Goal: Task Accomplishment & Management: Complete application form

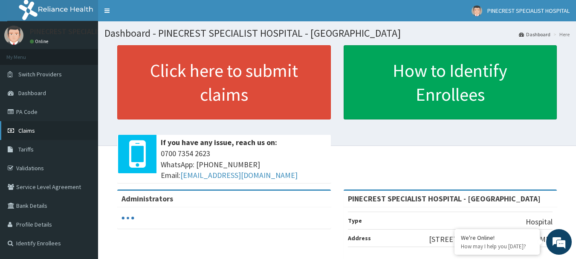
click at [25, 130] on span "Claims" at bounding box center [26, 131] width 17 height 8
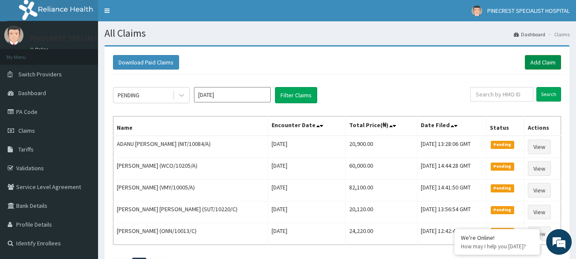
click at [539, 62] on link "Add Claim" at bounding box center [543, 62] width 36 height 14
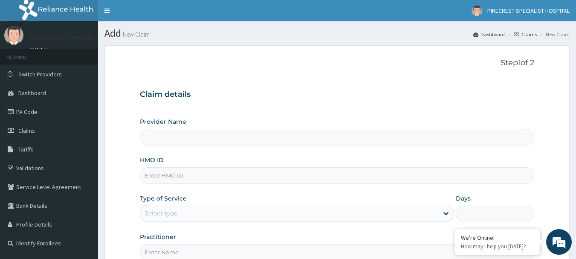
type input "PINECREST SPECIALIST HOSPITAL - [GEOGRAPHIC_DATA]"
click at [183, 177] on input "HMO ID" at bounding box center [337, 175] width 395 height 17
type input "NPF/10164/A"
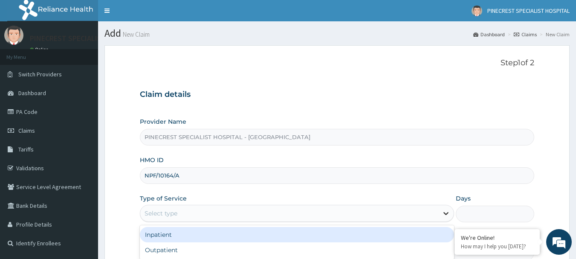
click at [448, 211] on icon at bounding box center [445, 213] width 9 height 9
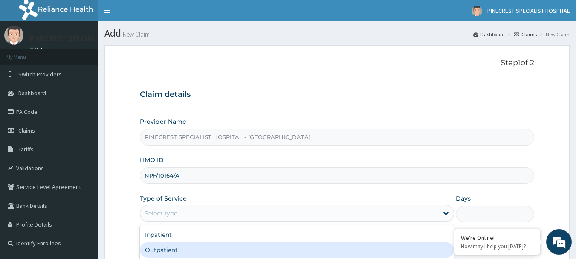
click at [145, 251] on div "Outpatient" at bounding box center [297, 249] width 314 height 15
type input "1"
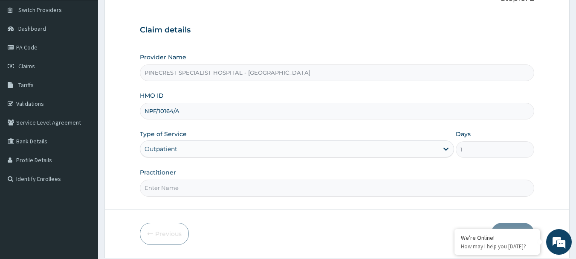
scroll to position [92, 0]
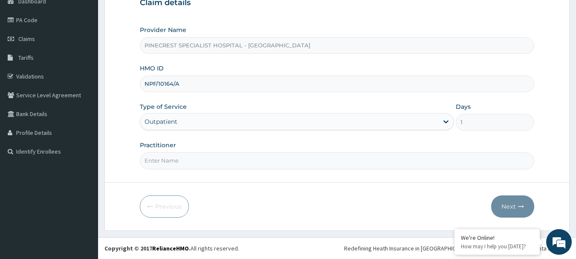
click at [163, 164] on input "Practitioner" at bounding box center [337, 160] width 395 height 17
type input "DR [PERSON_NAME]"
click at [505, 206] on button "Next" at bounding box center [512, 206] width 43 height 22
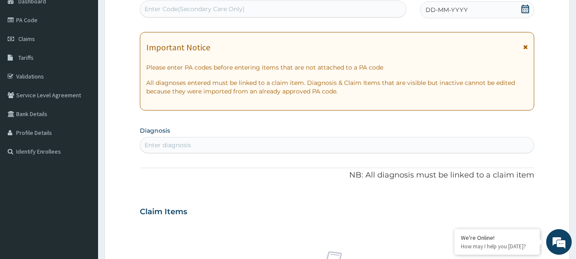
click at [435, 6] on span "DD-MM-YYYY" at bounding box center [446, 10] width 42 height 9
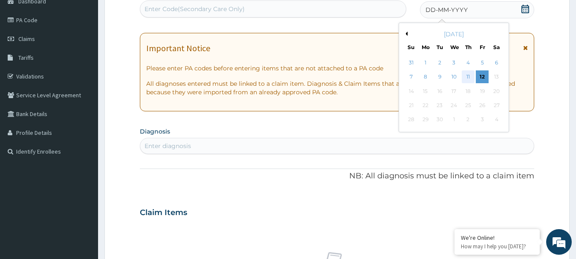
click at [466, 81] on div "11" at bounding box center [467, 77] width 13 height 13
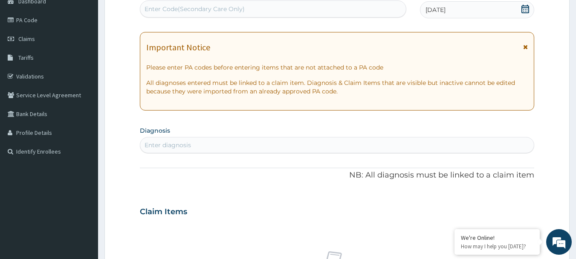
scroll to position [318, 0]
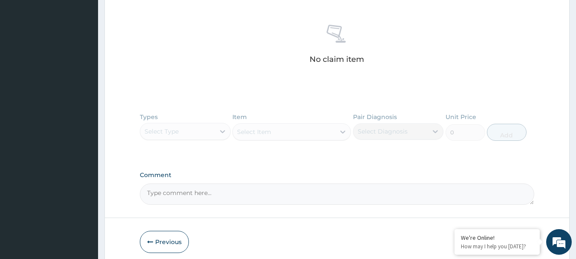
click at [222, 128] on div "Types Select Type Item Select Item Pair Diagnosis Select Diagnosis Unit Price 0…" at bounding box center [337, 132] width 395 height 49
click at [223, 134] on div "Types Select Type Item Select Item Pair Diagnosis Select Diagnosis Unit Price 0…" at bounding box center [337, 132] width 395 height 49
click at [223, 130] on div "Types Select Type Item Select Item Pair Diagnosis Select Diagnosis Unit Price 0…" at bounding box center [337, 132] width 395 height 49
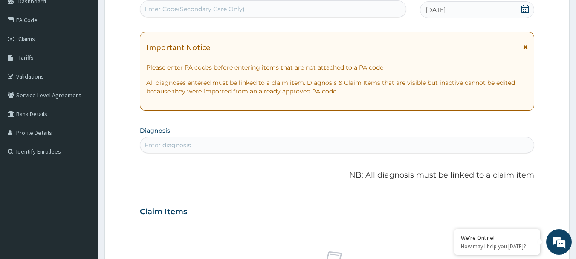
click at [221, 146] on div "Enter diagnosis" at bounding box center [337, 145] width 394 height 14
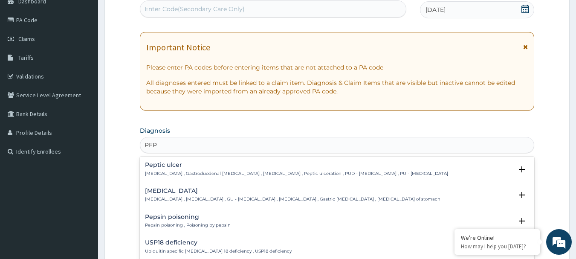
type input "PEPT"
click at [166, 167] on h4 "Peptic ulcer" at bounding box center [296, 164] width 303 height 6
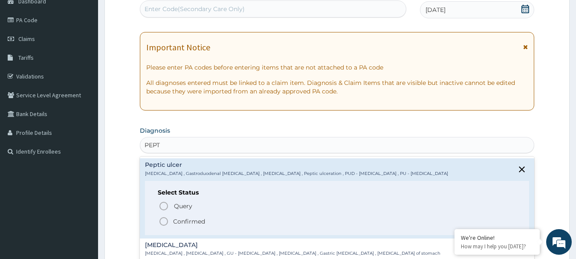
click at [161, 222] on icon "status option filled" at bounding box center [164, 221] width 10 height 10
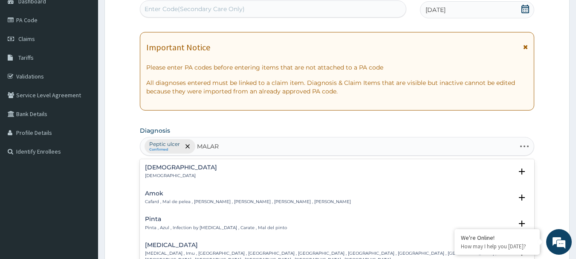
type input "MALARI"
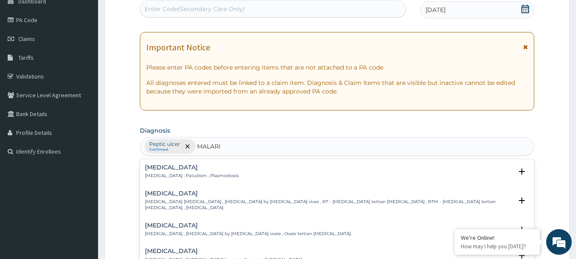
click at [164, 168] on h4 "Malaria" at bounding box center [192, 167] width 94 height 6
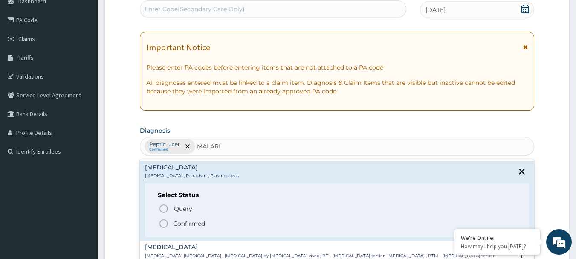
click at [164, 224] on icon "status option filled" at bounding box center [164, 223] width 10 height 10
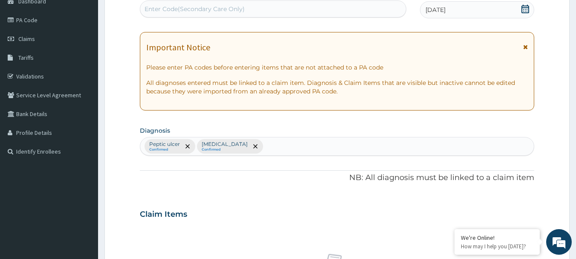
scroll to position [318, 0]
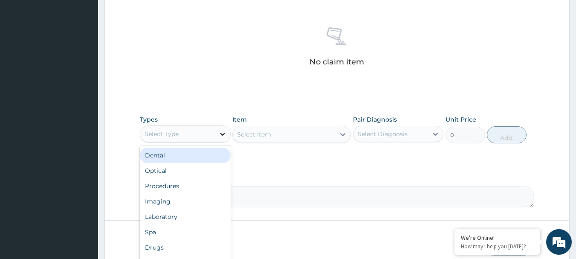
click at [220, 133] on icon at bounding box center [222, 134] width 9 height 9
click at [222, 134] on icon at bounding box center [222, 134] width 5 height 3
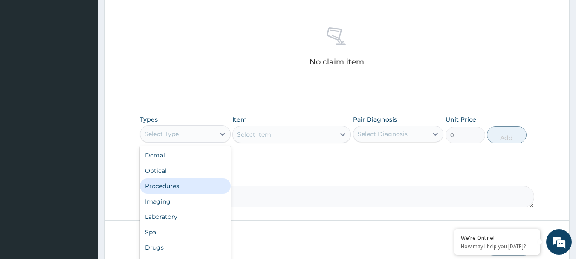
click at [161, 190] on div "Procedures" at bounding box center [185, 185] width 91 height 15
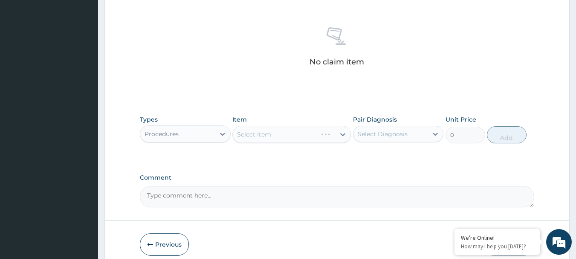
click at [342, 134] on div "Select Item" at bounding box center [291, 134] width 118 height 17
click at [342, 134] on icon at bounding box center [342, 134] width 9 height 9
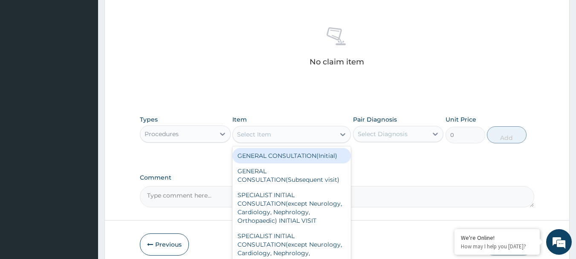
click at [265, 159] on div "GENERAL CONSULTATION(Initial)" at bounding box center [291, 155] width 118 height 15
type input "4000"
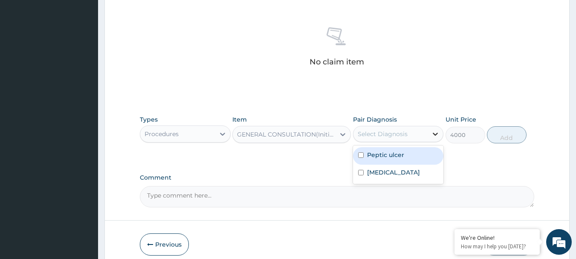
click at [438, 132] on icon at bounding box center [435, 134] width 9 height 9
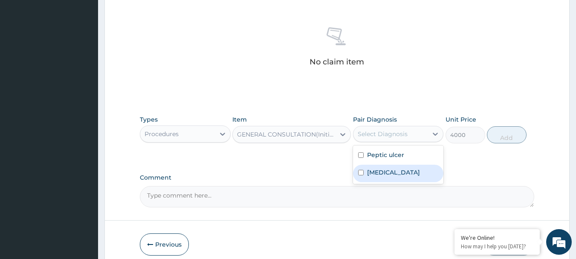
click at [361, 172] on input "checkbox" at bounding box center [361, 173] width 6 height 6
checkbox input "true"
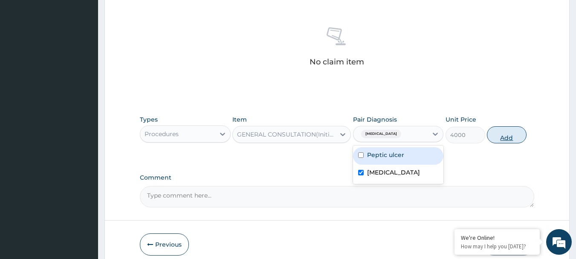
click at [499, 133] on button "Add" at bounding box center [507, 134] width 40 height 17
type input "0"
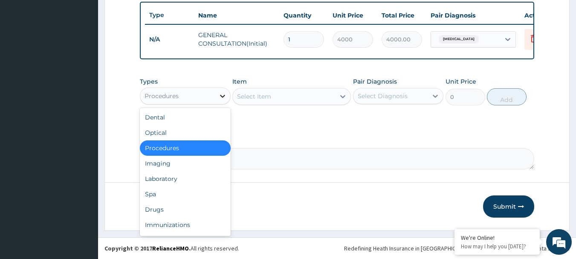
click at [220, 100] on icon at bounding box center [222, 96] width 9 height 9
click at [153, 182] on div "Laboratory" at bounding box center [185, 178] width 91 height 15
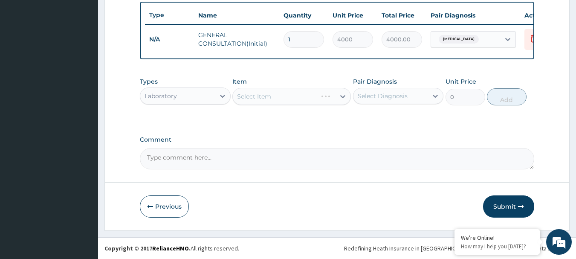
click at [338, 103] on div "Select Item" at bounding box center [291, 96] width 118 height 17
click at [343, 98] on icon at bounding box center [342, 96] width 9 height 9
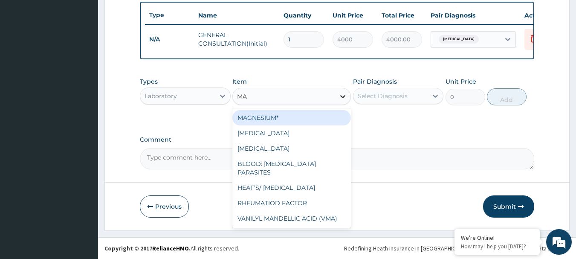
type input "MAL"
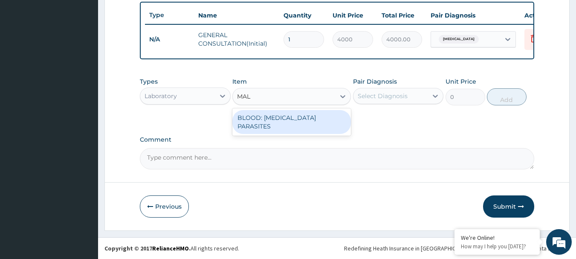
click at [293, 127] on div "BLOOD: MALARIA PARASITES" at bounding box center [291, 122] width 118 height 24
type input "2000"
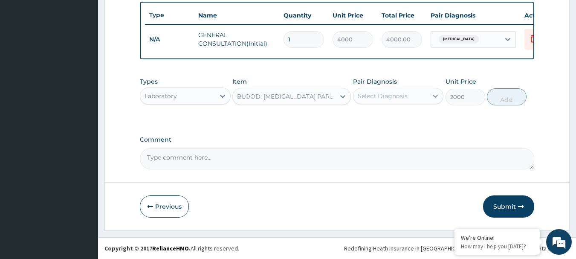
click at [434, 97] on icon at bounding box center [435, 96] width 9 height 9
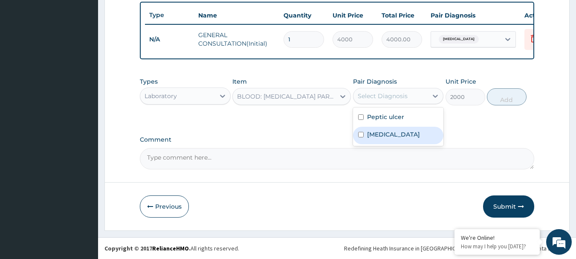
click at [362, 137] on input "checkbox" at bounding box center [361, 135] width 6 height 6
checkbox input "true"
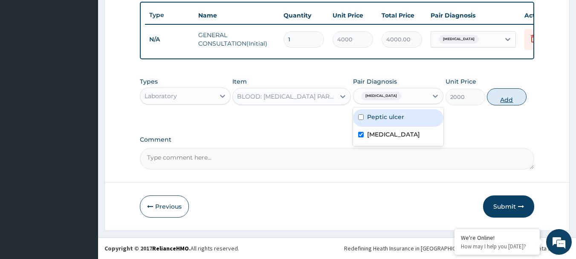
click at [502, 105] on button "Add" at bounding box center [507, 96] width 40 height 17
type input "0"
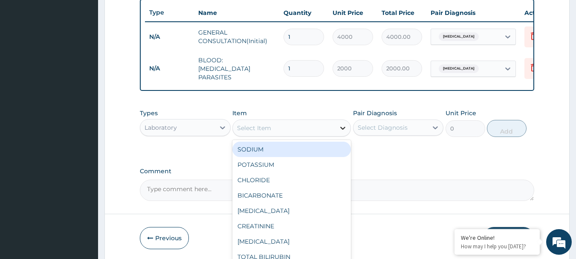
click at [342, 130] on icon at bounding box center [342, 128] width 5 height 3
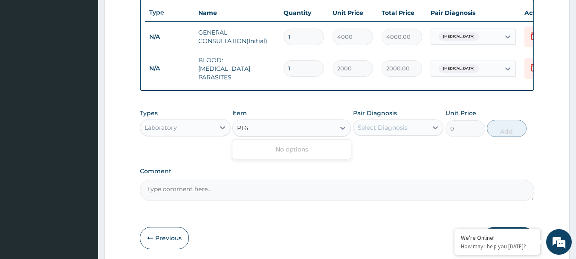
type input "PT"
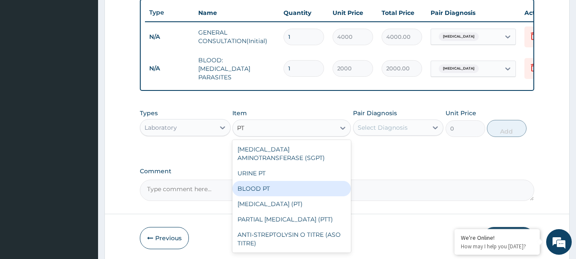
click at [260, 192] on div "BLOOD PT" at bounding box center [291, 188] width 118 height 15
type input "2000"
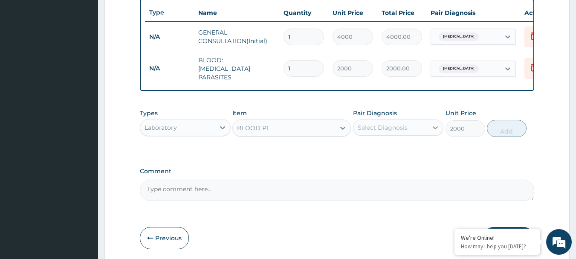
click at [436, 127] on icon at bounding box center [435, 127] width 9 height 9
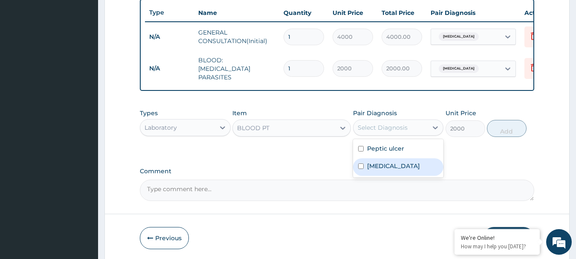
click at [360, 168] on input "checkbox" at bounding box center [361, 166] width 6 height 6
checkbox input "true"
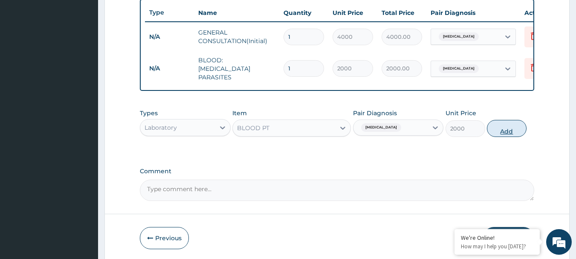
click at [502, 129] on button "Add" at bounding box center [507, 128] width 40 height 17
type input "0"
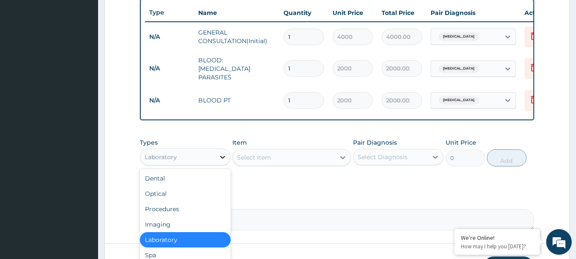
click at [223, 159] on icon at bounding box center [222, 157] width 5 height 3
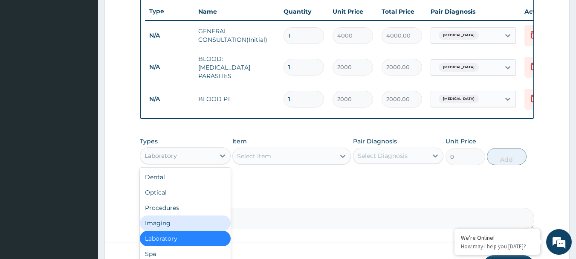
scroll to position [381, 0]
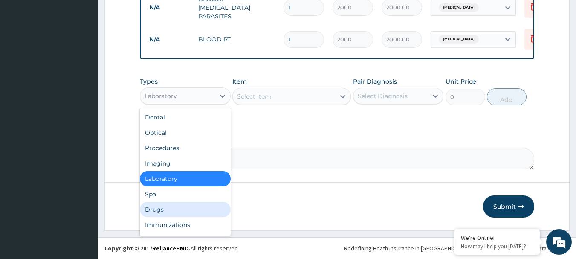
click at [144, 210] on div "Drugs" at bounding box center [185, 209] width 91 height 15
click at [144, 210] on button "Previous" at bounding box center [164, 206] width 49 height 22
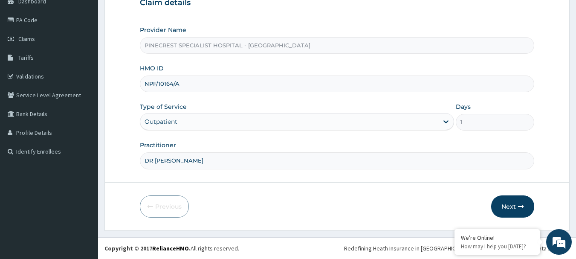
scroll to position [92, 0]
click at [505, 208] on button "Next" at bounding box center [512, 206] width 43 height 22
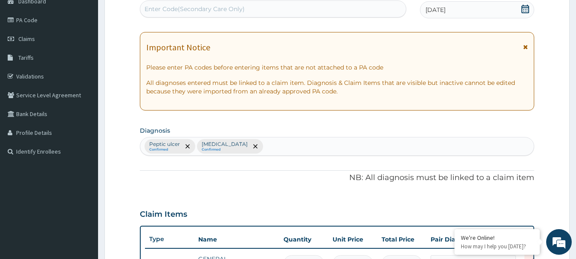
scroll to position [318, 0]
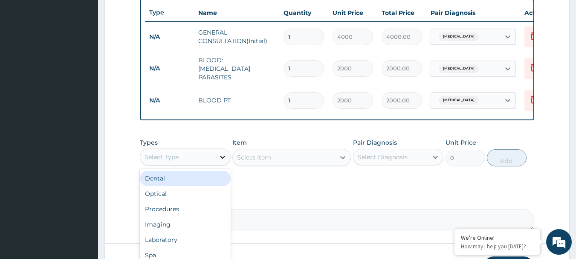
click at [220, 157] on icon at bounding box center [222, 157] width 9 height 9
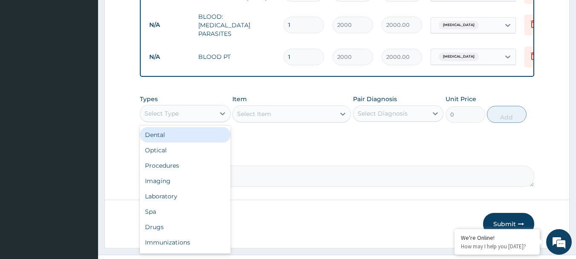
scroll to position [381, 0]
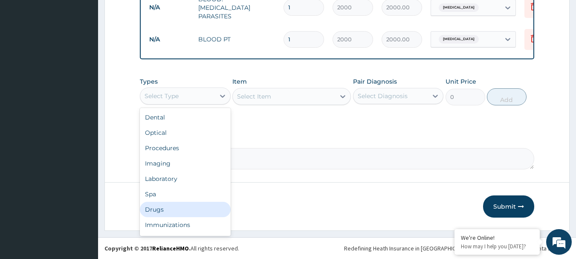
click at [151, 209] on div "Drugs" at bounding box center [185, 209] width 91 height 15
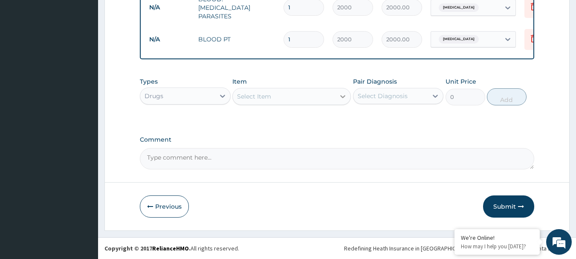
click at [343, 94] on icon at bounding box center [342, 96] width 9 height 9
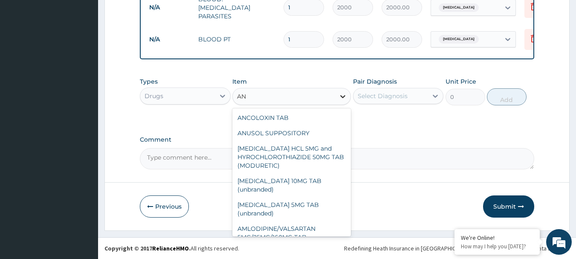
type input "A"
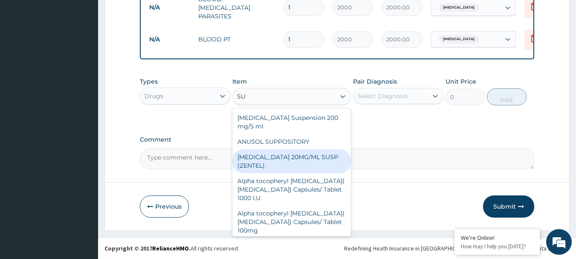
type input "S"
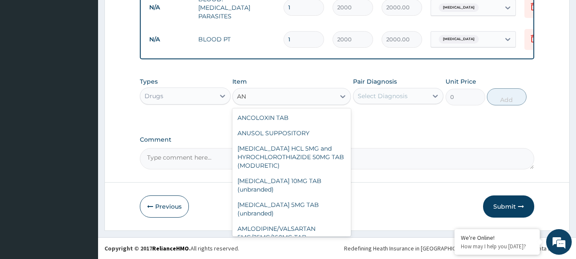
type input "A"
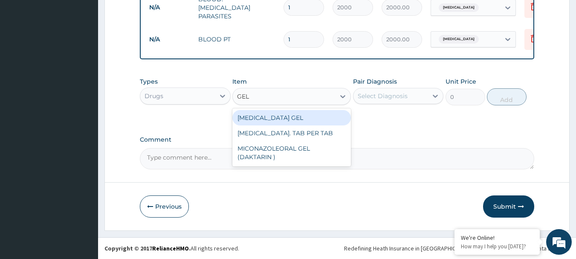
scroll to position [0, 0]
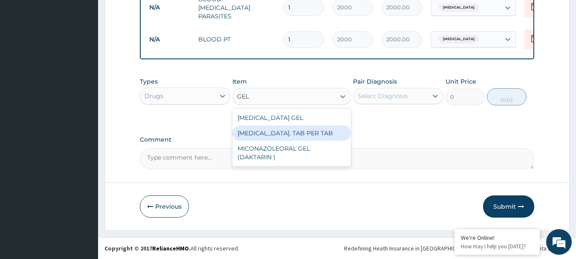
type input "GE"
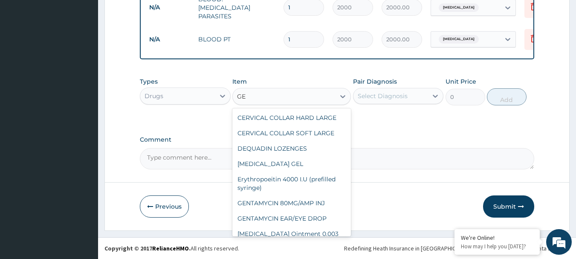
scroll to position [112, 0]
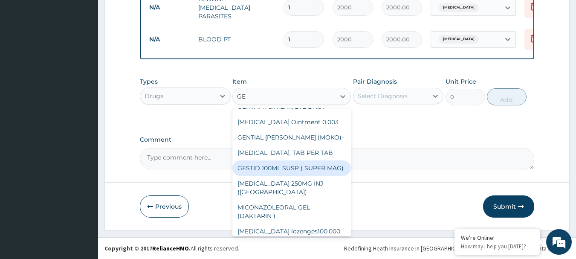
click at [273, 176] on div "GESTID 100ML SUSP ( SUPER MAG)" at bounding box center [291, 167] width 118 height 15
type input "1800"
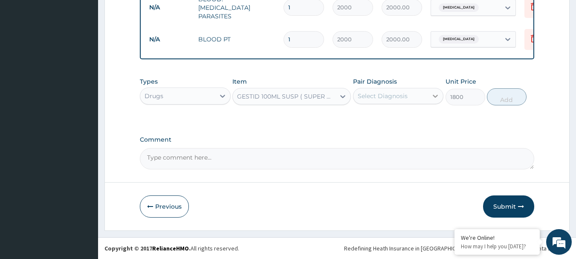
click at [437, 96] on icon at bounding box center [435, 96] width 5 height 3
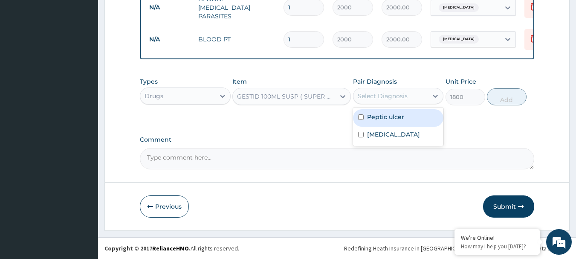
click at [360, 119] on input "checkbox" at bounding box center [361, 117] width 6 height 6
checkbox input "true"
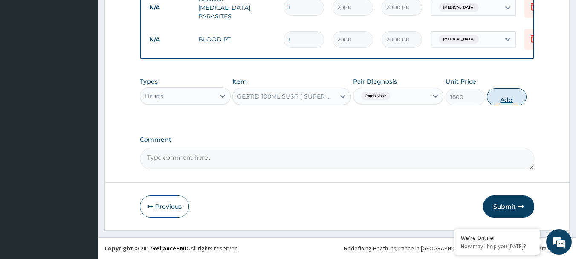
click at [498, 104] on button "Add" at bounding box center [507, 96] width 40 height 17
type input "0"
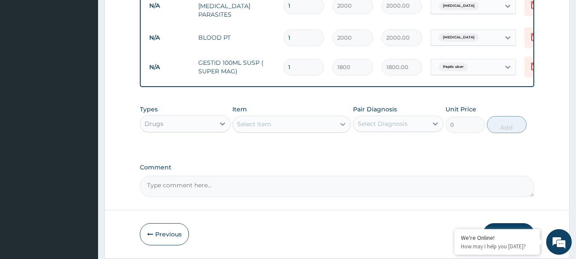
click at [341, 125] on icon at bounding box center [342, 124] width 5 height 3
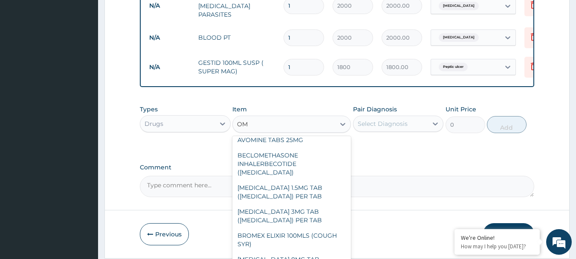
scroll to position [0, 0]
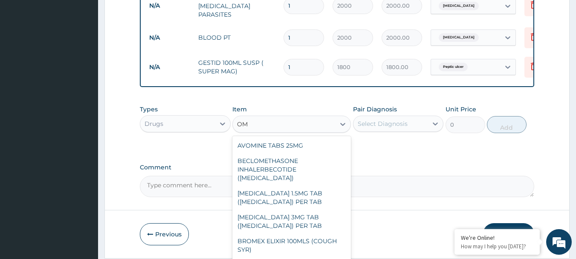
type input "O"
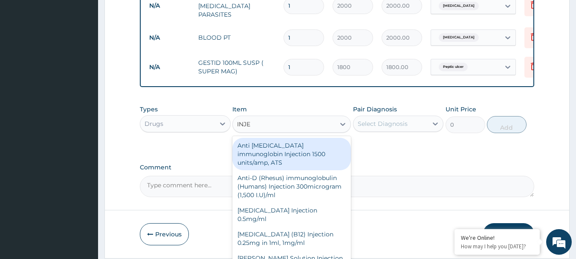
type input "INJEC"
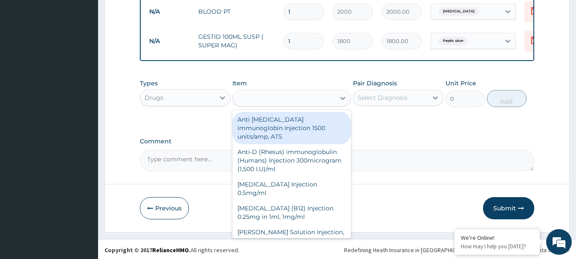
click at [262, 102] on div "INJEC" at bounding box center [284, 98] width 102 height 14
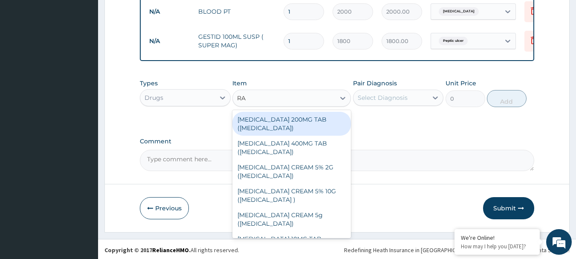
type input "RAB"
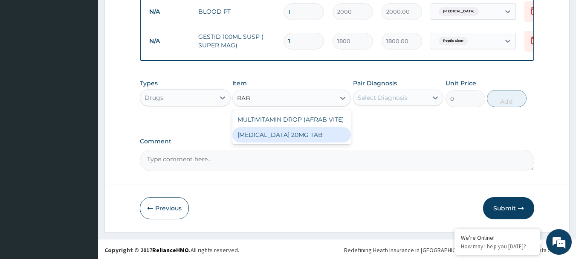
click at [258, 137] on div "RABEPRAZOLE 20MG TAB" at bounding box center [291, 134] width 118 height 15
type input "150"
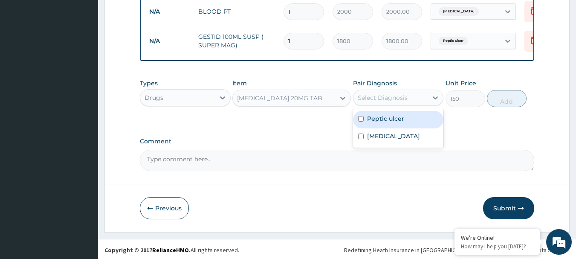
click at [379, 99] on div "Select Diagnosis" at bounding box center [383, 97] width 50 height 9
click at [359, 121] on input "checkbox" at bounding box center [361, 119] width 6 height 6
checkbox input "true"
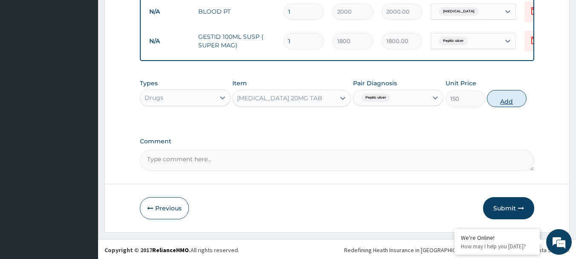
click at [501, 98] on button "Add" at bounding box center [507, 98] width 40 height 17
type input "0"
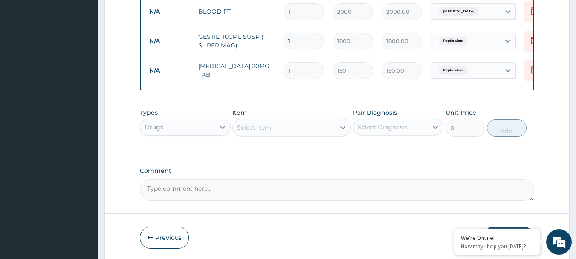
type input "11"
type input "1650.00"
type input "114"
type input "17100.00"
click at [292, 66] on input "114" at bounding box center [303, 70] width 40 height 17
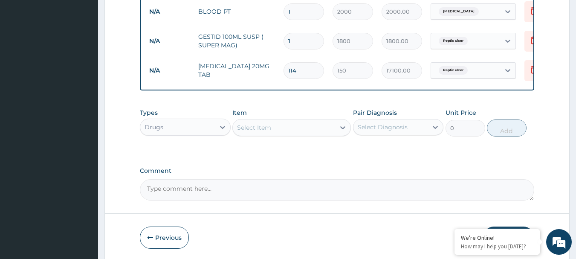
type input "14"
type input "2100.00"
type input "14"
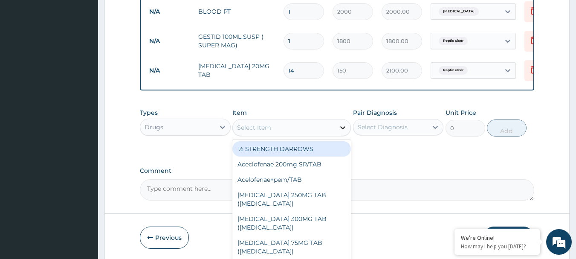
click at [344, 128] on icon at bounding box center [342, 127] width 9 height 9
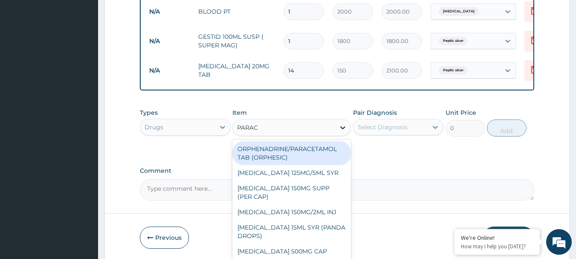
type input "PARACE"
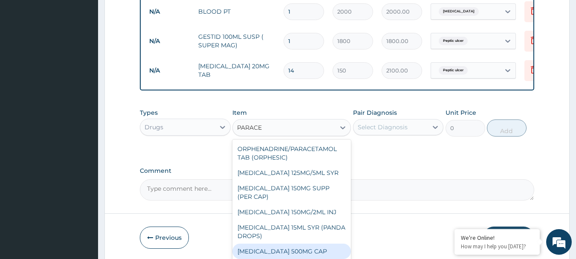
click at [278, 252] on div "[MEDICAL_DATA] 500MG CAP" at bounding box center [291, 250] width 118 height 15
type input "40"
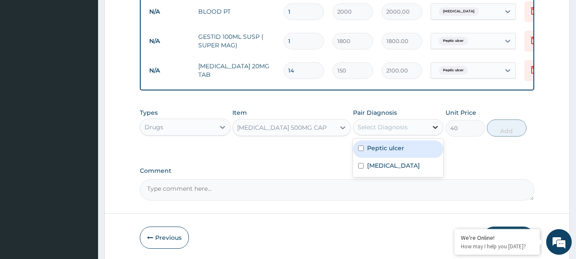
click at [433, 130] on icon at bounding box center [435, 127] width 9 height 9
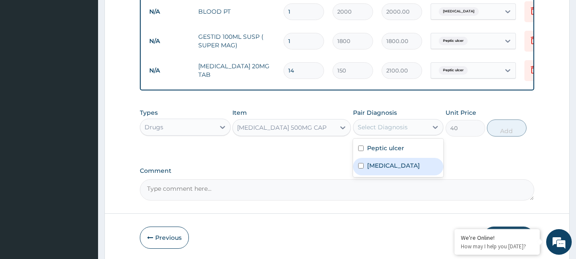
click at [358, 168] on input "checkbox" at bounding box center [361, 166] width 6 height 6
checkbox input "true"
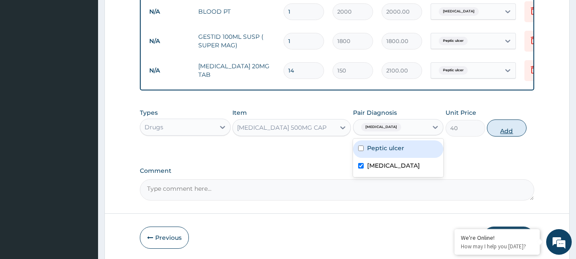
click at [499, 130] on button "Add" at bounding box center [507, 127] width 40 height 17
type input "0"
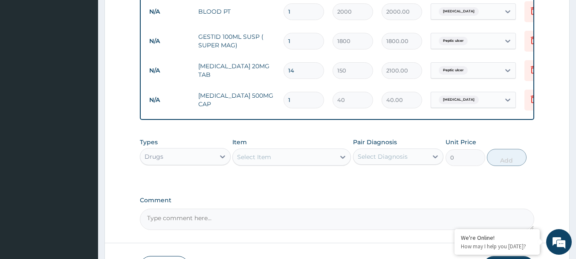
type input "18"
type input "720.00"
type input "18"
click at [344, 157] on icon at bounding box center [342, 157] width 9 height 9
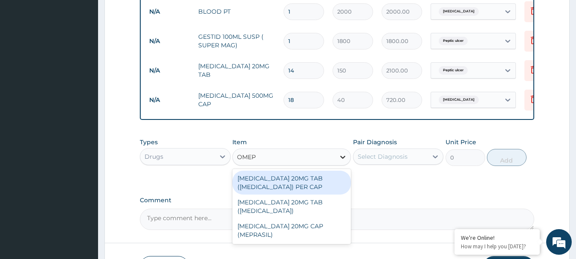
type input "OMEPR"
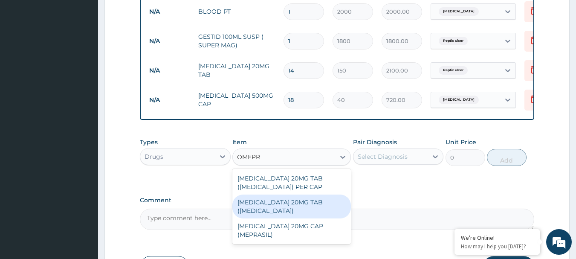
click at [277, 205] on div "[MEDICAL_DATA] 20MG TAB ([MEDICAL_DATA])" at bounding box center [291, 206] width 118 height 24
type input "150"
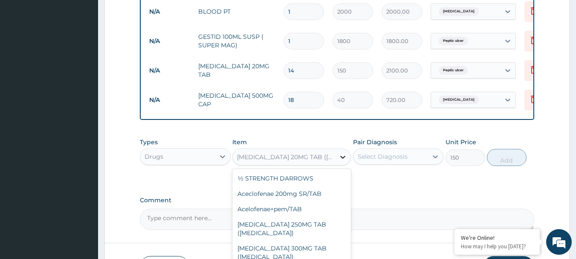
click at [337, 156] on div at bounding box center [342, 156] width 15 height 15
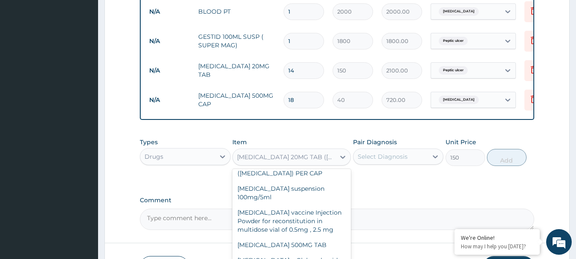
scroll to position [6917, 0]
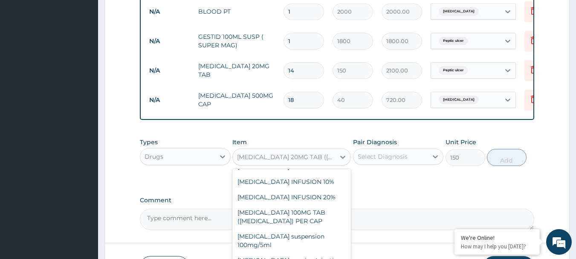
click at [366, 216] on textarea "Comment" at bounding box center [337, 218] width 395 height 21
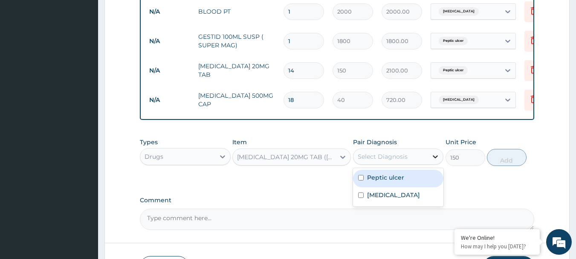
click at [434, 157] on icon at bounding box center [435, 156] width 9 height 9
click at [360, 180] on input "checkbox" at bounding box center [361, 178] width 6 height 6
checkbox input "true"
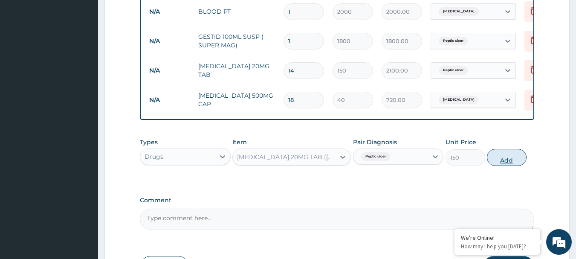
click at [500, 161] on button "Add" at bounding box center [507, 157] width 40 height 17
type input "0"
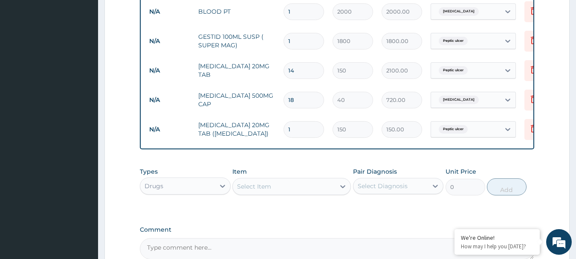
type input "0.00"
type input "7"
type input "1050.00"
type input "7"
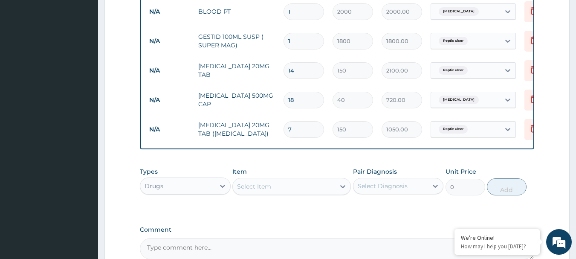
scroll to position [498, 0]
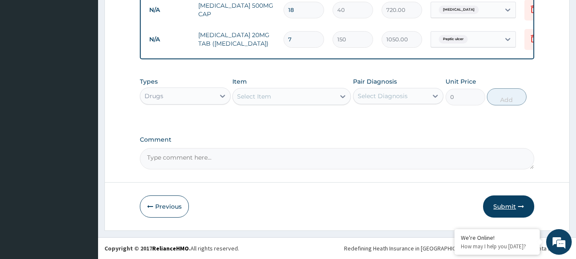
click at [499, 210] on button "Submit" at bounding box center [508, 206] width 51 height 22
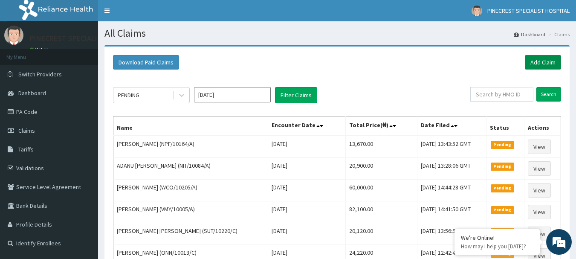
click at [528, 65] on link "Add Claim" at bounding box center [543, 62] width 36 height 14
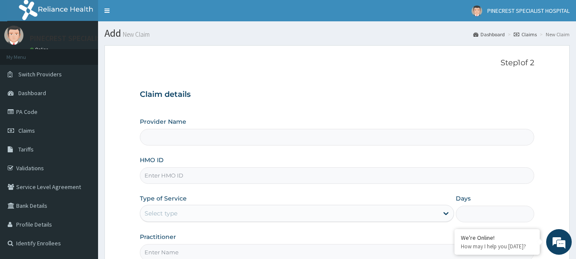
type input "PINECREST SPECIALIST HOSPITAL - [GEOGRAPHIC_DATA]"
click at [173, 173] on input "HMO ID" at bounding box center [337, 175] width 395 height 17
type input "LAY/10046/E"
click at [444, 210] on icon at bounding box center [445, 213] width 9 height 9
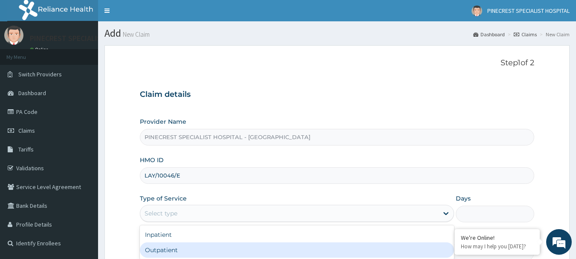
click at [153, 250] on div "Outpatient" at bounding box center [297, 249] width 314 height 15
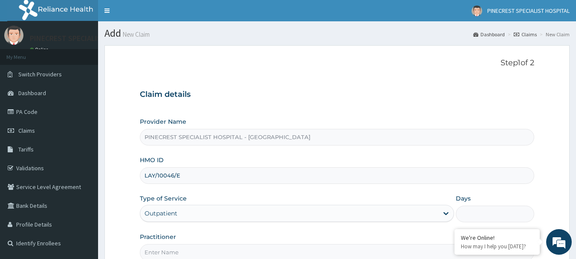
type input "1"
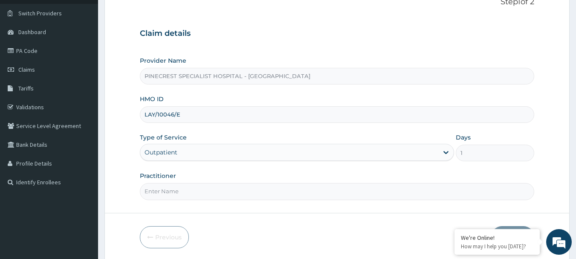
scroll to position [92, 0]
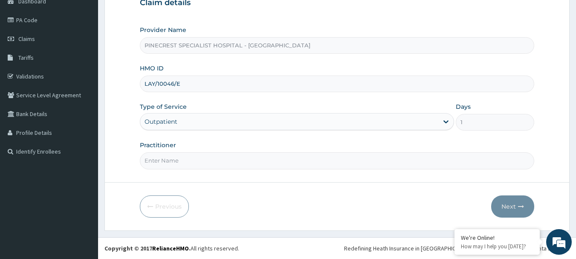
click at [207, 163] on input "Practitioner" at bounding box center [337, 160] width 395 height 17
type input "DR EMMA"
click at [500, 206] on button "Next" at bounding box center [512, 206] width 43 height 22
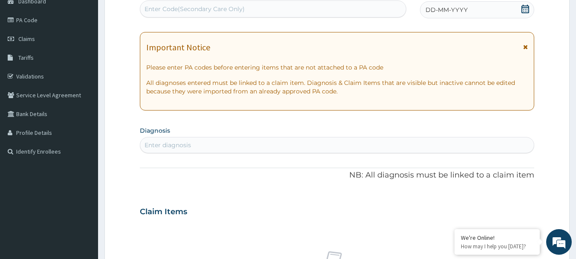
click at [430, 8] on span "DD-MM-YYYY" at bounding box center [446, 10] width 42 height 9
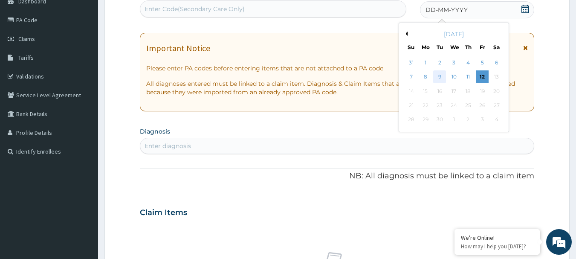
click at [441, 78] on div "9" at bounding box center [439, 77] width 13 height 13
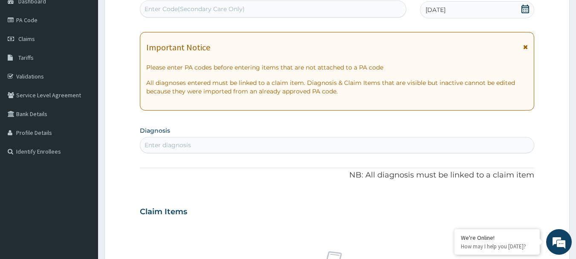
click at [218, 140] on div "Enter diagnosis" at bounding box center [337, 145] width 394 height 14
type input "MALARIA"
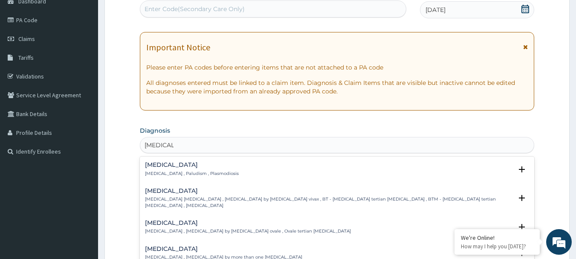
click at [158, 171] on p "Malaria , Paludism , Plasmodiosis" at bounding box center [192, 173] width 94 height 6
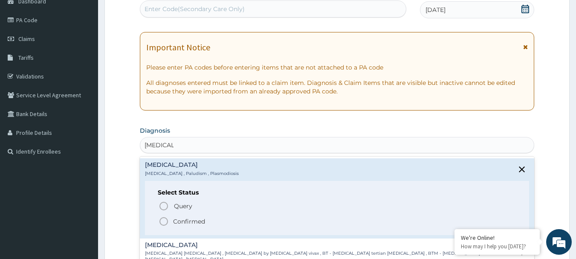
click at [164, 220] on icon "status option filled" at bounding box center [164, 221] width 10 height 10
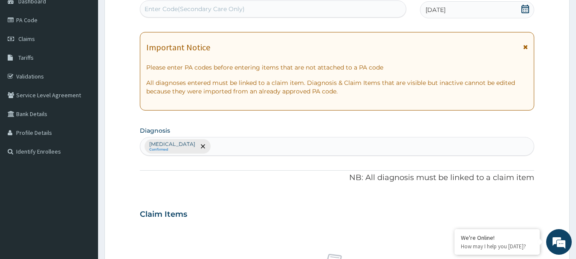
scroll to position [318, 0]
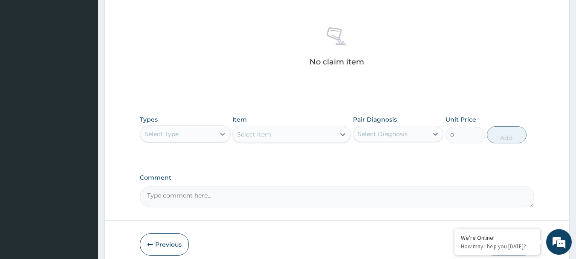
click at [218, 133] on icon at bounding box center [222, 134] width 9 height 9
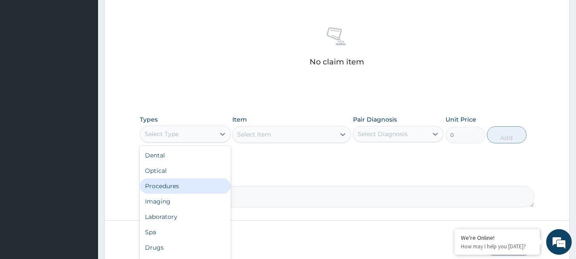
click at [151, 187] on div "Procedures" at bounding box center [185, 185] width 91 height 15
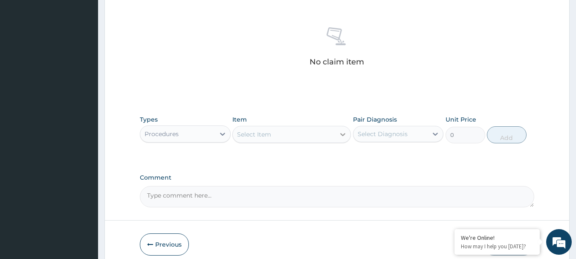
click at [342, 133] on icon at bounding box center [342, 134] width 9 height 9
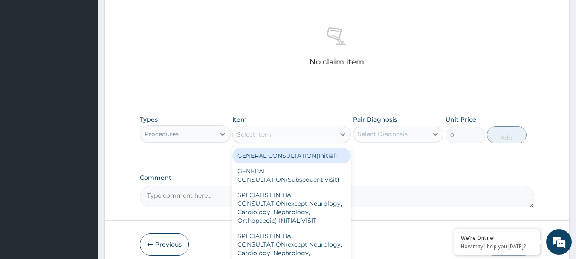
click at [254, 159] on div "GENERAL CONSULTATION(Initial)" at bounding box center [291, 155] width 118 height 15
type input "4000"
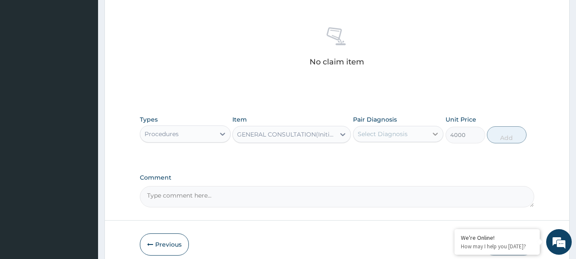
click at [433, 133] on icon at bounding box center [435, 134] width 9 height 9
click at [362, 156] on input "checkbox" at bounding box center [361, 155] width 6 height 6
checkbox input "true"
click at [497, 130] on button "Add" at bounding box center [507, 134] width 40 height 17
type input "0"
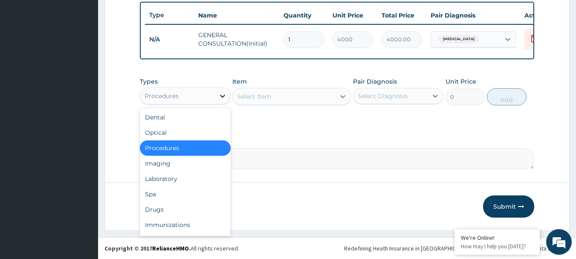
click at [220, 100] on icon at bounding box center [222, 96] width 9 height 9
click at [150, 217] on div "Drugs" at bounding box center [185, 209] width 91 height 15
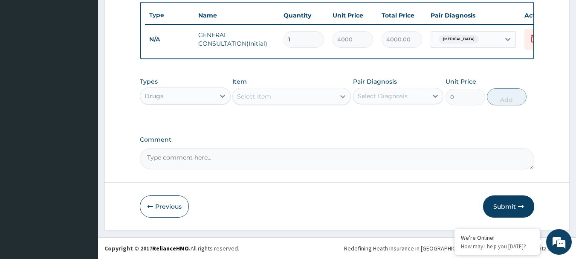
click at [340, 99] on icon at bounding box center [342, 96] width 9 height 9
type input "AMOXIC"
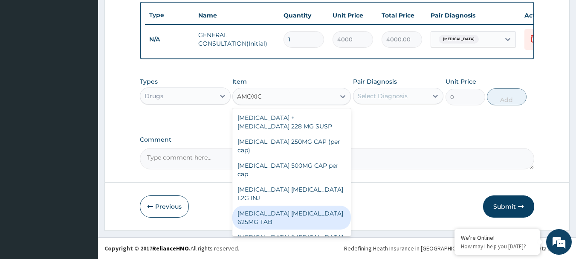
click at [265, 215] on div "AMOXICILLIN CLAVULANIC ACID 625MG TAB" at bounding box center [291, 217] width 118 height 24
type input "300"
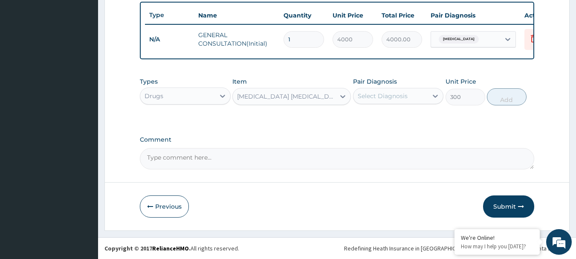
click at [294, 44] on input "1" at bounding box center [303, 39] width 40 height 17
type input "14"
type input "56000.00"
type input "1"
type input "4000.00"
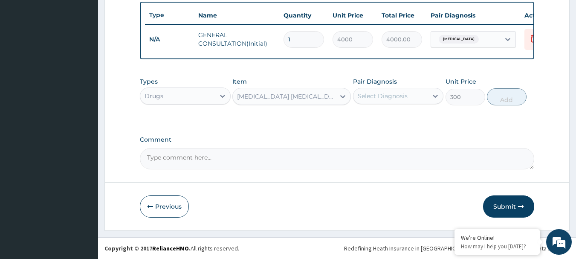
type input "0.00"
type input "1"
type input "4000.00"
type input "14"
type input "56000.00"
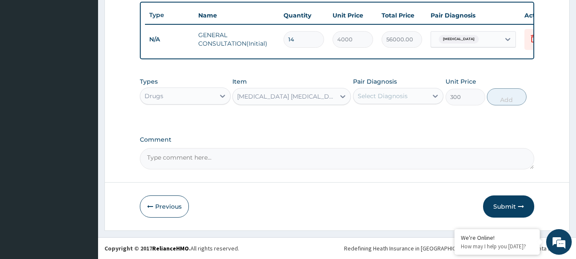
type input "1"
type input "4000.00"
type input "0.00"
type input "1"
type input "4000.00"
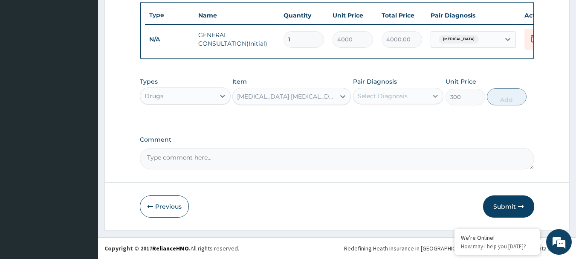
click at [433, 98] on icon at bounding box center [435, 96] width 9 height 9
click at [359, 120] on input "checkbox" at bounding box center [361, 117] width 6 height 6
checkbox input "true"
click at [500, 104] on button "Add" at bounding box center [507, 96] width 40 height 17
type input "0"
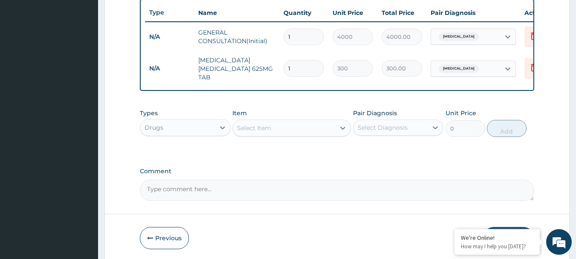
type input "14"
type input "4200.00"
type input "14"
click at [337, 136] on div at bounding box center [342, 127] width 15 height 15
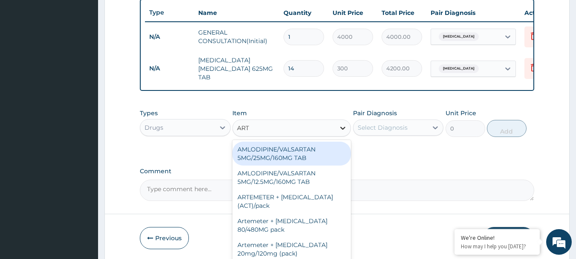
type input "ARTE"
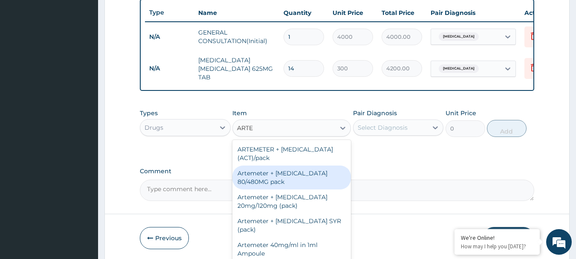
click at [281, 185] on div "Artemeter + [MEDICAL_DATA] 80/480MG pack" at bounding box center [291, 177] width 118 height 24
type input "1700"
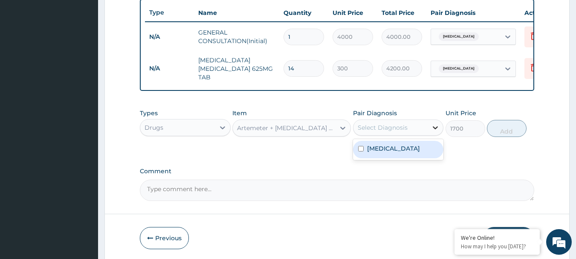
click at [437, 132] on icon at bounding box center [435, 127] width 9 height 9
click at [362, 151] on input "checkbox" at bounding box center [361, 149] width 6 height 6
checkbox input "true"
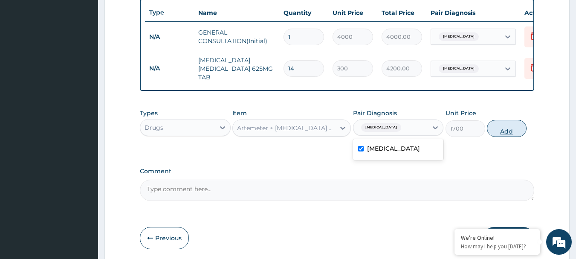
click at [507, 136] on button "Add" at bounding box center [507, 128] width 40 height 17
type input "0"
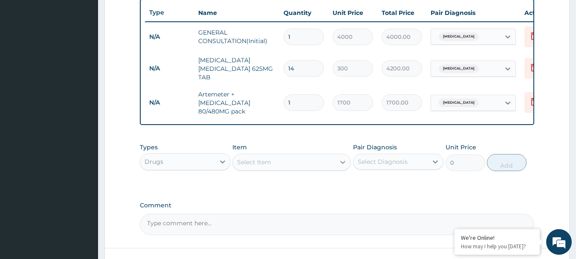
click at [344, 164] on icon at bounding box center [342, 162] width 5 height 3
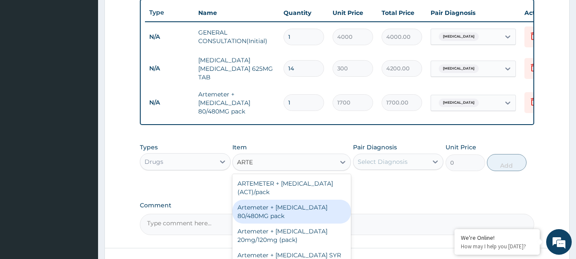
type input "ARTE"
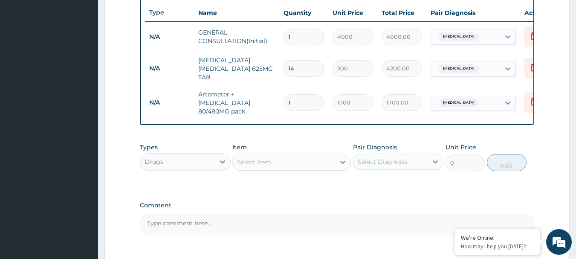
click at [352, 222] on textarea "Comment" at bounding box center [337, 223] width 395 height 21
click at [340, 166] on icon at bounding box center [342, 162] width 9 height 9
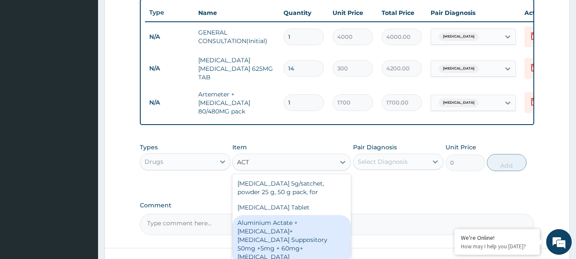
drag, startPoint x: 343, startPoint y: 216, endPoint x: 342, endPoint y: 230, distance: 13.7
click at [342, 230] on div "Activated charcoal 5g/satchet, powder 25 g, 50 g pack, for Activated charcoal T…" at bounding box center [291, 238] width 118 height 128
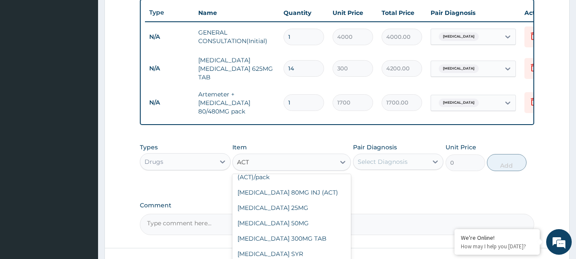
scroll to position [102, 0]
type input "ACT"
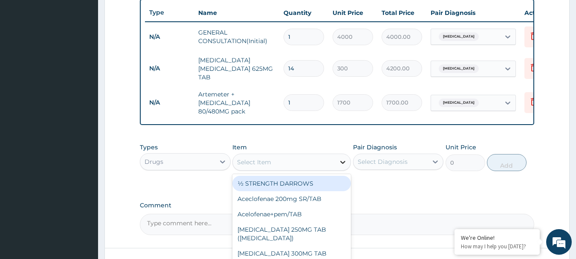
click at [342, 166] on icon at bounding box center [342, 162] width 9 height 9
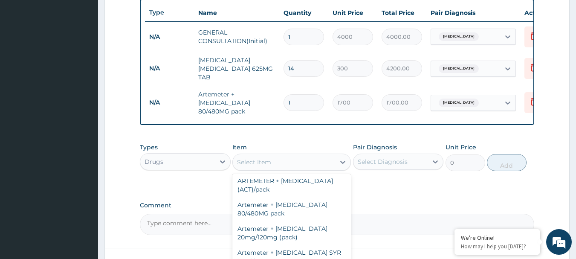
scroll to position [1288, 0]
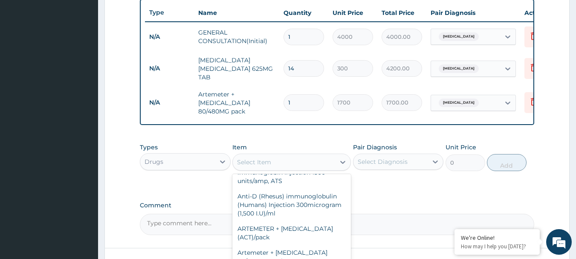
type input "1000"
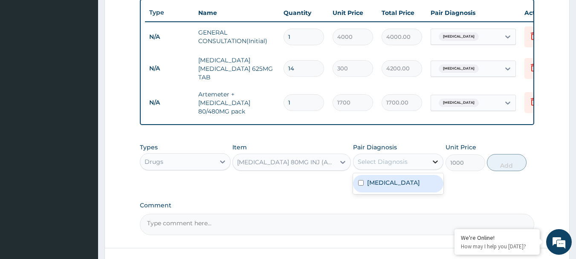
click at [435, 166] on icon at bounding box center [435, 161] width 9 height 9
click at [359, 185] on input "checkbox" at bounding box center [361, 183] width 6 height 6
checkbox input "true"
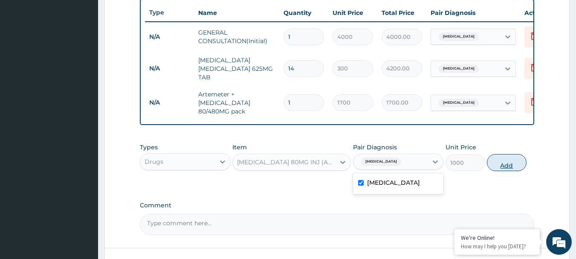
click at [497, 167] on button "Add" at bounding box center [507, 162] width 40 height 17
type input "0"
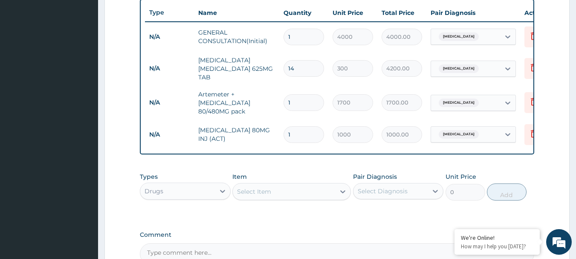
click at [297, 132] on input "1" at bounding box center [303, 134] width 40 height 17
type input "0.00"
type input "6"
type input "6000.00"
type input "6"
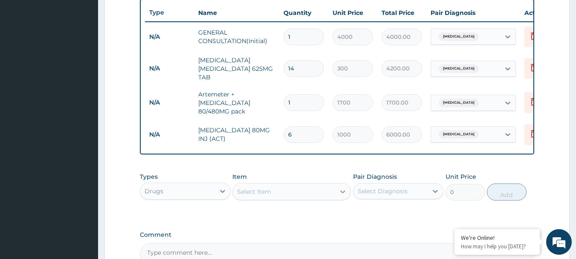
click at [341, 196] on icon at bounding box center [342, 191] width 9 height 9
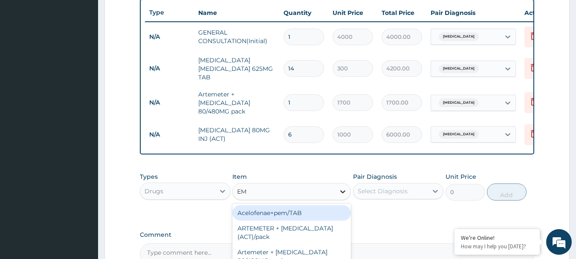
type input "E"
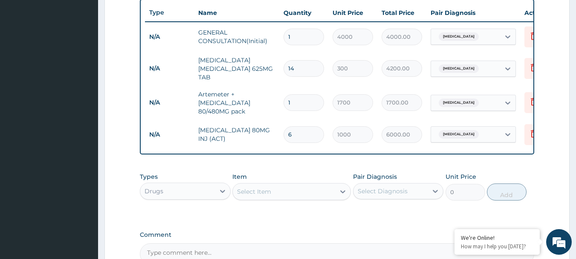
click at [374, 217] on div "Types Drugs Item Select Item Pair Diagnosis Select Diagnosis Unit Price 0 Add" at bounding box center [337, 192] width 395 height 49
click at [344, 194] on icon at bounding box center [342, 191] width 9 height 9
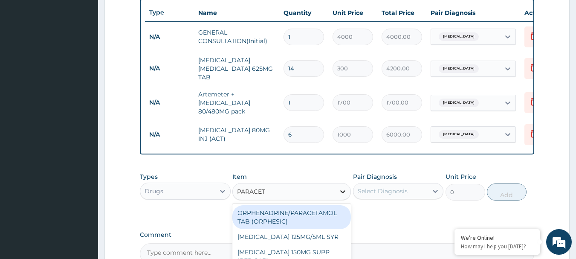
type input "PARACETA"
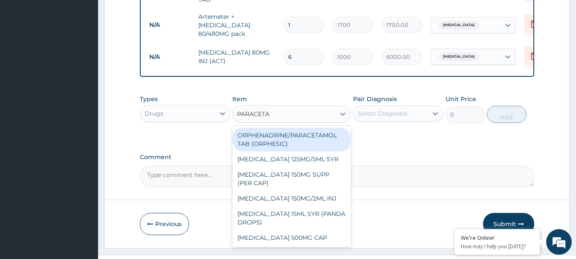
scroll to position [419, 0]
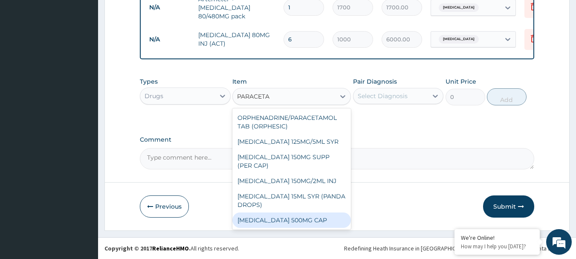
click at [281, 221] on div "[MEDICAL_DATA] 500MG CAP" at bounding box center [291, 219] width 118 height 15
type input "40"
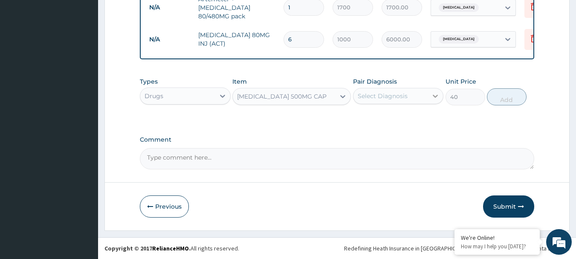
click at [434, 95] on icon at bounding box center [435, 96] width 9 height 9
click at [361, 116] on input "checkbox" at bounding box center [361, 117] width 6 height 6
checkbox input "true"
click at [498, 97] on button "Add" at bounding box center [507, 96] width 40 height 17
type input "0"
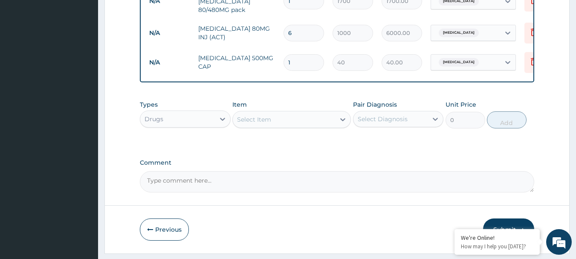
type input "18"
type input "720.00"
type input "18"
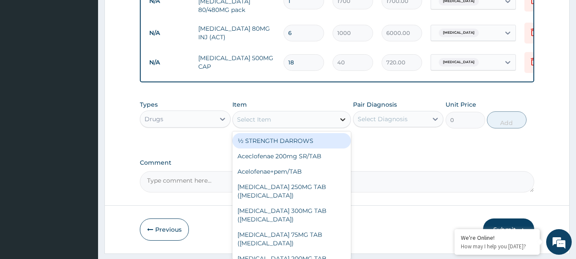
click at [343, 121] on icon at bounding box center [342, 119] width 5 height 3
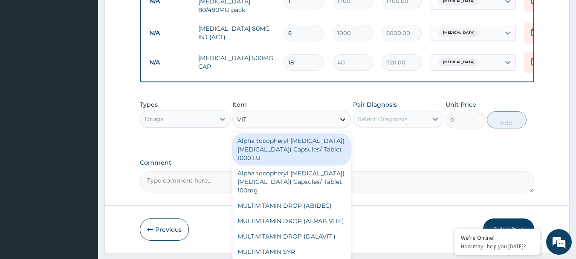
type input "VIT C"
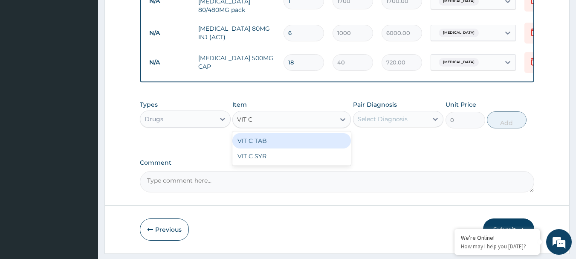
click at [257, 148] on div "VIT C TAB" at bounding box center [291, 140] width 118 height 15
type input "40"
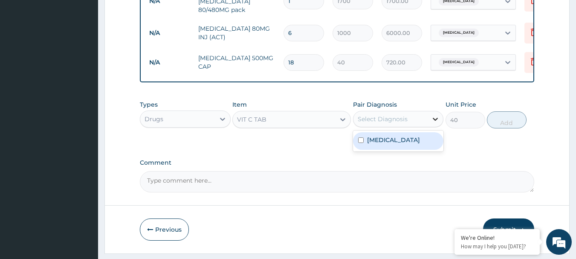
click at [437, 123] on icon at bounding box center [435, 119] width 9 height 9
click at [360, 143] on input "checkbox" at bounding box center [361, 140] width 6 height 6
checkbox input "true"
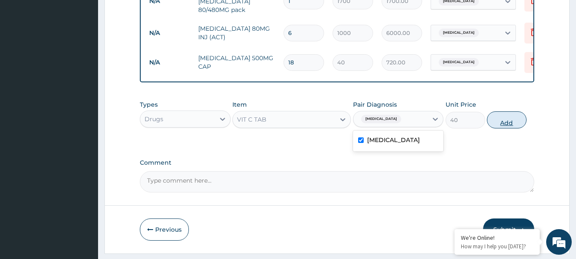
click at [507, 124] on button "Add" at bounding box center [507, 119] width 40 height 17
type input "0"
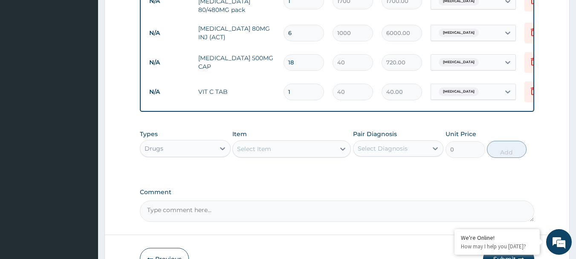
type input "0.00"
type input "4"
type input "160.00"
type input "42"
type input "1680.00"
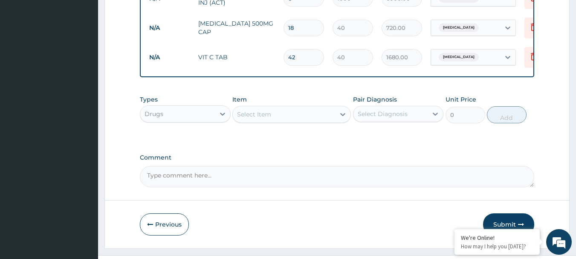
scroll to position [478, 0]
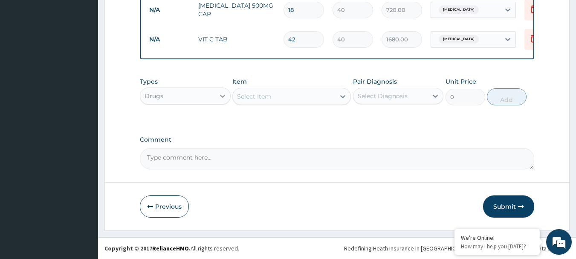
type input "42"
click at [223, 97] on icon at bounding box center [222, 96] width 9 height 9
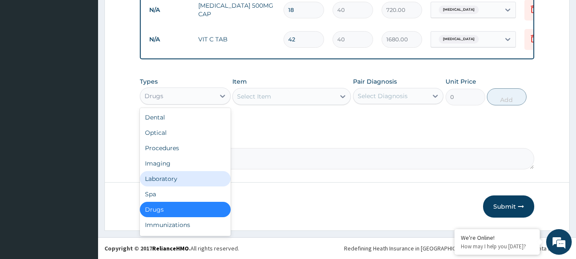
click at [151, 178] on div "Laboratory" at bounding box center [185, 178] width 91 height 15
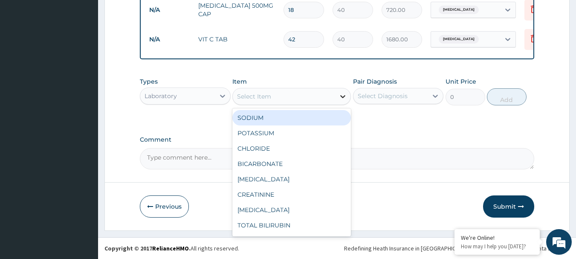
click at [339, 98] on icon at bounding box center [342, 96] width 9 height 9
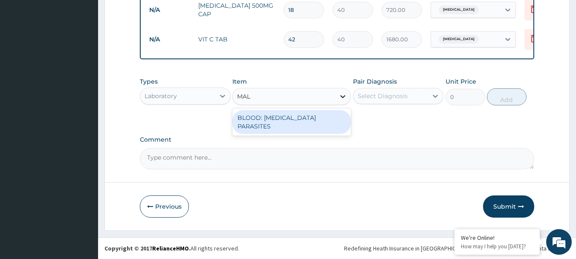
type input "MALA"
click at [281, 121] on div "BLOOD: MALARIA PARASITES" at bounding box center [291, 122] width 118 height 24
type input "2000"
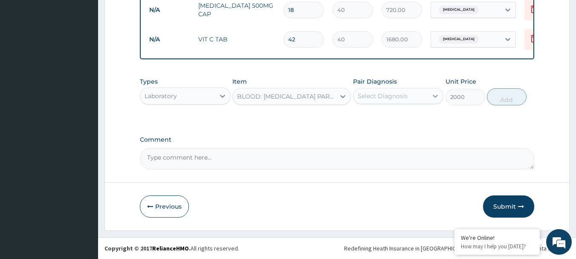
click at [433, 95] on icon at bounding box center [435, 96] width 5 height 3
click at [360, 118] on input "checkbox" at bounding box center [361, 117] width 6 height 6
checkbox input "true"
click at [501, 101] on button "Add" at bounding box center [507, 96] width 40 height 17
type input "0"
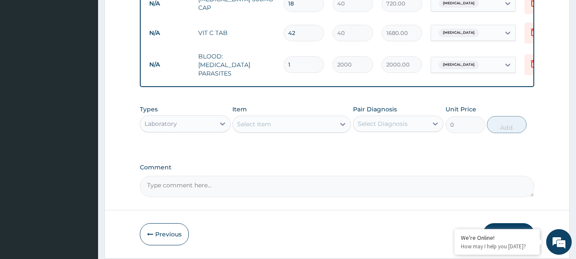
scroll to position [507, 0]
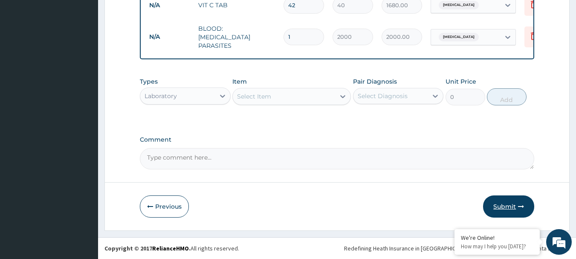
click at [510, 203] on button "Submit" at bounding box center [508, 206] width 51 height 22
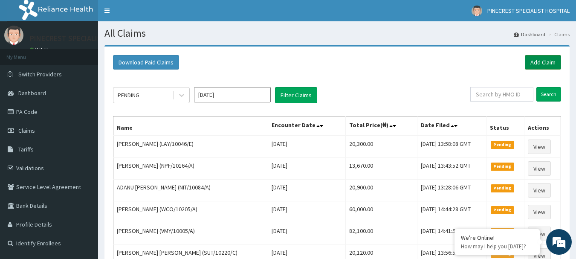
click at [544, 69] on link "Add Claim" at bounding box center [543, 62] width 36 height 14
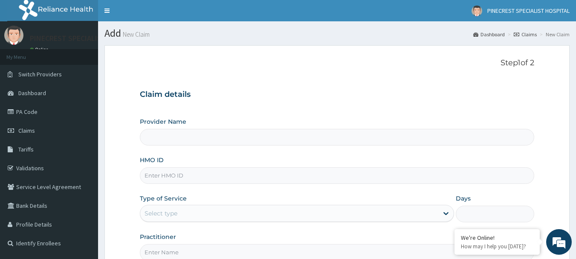
type input "PINECREST SPECIALIST HOSPITAL - [GEOGRAPHIC_DATA]"
click at [172, 173] on input "HMO ID" at bounding box center [337, 175] width 395 height 17
type input "NIT/10006/E"
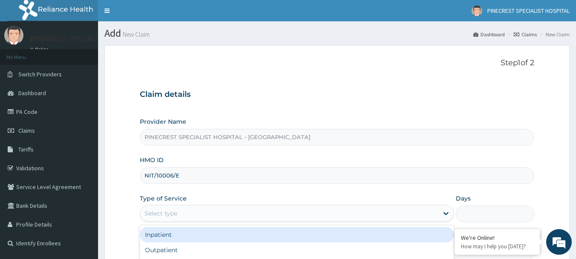
click at [161, 214] on div "Select type" at bounding box center [160, 213] width 33 height 9
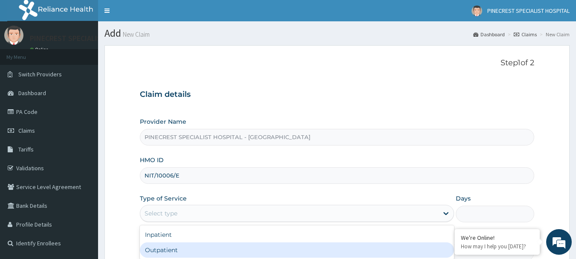
click at [150, 248] on div "Outpatient" at bounding box center [297, 249] width 314 height 15
type input "1"
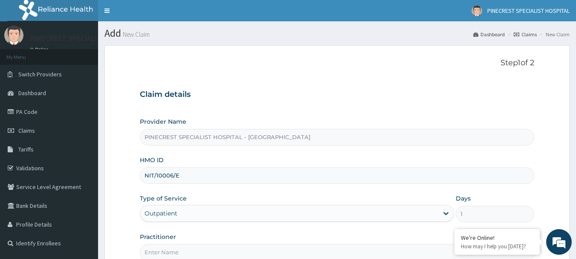
click at [185, 249] on input "Practitioner" at bounding box center [337, 252] width 395 height 17
type input "DR [PERSON_NAME]"
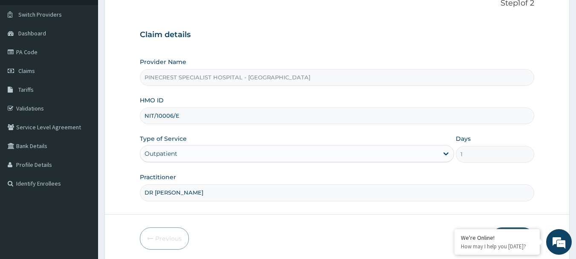
scroll to position [92, 0]
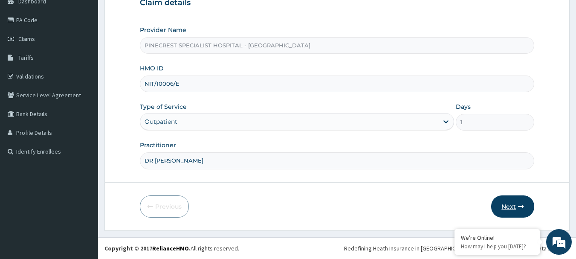
click at [501, 205] on button "Next" at bounding box center [512, 206] width 43 height 22
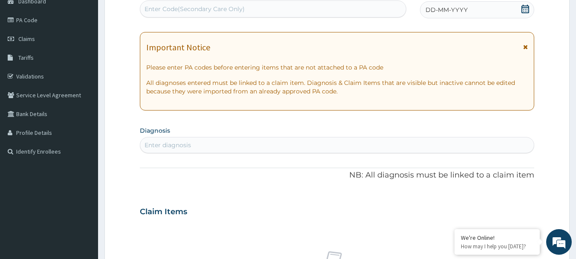
click at [202, 145] on div "Enter diagnosis" at bounding box center [337, 145] width 394 height 14
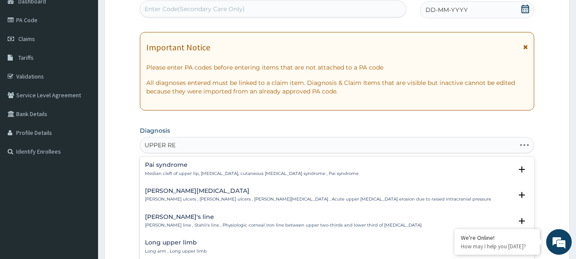
type input "UPPER RES"
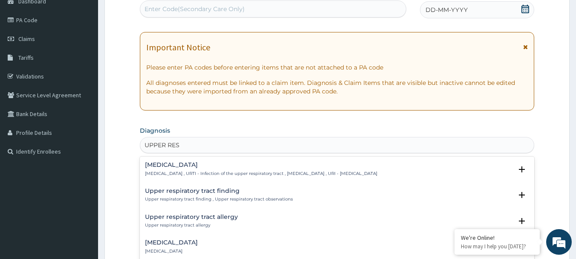
click at [199, 179] on div "Upper respiratory infection Upper respiratory infection , URTI - Infection of t…" at bounding box center [337, 170] width 384 height 19
click at [199, 173] on p "Upper respiratory infection , URTI - Infection of the upper respiratory tract ,…" at bounding box center [261, 173] width 232 height 6
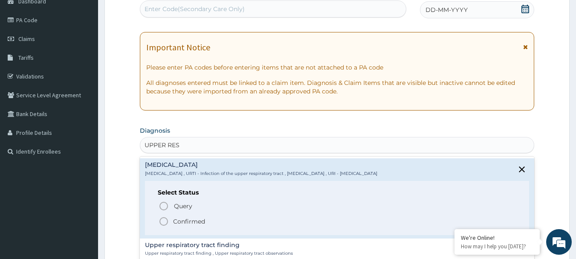
click at [162, 226] on div "Select Status Query Query covers suspected (?), Keep in view (kiv), Ruled out (…" at bounding box center [337, 208] width 384 height 54
click at [160, 220] on circle "status option filled" at bounding box center [164, 221] width 8 height 8
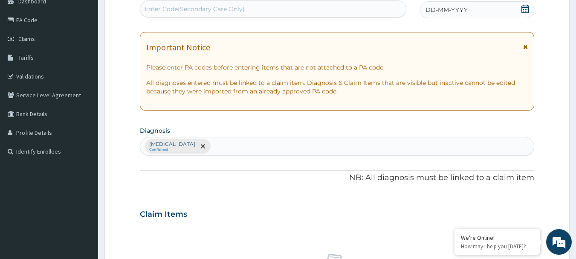
scroll to position [318, 0]
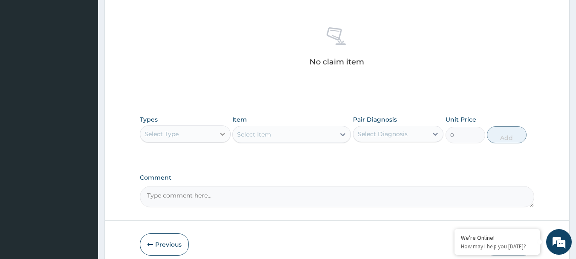
click at [223, 133] on icon at bounding box center [222, 134] width 9 height 9
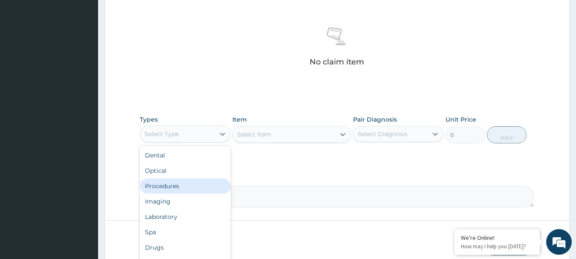
click at [162, 189] on div "Procedures" at bounding box center [185, 185] width 91 height 15
click at [162, 189] on textarea "Comment" at bounding box center [337, 196] width 395 height 21
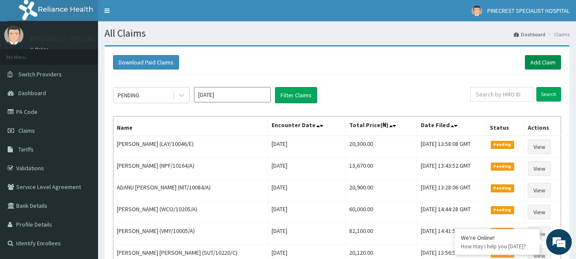
click at [528, 56] on link "Add Claim" at bounding box center [543, 62] width 36 height 14
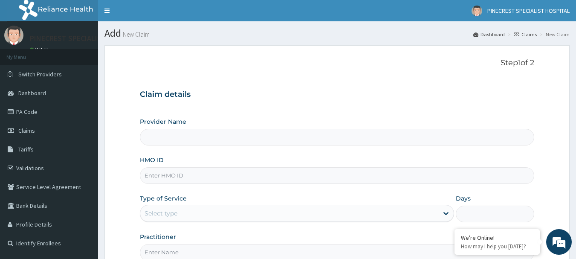
type input "PINECREST SPECIALIST HOSPITAL - [GEOGRAPHIC_DATA]"
click at [176, 175] on input "HMO ID" at bounding box center [337, 175] width 395 height 17
type input "NIT/10006/D"
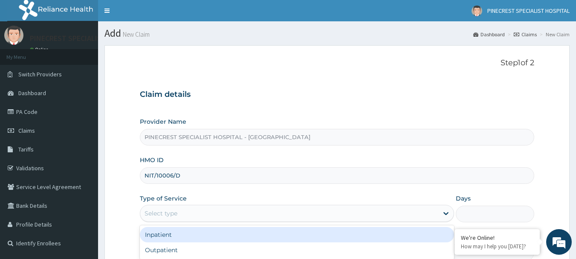
click at [166, 211] on div "Select type" at bounding box center [160, 213] width 33 height 9
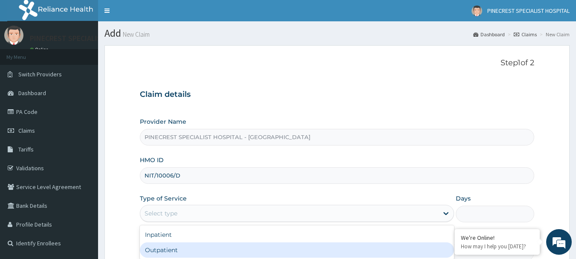
click at [157, 250] on div "Outpatient" at bounding box center [297, 249] width 314 height 15
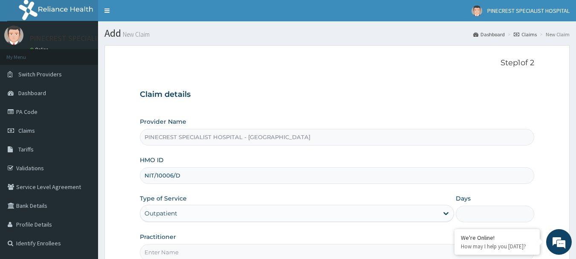
type input "1"
click at [173, 246] on input "Practitioner" at bounding box center [337, 252] width 395 height 17
type input "DR [PERSON_NAME]"
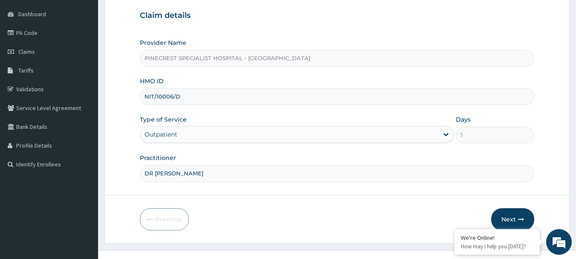
scroll to position [92, 0]
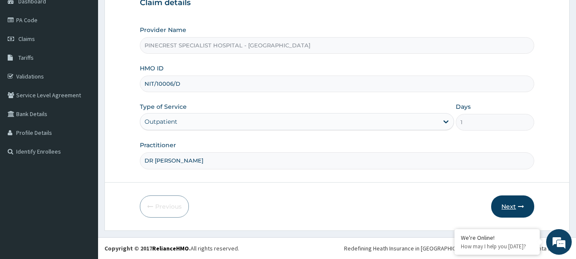
click at [518, 208] on icon "button" at bounding box center [521, 206] width 6 height 6
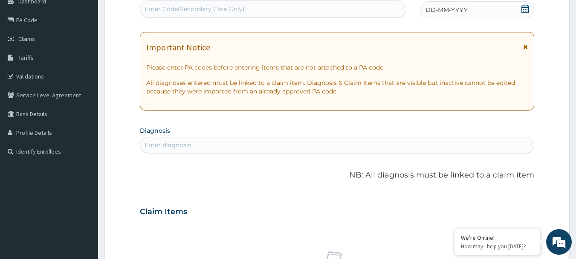
click at [171, 141] on div "Enter diagnosis" at bounding box center [167, 145] width 46 height 9
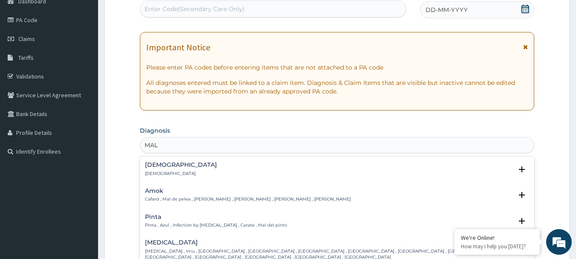
type input "MALA"
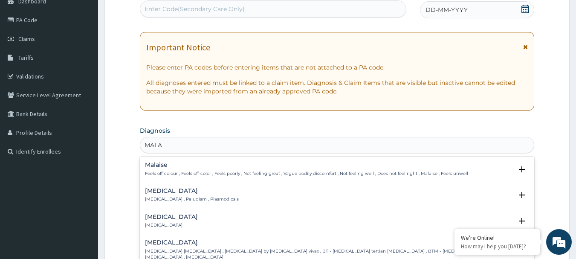
click at [172, 196] on p "[MEDICAL_DATA] , Paludism , Plasmodiosis" at bounding box center [192, 199] width 94 height 6
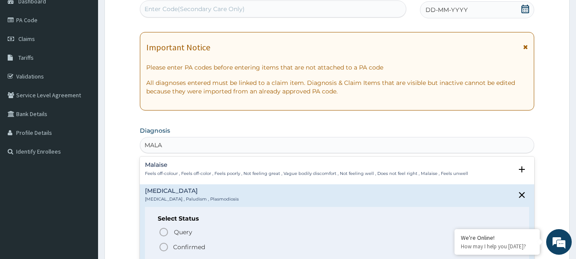
click at [161, 246] on icon "status option filled" at bounding box center [164, 247] width 10 height 10
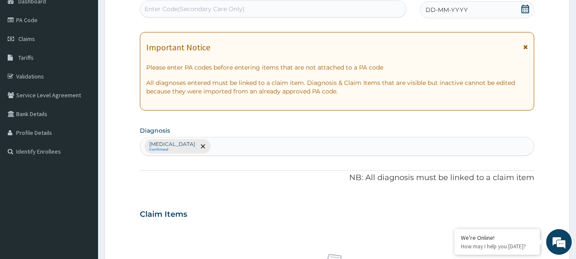
scroll to position [318, 0]
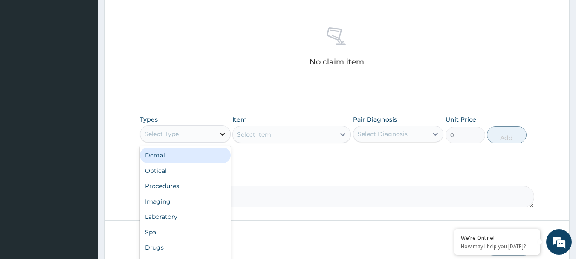
click at [225, 138] on div at bounding box center [222, 133] width 15 height 15
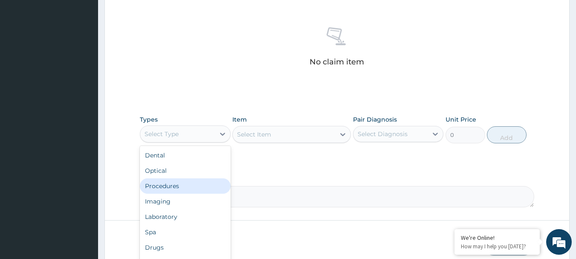
click at [159, 185] on div "Procedures" at bounding box center [185, 185] width 91 height 15
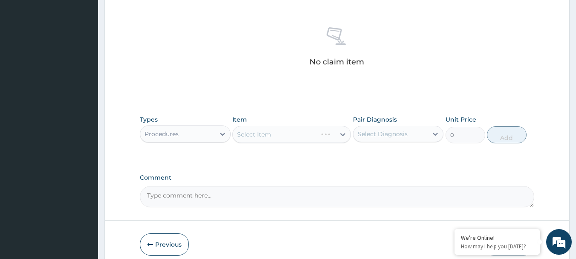
click at [343, 133] on div "Select Item" at bounding box center [291, 134] width 118 height 17
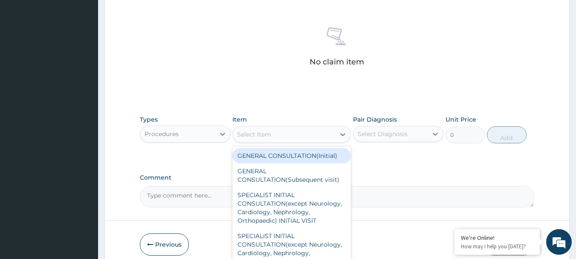
click at [343, 133] on icon at bounding box center [342, 134] width 9 height 9
click at [274, 154] on div "GENERAL CONSULTATION(Initial)" at bounding box center [291, 155] width 118 height 15
type input "4000"
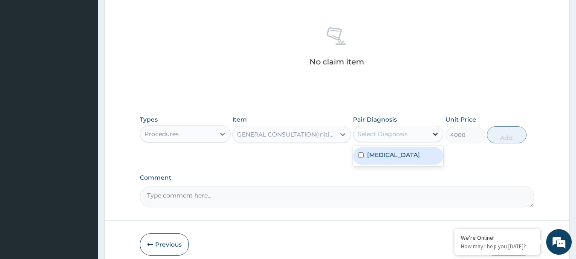
click at [434, 134] on icon at bounding box center [435, 134] width 5 height 3
click at [361, 153] on input "checkbox" at bounding box center [361, 155] width 6 height 6
checkbox input "true"
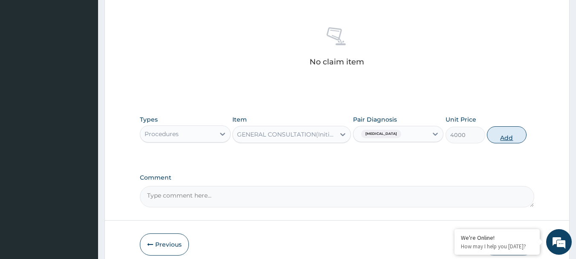
click at [490, 136] on button "Add" at bounding box center [507, 134] width 40 height 17
type input "0"
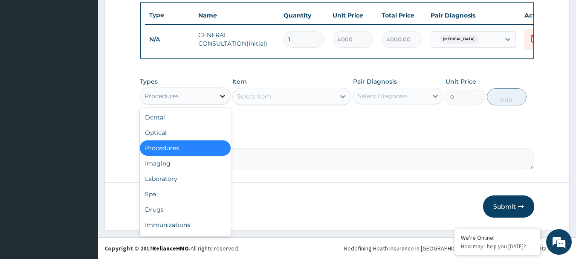
click at [222, 98] on icon at bounding box center [222, 96] width 9 height 9
click at [158, 184] on div "Laboratory" at bounding box center [185, 178] width 91 height 15
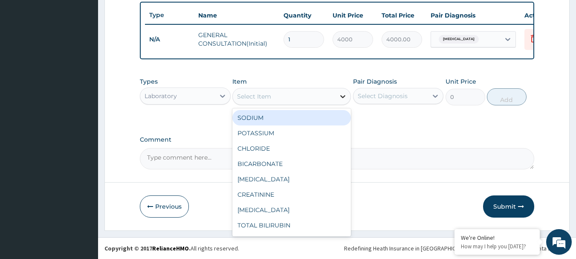
click at [343, 98] on icon at bounding box center [342, 96] width 9 height 9
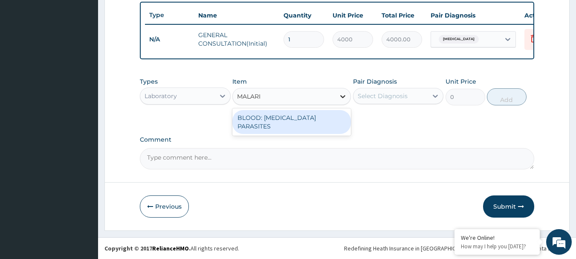
type input "MALARIA"
click at [296, 122] on div "BLOOD: [MEDICAL_DATA] PARASITES" at bounding box center [291, 122] width 118 height 24
type input "2000"
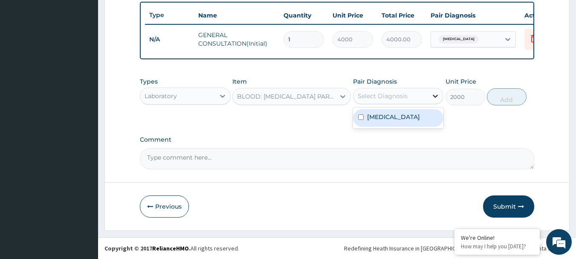
click at [434, 98] on icon at bounding box center [435, 96] width 5 height 3
click at [360, 120] on input "checkbox" at bounding box center [361, 117] width 6 height 6
checkbox input "true"
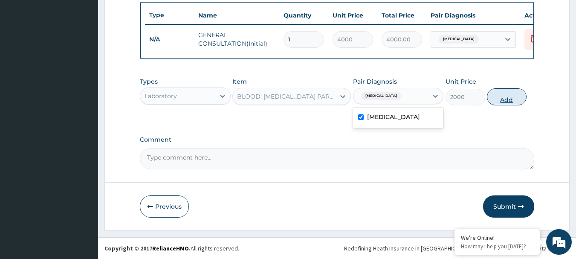
click at [492, 100] on button "Add" at bounding box center [507, 96] width 40 height 17
type input "0"
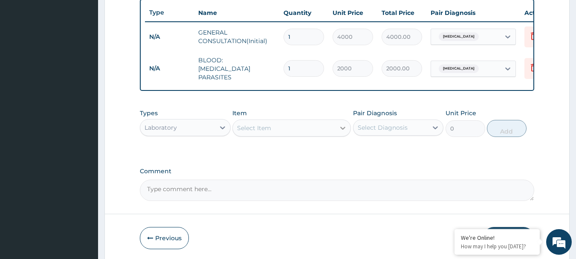
click at [342, 132] on icon at bounding box center [342, 128] width 9 height 9
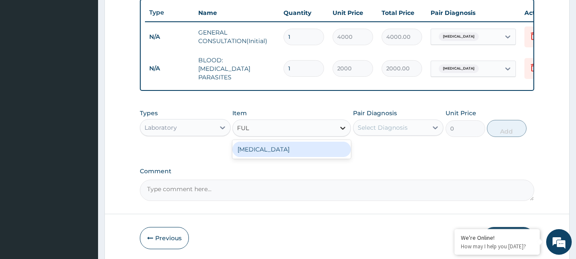
type input "FULL"
click at [285, 157] on div "[MEDICAL_DATA]" at bounding box center [291, 148] width 118 height 15
type input "4000"
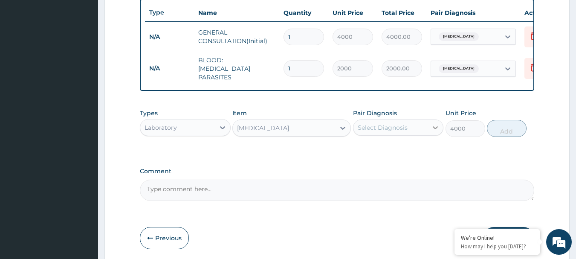
click at [433, 128] on icon at bounding box center [435, 127] width 5 height 3
click at [369, 152] on label "Malaria" at bounding box center [393, 148] width 53 height 9
checkbox input "true"
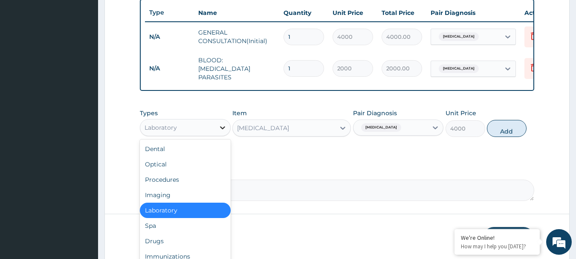
click at [224, 129] on icon at bounding box center [222, 127] width 5 height 3
click at [151, 241] on div "Drugs" at bounding box center [185, 240] width 91 height 15
type input "0"
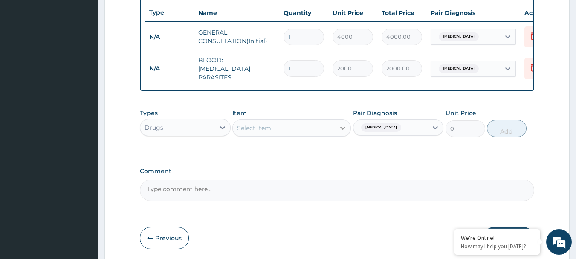
click at [343, 129] on icon at bounding box center [342, 128] width 9 height 9
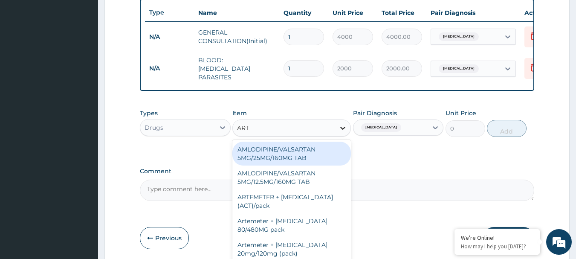
type input "ARTE"
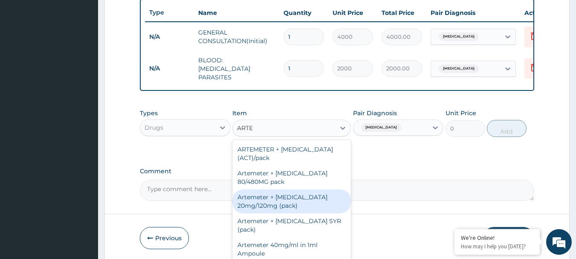
click at [255, 208] on div "Artemeter + [MEDICAL_DATA] 20mg/120mg (pack)" at bounding box center [291, 201] width 118 height 24
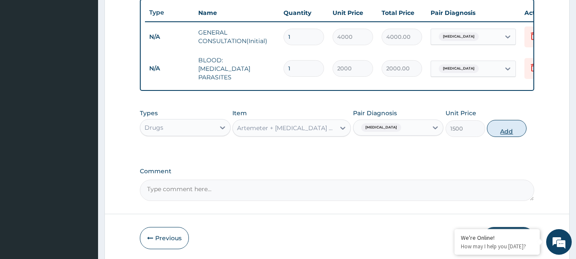
click at [494, 132] on button "Add" at bounding box center [507, 128] width 40 height 17
type input "0"
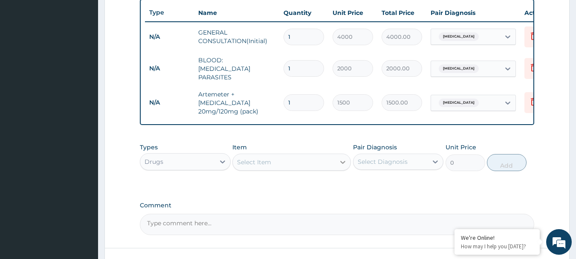
click at [340, 162] on icon at bounding box center [342, 162] width 9 height 9
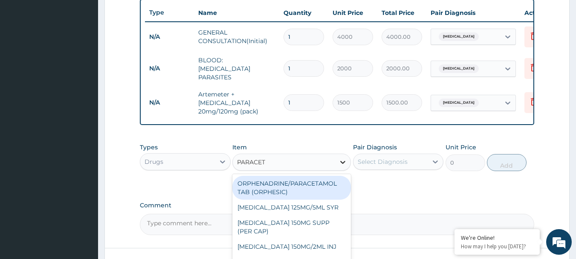
type input "PARACETA"
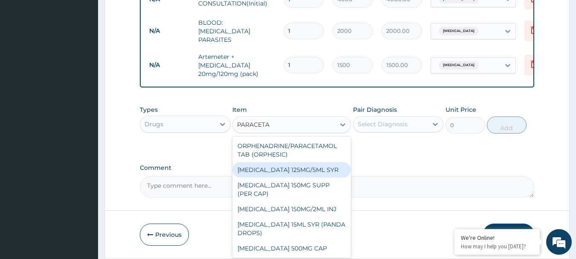
scroll to position [385, 0]
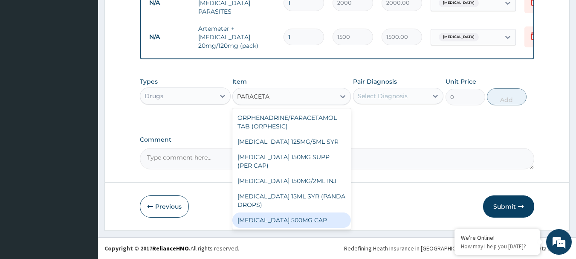
click at [261, 219] on div "[MEDICAL_DATA] 500MG CAP" at bounding box center [291, 219] width 118 height 15
type input "40"
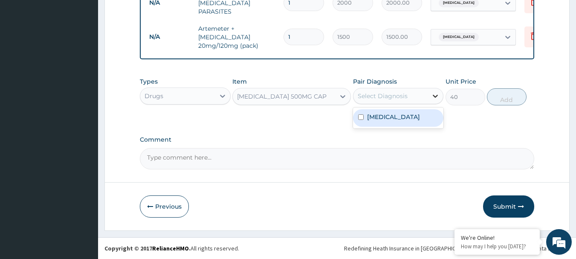
click at [433, 95] on icon at bounding box center [435, 96] width 9 height 9
click at [360, 115] on input "checkbox" at bounding box center [361, 117] width 6 height 6
checkbox input "true"
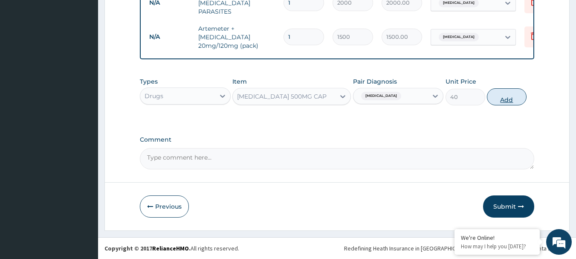
click at [500, 94] on button "Add" at bounding box center [507, 96] width 40 height 17
type input "0"
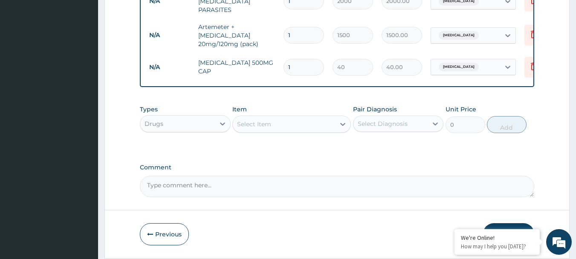
type input "18"
type input "720.00"
type input "18"
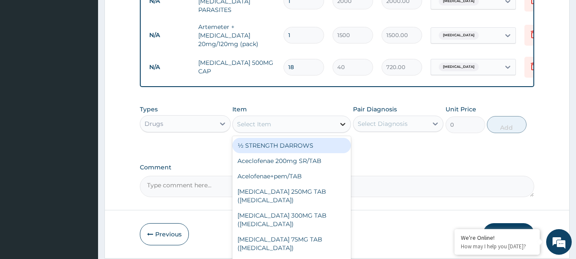
click at [340, 126] on icon at bounding box center [342, 124] width 9 height 9
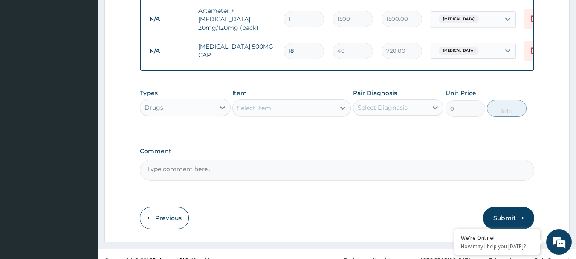
scroll to position [415, 0]
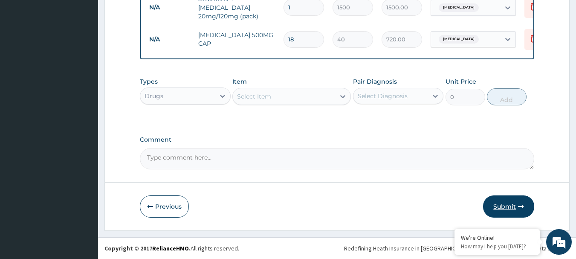
click at [509, 203] on button "Submit" at bounding box center [508, 206] width 51 height 22
click at [507, 203] on button "Submit" at bounding box center [508, 206] width 51 height 22
click at [503, 198] on button "Submit" at bounding box center [508, 206] width 51 height 22
click at [499, 206] on button "Submit" at bounding box center [508, 206] width 51 height 22
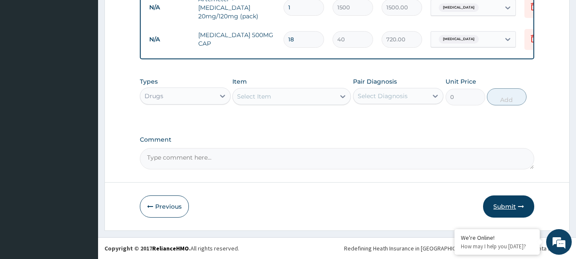
click at [499, 206] on button "Submit" at bounding box center [508, 206] width 51 height 22
click at [503, 211] on button "Submit" at bounding box center [508, 206] width 51 height 22
click at [502, 211] on button "Submit" at bounding box center [508, 206] width 51 height 22
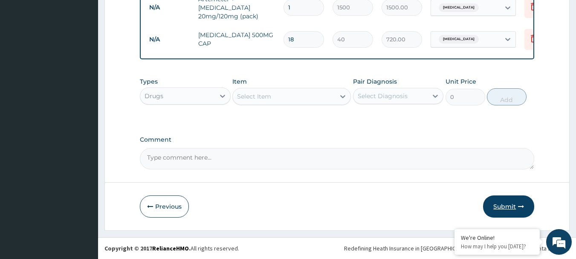
click at [502, 211] on button "Submit" at bounding box center [508, 206] width 51 height 22
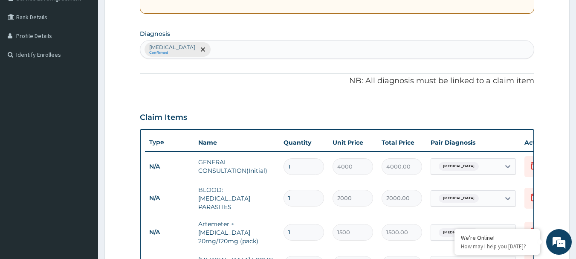
click at [291, 42] on div "Malaria Confirmed" at bounding box center [337, 49] width 394 height 18
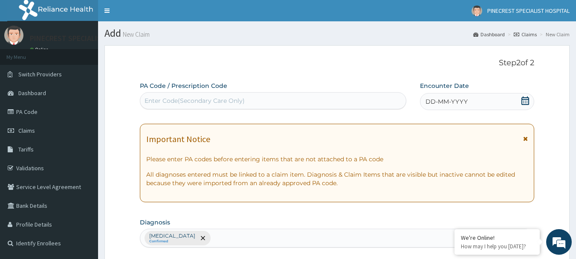
click at [438, 104] on span "DD-MM-YYYY" at bounding box center [446, 101] width 42 height 9
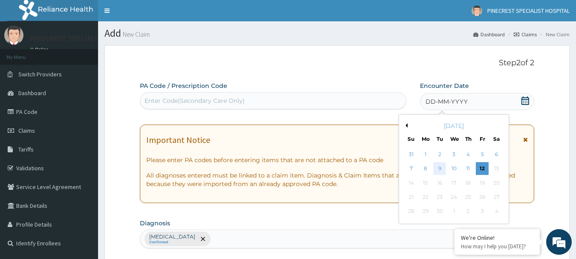
click at [436, 166] on div "9" at bounding box center [439, 168] width 13 height 13
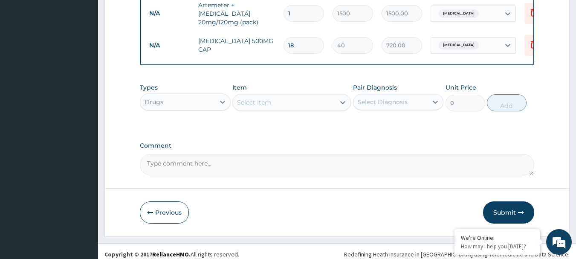
scroll to position [415, 0]
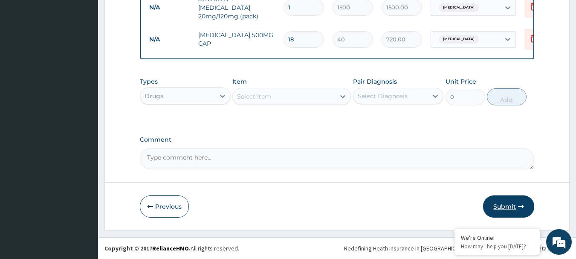
click at [504, 216] on button "Submit" at bounding box center [508, 206] width 51 height 22
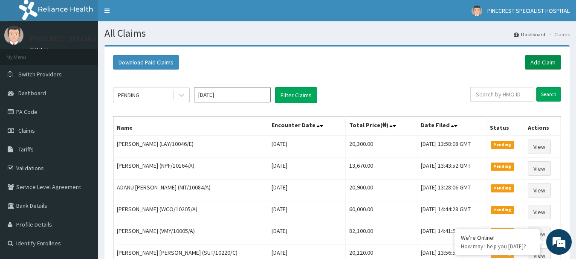
click at [533, 65] on link "Add Claim" at bounding box center [543, 62] width 36 height 14
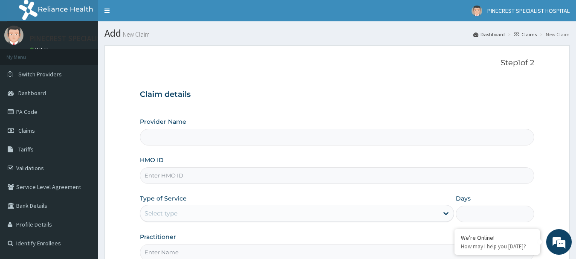
type input "PINECREST SPECIALIST HOSPITAL - [GEOGRAPHIC_DATA]"
click at [173, 177] on input "HMO ID" at bounding box center [337, 175] width 395 height 17
type input "NIT/10006/E"
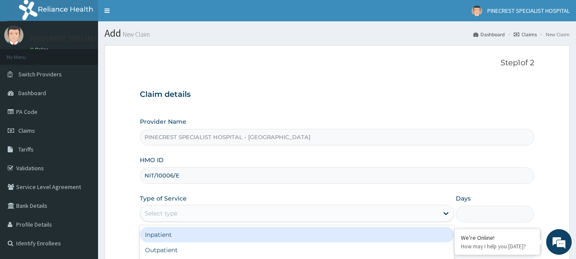
click at [173, 216] on div "Select type" at bounding box center [160, 213] width 33 height 9
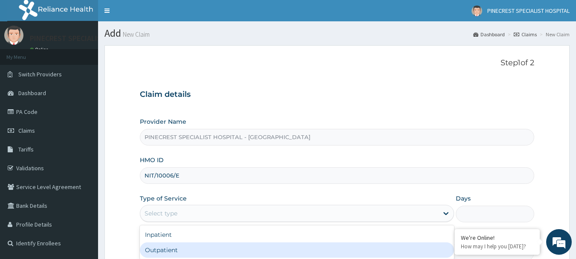
click at [154, 248] on div "Outpatient" at bounding box center [297, 249] width 314 height 15
type input "1"
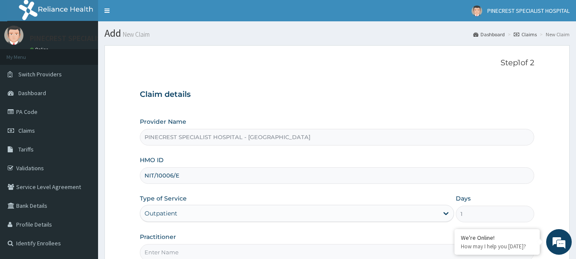
click at [168, 254] on input "Practitioner" at bounding box center [337, 252] width 395 height 17
type input "DR [PERSON_NAME]"
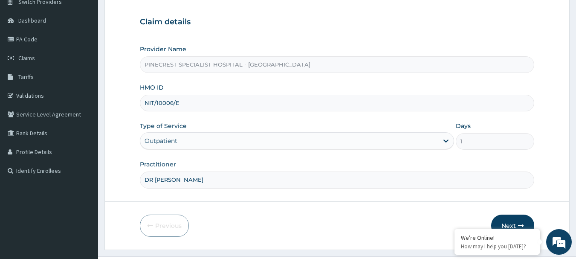
scroll to position [92, 0]
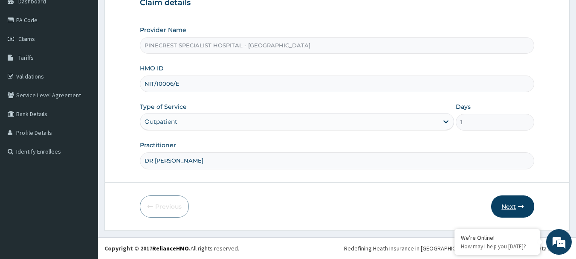
click at [502, 206] on button "Next" at bounding box center [512, 206] width 43 height 22
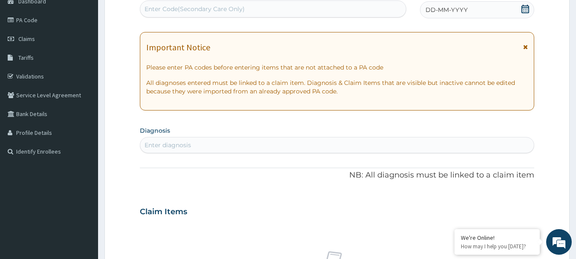
click at [162, 144] on div "Enter diagnosis" at bounding box center [167, 145] width 46 height 9
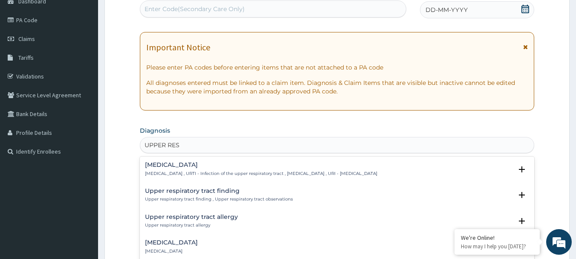
type input "UPPER RESP"
click at [166, 163] on h4 "Upper respiratory infection" at bounding box center [261, 164] width 232 height 6
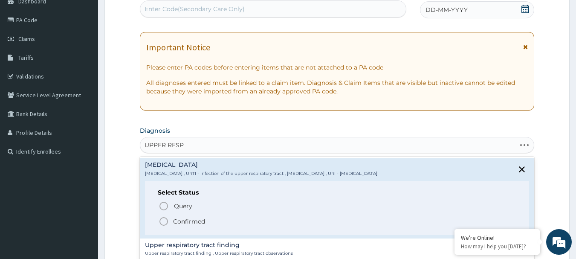
click at [162, 222] on icon "status option filled" at bounding box center [164, 221] width 10 height 10
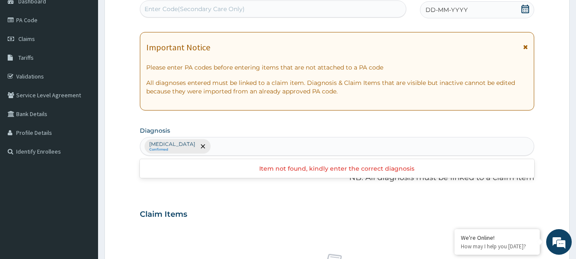
scroll to position [318, 0]
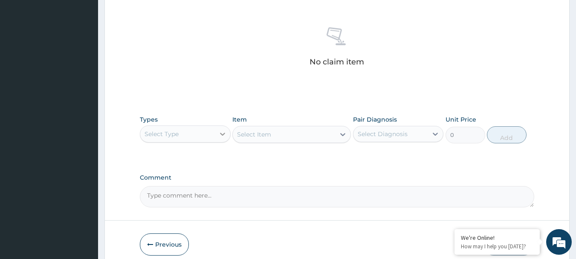
click at [224, 130] on icon at bounding box center [222, 134] width 9 height 9
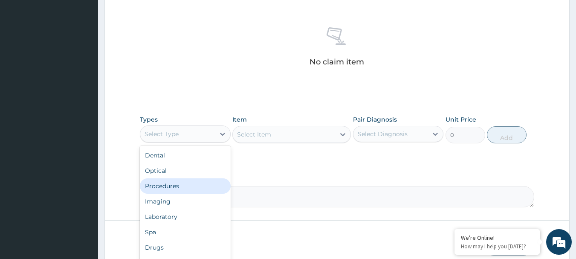
click at [159, 184] on div "Procedures" at bounding box center [185, 185] width 91 height 15
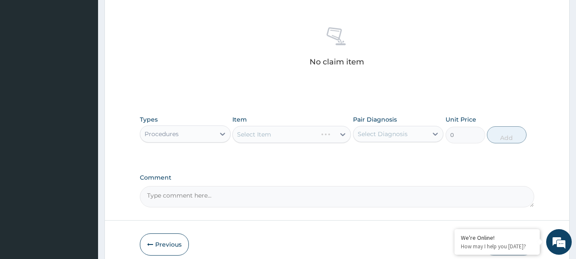
click at [343, 134] on div "Select Item" at bounding box center [291, 134] width 118 height 17
click at [342, 133] on icon at bounding box center [342, 134] width 9 height 9
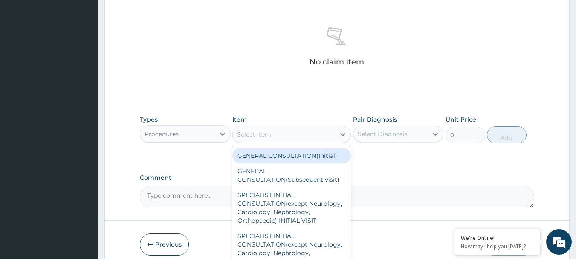
click at [279, 161] on div "GENERAL CONSULTATION(Initial)" at bounding box center [291, 155] width 118 height 15
type input "4000"
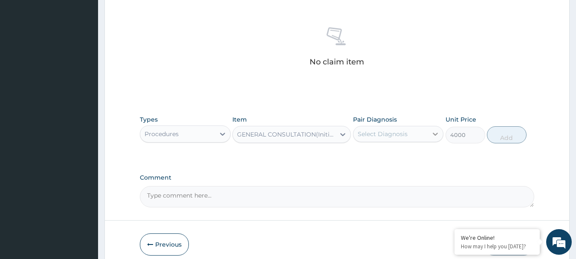
click at [435, 133] on icon at bounding box center [435, 134] width 9 height 9
click at [361, 158] on input "checkbox" at bounding box center [361, 155] width 6 height 6
checkbox input "true"
click at [498, 138] on button "Add" at bounding box center [507, 134] width 40 height 17
type input "0"
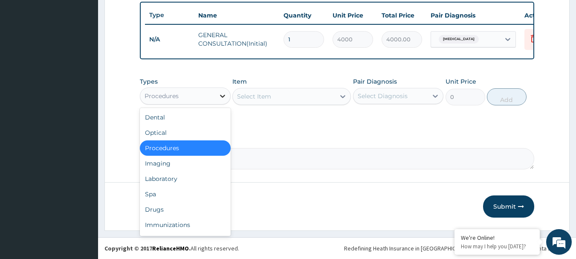
click at [222, 98] on icon at bounding box center [222, 96] width 9 height 9
click at [158, 184] on div "Laboratory" at bounding box center [185, 178] width 91 height 15
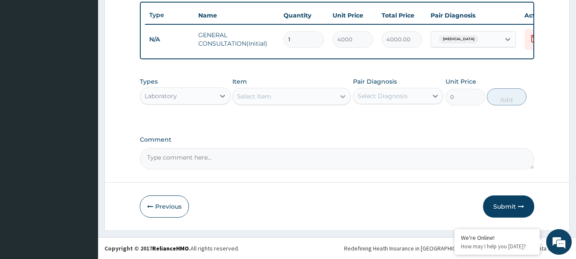
click at [343, 98] on icon at bounding box center [342, 96] width 5 height 3
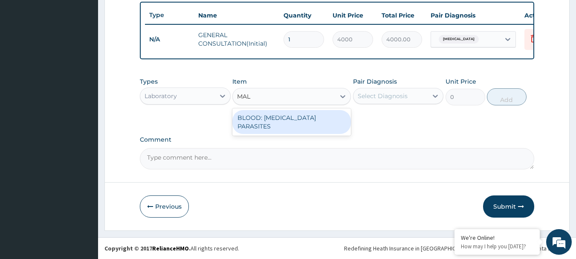
type input "MALA"
click at [278, 124] on div "BLOOD: MALARIA PARASITES" at bounding box center [291, 122] width 118 height 24
type input "2000"
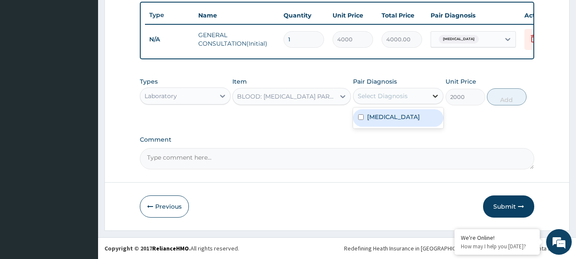
click at [433, 98] on icon at bounding box center [435, 96] width 5 height 3
click at [360, 120] on input "checkbox" at bounding box center [361, 117] width 6 height 6
checkbox input "true"
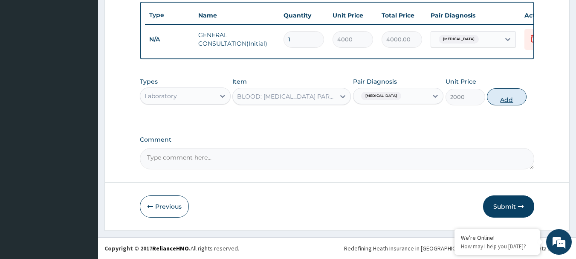
click at [497, 99] on button "Add" at bounding box center [507, 96] width 40 height 17
type input "0"
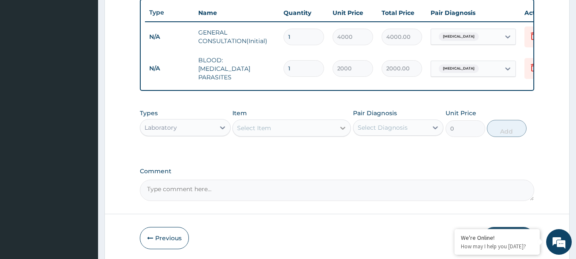
click at [345, 129] on icon at bounding box center [342, 128] width 9 height 9
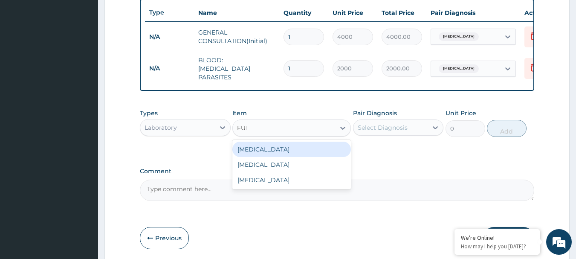
type input "FULL"
click at [285, 151] on div "FULL BLOOD COUNT" at bounding box center [291, 148] width 118 height 15
type input "4000"
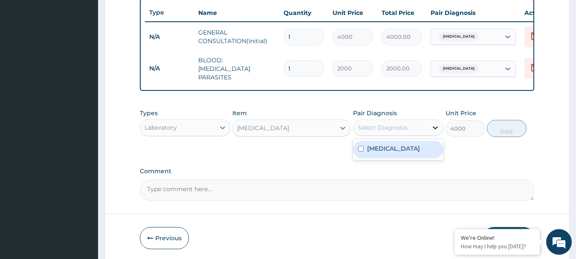
click at [434, 132] on icon at bounding box center [435, 127] width 9 height 9
click at [358, 151] on input "checkbox" at bounding box center [361, 149] width 6 height 6
checkbox input "true"
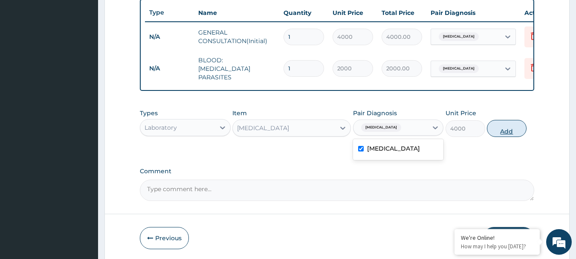
click at [502, 131] on button "Add" at bounding box center [507, 128] width 40 height 17
type input "0"
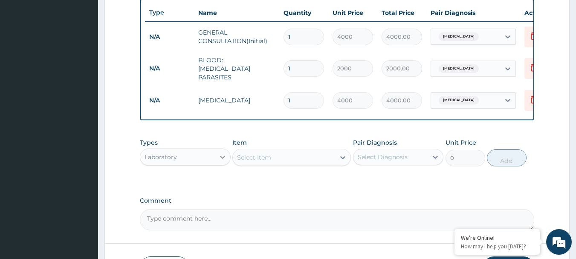
click at [220, 156] on icon at bounding box center [222, 157] width 9 height 9
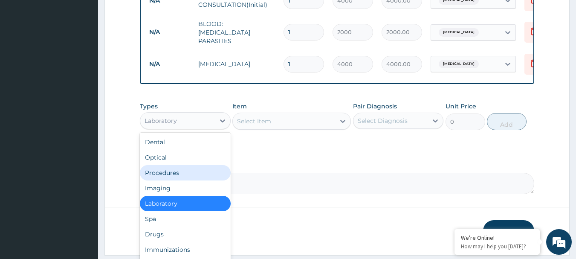
scroll to position [381, 0]
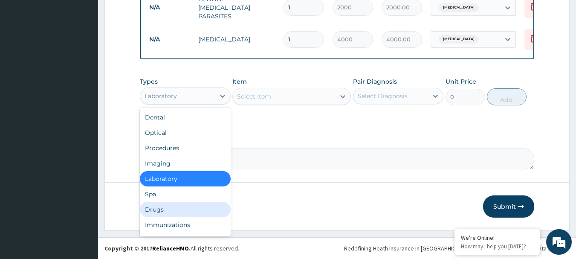
click at [143, 207] on div "Drugs" at bounding box center [185, 209] width 91 height 15
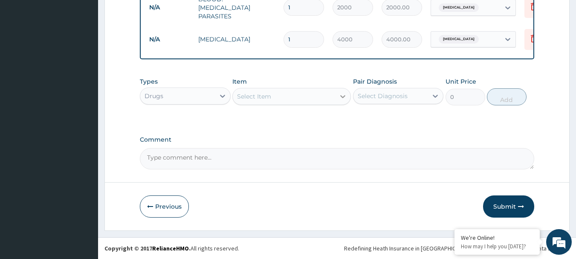
click at [342, 97] on icon at bounding box center [342, 96] width 5 height 3
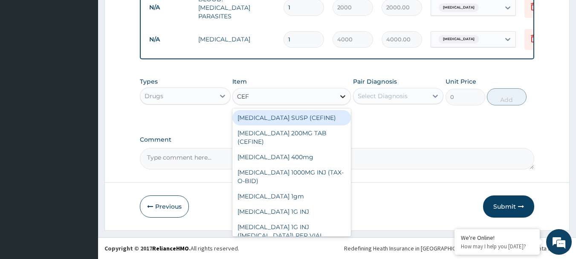
type input "CEFI"
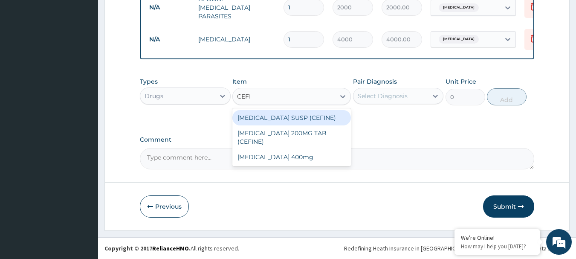
click at [274, 121] on div "CEFIXIME SUSP (CEFINE)" at bounding box center [291, 117] width 118 height 15
type input "3000"
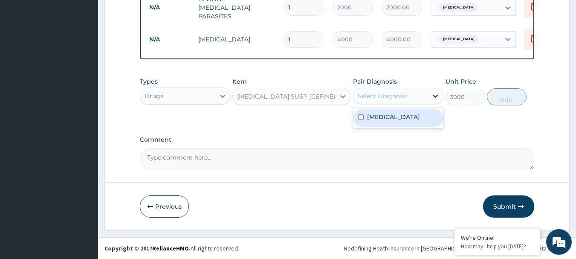
click at [433, 94] on icon at bounding box center [435, 96] width 9 height 9
click at [360, 120] on input "checkbox" at bounding box center [361, 117] width 6 height 6
checkbox input "true"
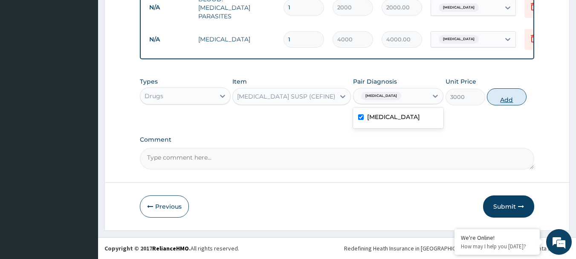
click at [504, 97] on button "Add" at bounding box center [507, 96] width 40 height 17
type input "0"
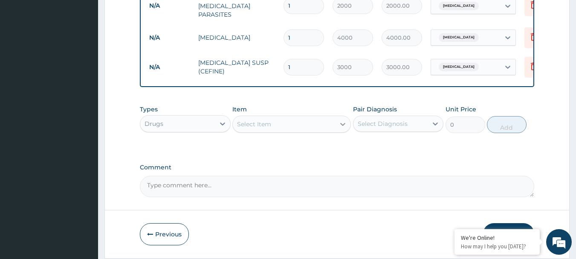
click at [340, 127] on icon at bounding box center [342, 124] width 9 height 9
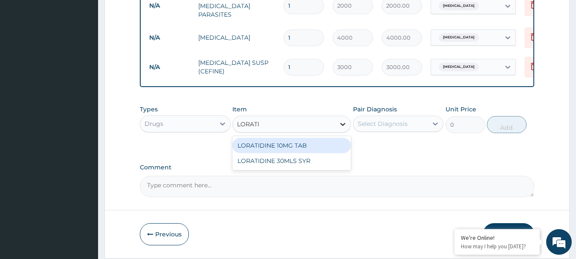
type input "LORATID"
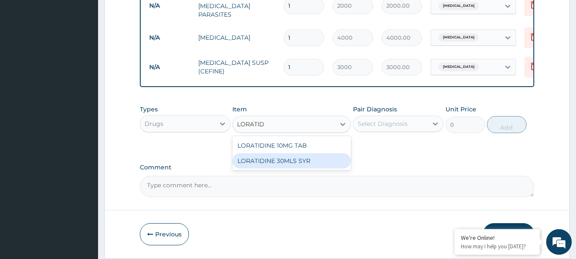
click at [284, 166] on div "LORATIDINE 30MLS SYR" at bounding box center [291, 160] width 118 height 15
type input "1000"
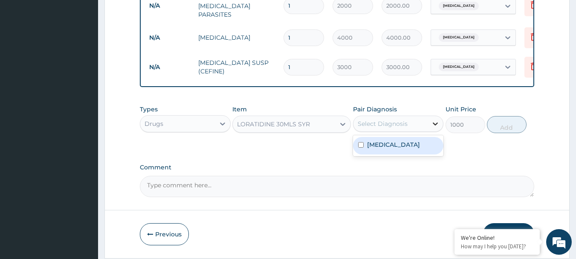
click at [433, 125] on icon at bounding box center [435, 123] width 9 height 9
click at [360, 147] on input "checkbox" at bounding box center [361, 145] width 6 height 6
checkbox input "true"
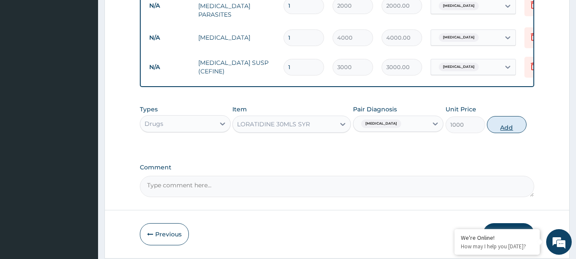
click at [500, 127] on button "Add" at bounding box center [507, 124] width 40 height 17
type input "0"
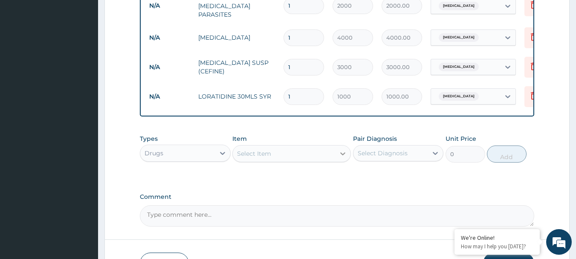
click at [341, 155] on icon at bounding box center [342, 153] width 5 height 3
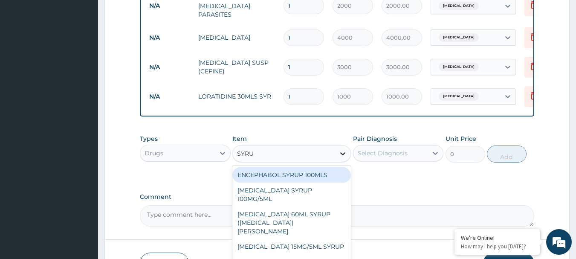
type input "SYRUP"
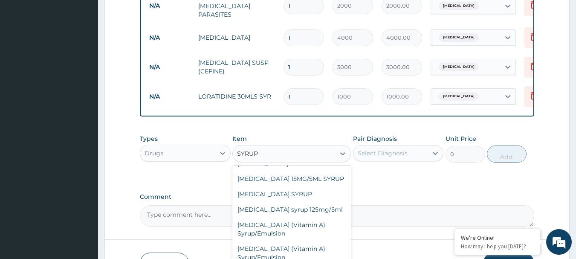
scroll to position [72, 0]
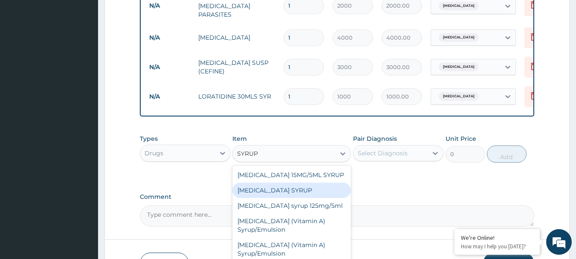
click at [284, 186] on div "PYRAZINAMIDE SYRUP" at bounding box center [291, 189] width 118 height 15
type input "1000"
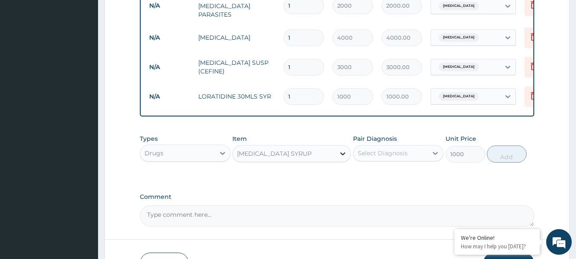
click at [342, 154] on icon at bounding box center [342, 153] width 9 height 9
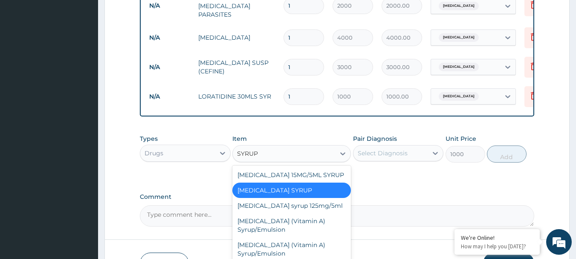
scroll to position [0, 0]
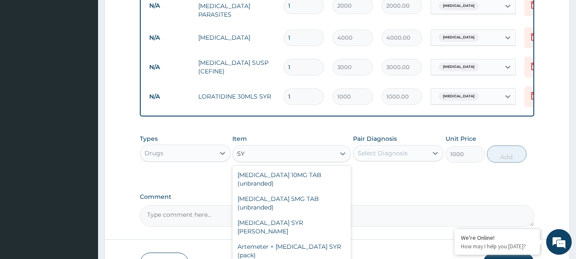
type input "S"
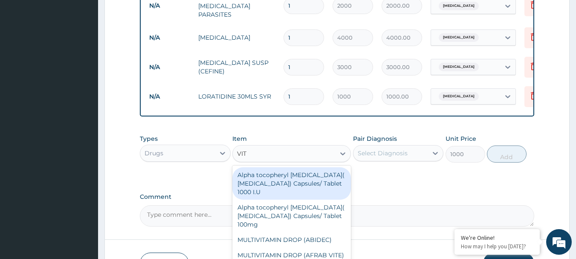
type input "VIT C"
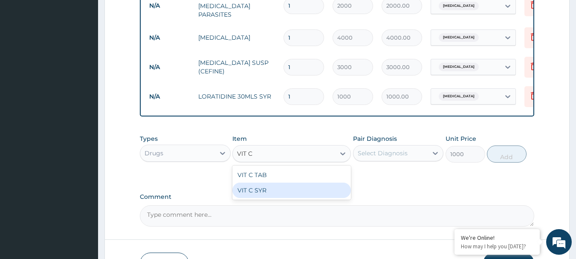
click at [250, 193] on div "VIT C SYR" at bounding box center [291, 189] width 118 height 15
type input "800"
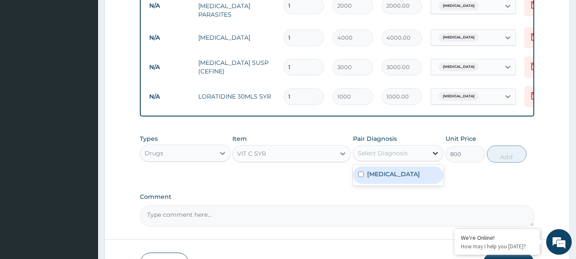
click at [436, 152] on icon at bounding box center [435, 153] width 9 height 9
click at [358, 177] on input "checkbox" at bounding box center [361, 174] width 6 height 6
checkbox input "true"
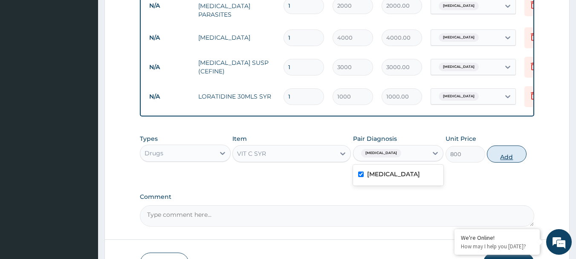
click at [503, 158] on button "Add" at bounding box center [507, 153] width 40 height 17
type input "0"
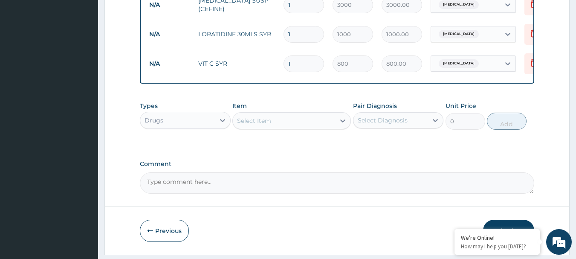
scroll to position [469, 0]
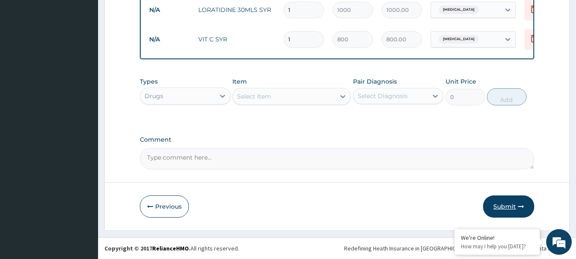
click at [496, 208] on button "Submit" at bounding box center [508, 206] width 51 height 22
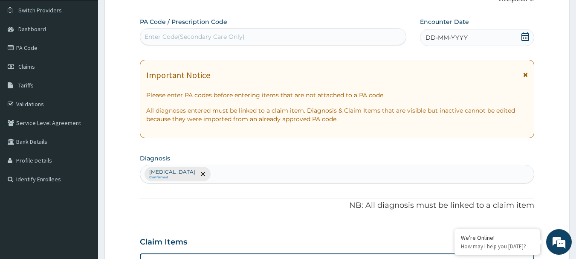
scroll to position [16, 0]
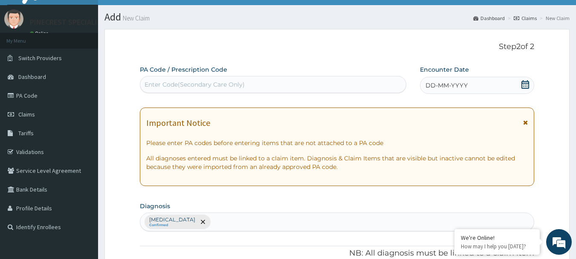
click at [432, 89] on span "DD-MM-YYYY" at bounding box center [446, 85] width 42 height 9
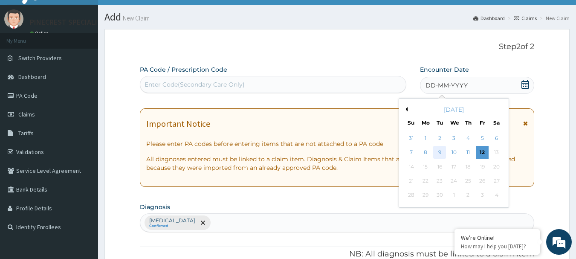
click at [444, 155] on div "9" at bounding box center [439, 152] width 13 height 13
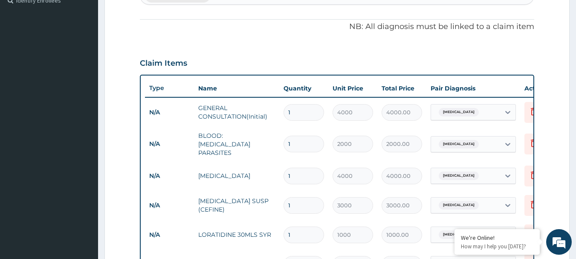
scroll to position [469, 0]
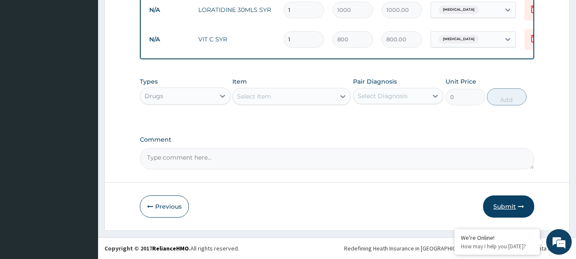
click at [508, 212] on button "Submit" at bounding box center [508, 206] width 51 height 22
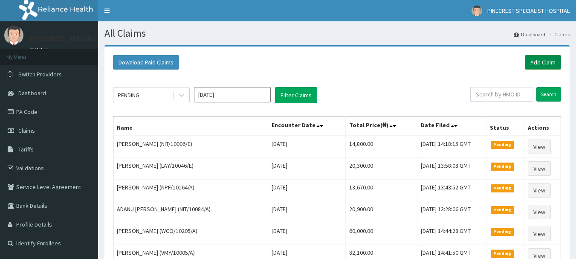
click at [542, 61] on link "Add Claim" at bounding box center [543, 62] width 36 height 14
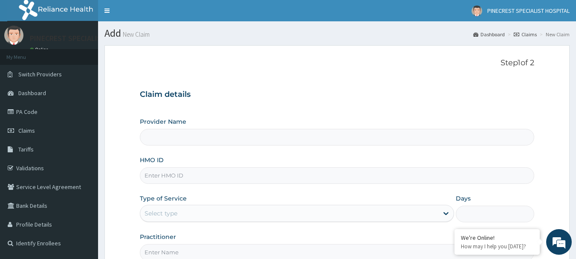
click at [171, 174] on input "HMO ID" at bounding box center [337, 175] width 395 height 17
type input "NIT/"
type input "PINECREST SPECIALIST HOSPITAL - [GEOGRAPHIC_DATA]"
type input "NIT/10006/C"
click at [160, 214] on div "Select type" at bounding box center [160, 213] width 33 height 9
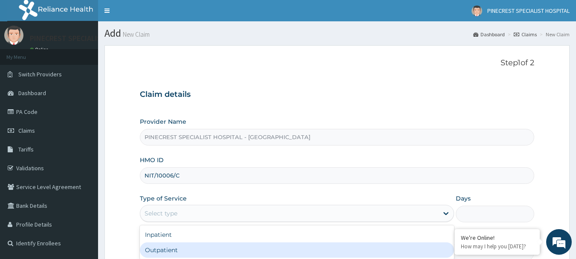
click at [157, 254] on div "Outpatient" at bounding box center [297, 249] width 314 height 15
type input "1"
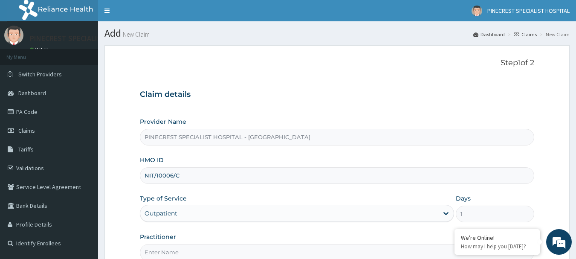
click at [166, 250] on input "Practitioner" at bounding box center [337, 252] width 395 height 17
type input "DR [PERSON_NAME]"
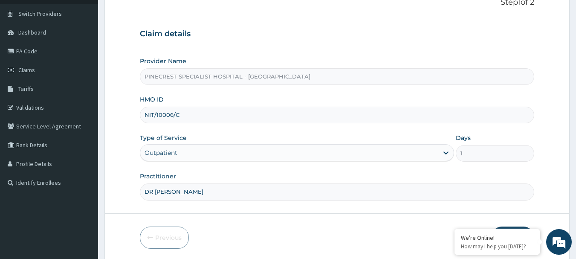
scroll to position [92, 0]
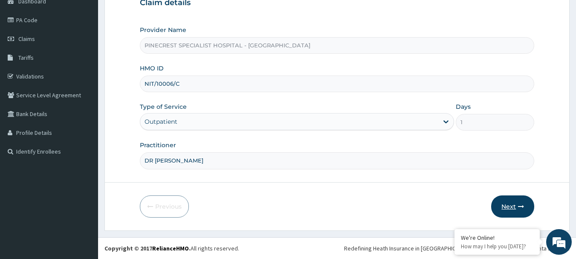
click at [515, 210] on button "Next" at bounding box center [512, 206] width 43 height 22
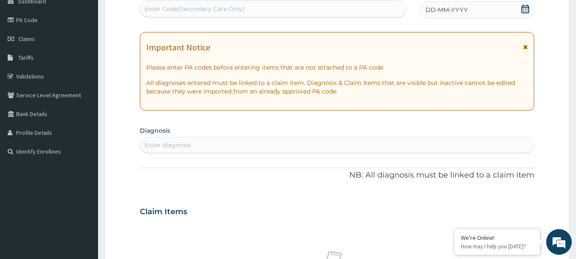
click at [435, 6] on span "DD-MM-YYYY" at bounding box center [446, 10] width 42 height 9
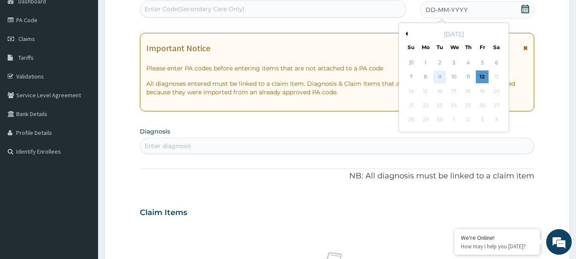
click at [441, 78] on div "9" at bounding box center [439, 77] width 13 height 13
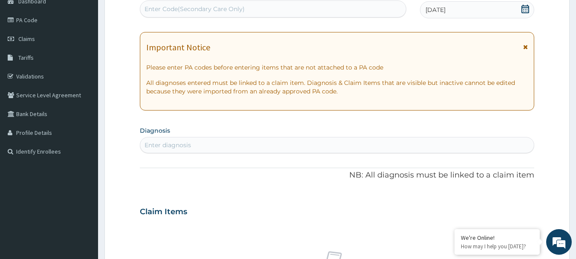
click at [338, 144] on div "Enter diagnosis" at bounding box center [337, 145] width 394 height 14
type input "ABDOMINA"
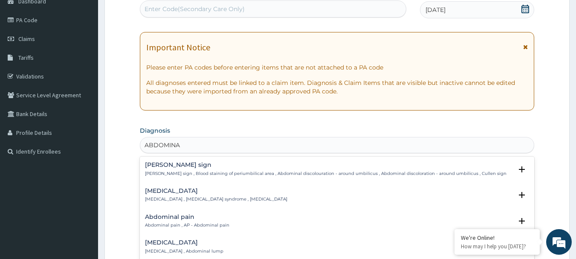
click at [164, 219] on h4 "Abdominal pain" at bounding box center [187, 216] width 84 height 6
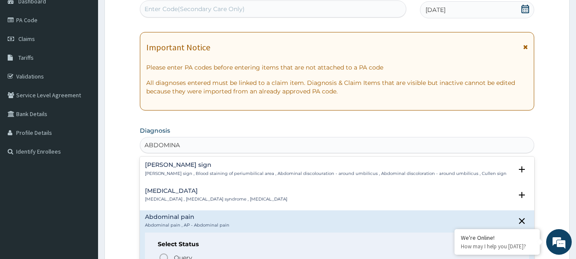
scroll to position [318, 0]
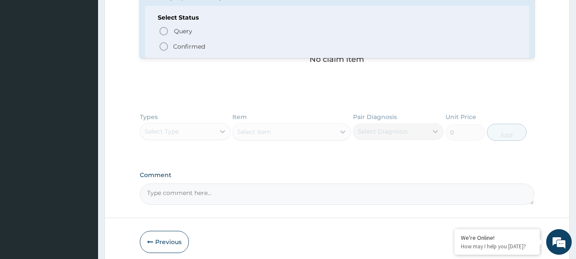
click at [163, 46] on icon "status option filled" at bounding box center [164, 46] width 10 height 10
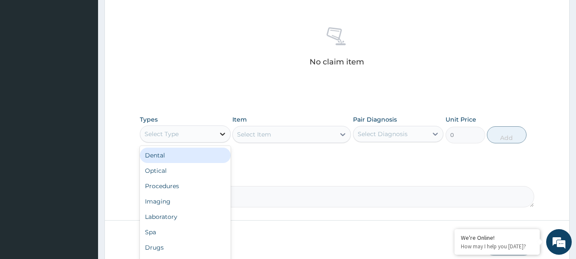
click at [221, 131] on icon at bounding box center [222, 134] width 9 height 9
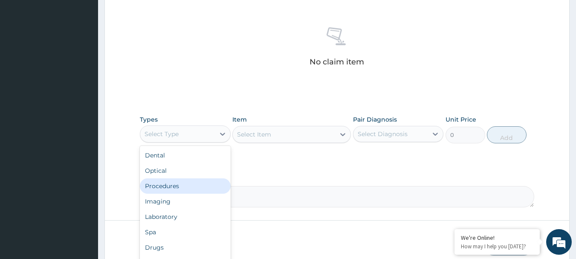
click at [164, 185] on div "Procedures" at bounding box center [185, 185] width 91 height 15
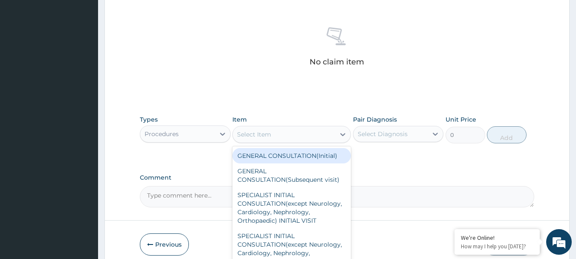
click at [341, 134] on icon at bounding box center [342, 134] width 5 height 3
click at [288, 161] on div "GENERAL CONSULTATION(Initial)" at bounding box center [291, 155] width 118 height 15
type input "4000"
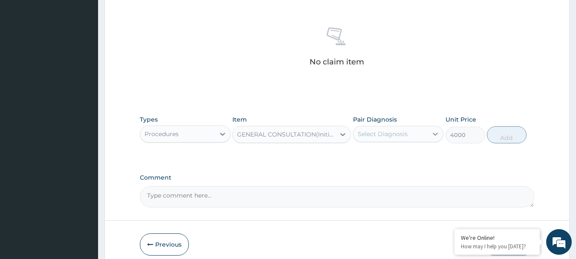
click at [434, 134] on icon at bounding box center [435, 134] width 5 height 3
click at [383, 156] on label "Abdominal pain" at bounding box center [391, 154] width 49 height 9
checkbox input "true"
click at [496, 135] on button "Add" at bounding box center [507, 134] width 40 height 17
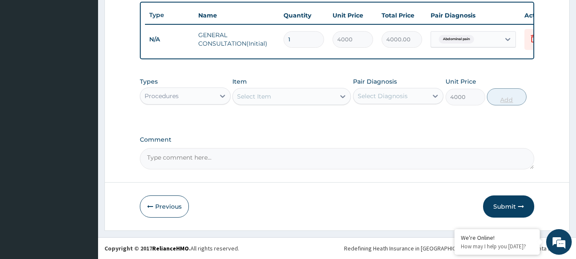
type input "0"
click at [221, 98] on icon at bounding box center [222, 96] width 9 height 9
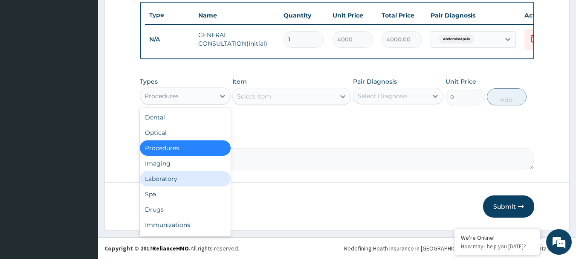
click at [167, 184] on div "Laboratory" at bounding box center [185, 178] width 91 height 15
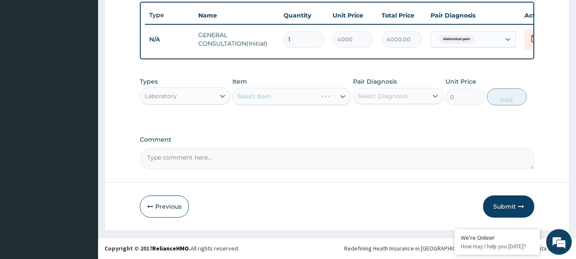
click at [341, 101] on div "Select Item" at bounding box center [291, 96] width 118 height 17
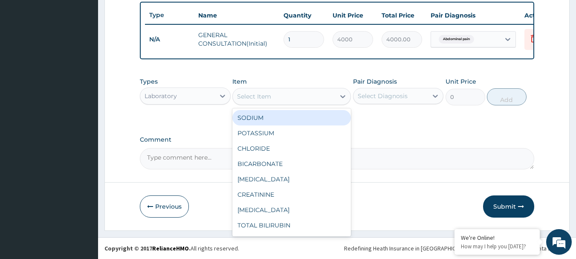
click at [341, 101] on icon at bounding box center [342, 96] width 9 height 9
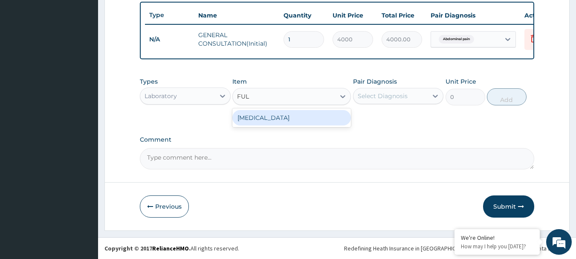
type input "FULL"
click at [268, 118] on div "FULL BLOOD COUNT" at bounding box center [291, 117] width 118 height 15
type input "4000"
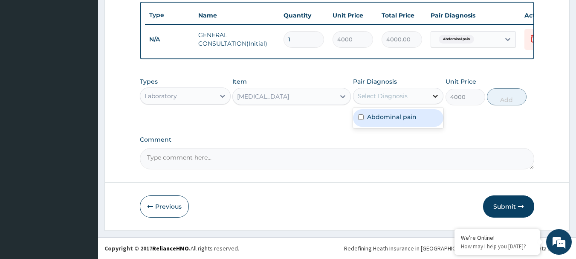
click at [436, 98] on icon at bounding box center [435, 96] width 9 height 9
click at [363, 123] on div "Abdominal pain" at bounding box center [398, 117] width 91 height 17
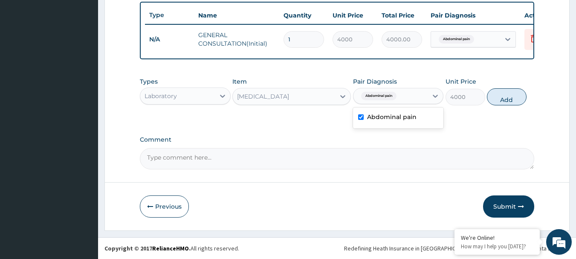
checkbox input "true"
click at [498, 104] on button "Add" at bounding box center [507, 96] width 40 height 17
type input "0"
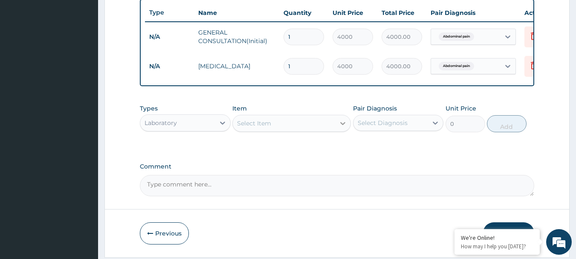
click at [338, 127] on icon at bounding box center [342, 123] width 9 height 9
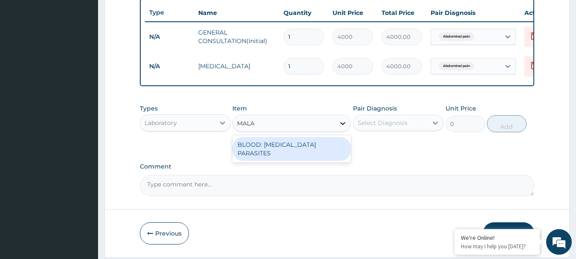
type input "MALAR"
click at [298, 155] on div "BLOOD: MALARIA PARASITES" at bounding box center [291, 149] width 118 height 24
type input "2000"
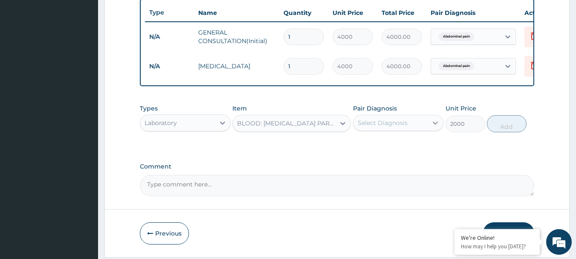
click at [434, 124] on icon at bounding box center [435, 122] width 5 height 3
click at [360, 147] on input "checkbox" at bounding box center [361, 144] width 6 height 6
checkbox input "true"
click at [499, 131] on button "Add" at bounding box center [507, 123] width 40 height 17
type input "0"
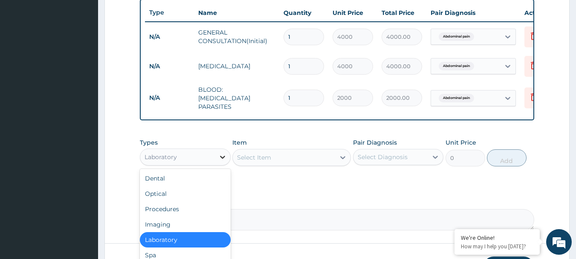
click at [223, 159] on icon at bounding box center [222, 157] width 5 height 3
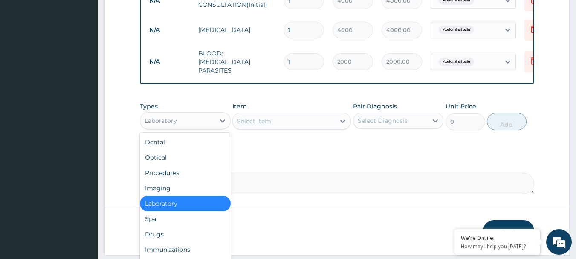
scroll to position [381, 0]
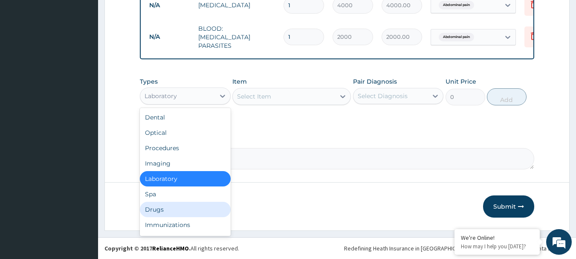
click at [154, 214] on div "Drugs" at bounding box center [185, 209] width 91 height 15
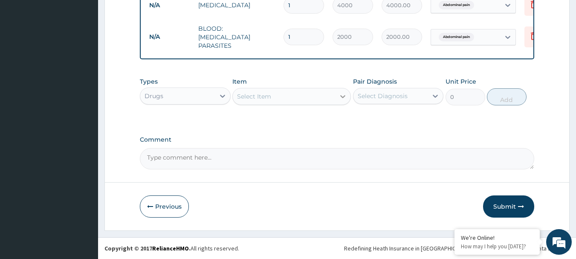
click at [345, 96] on icon at bounding box center [342, 96] width 9 height 9
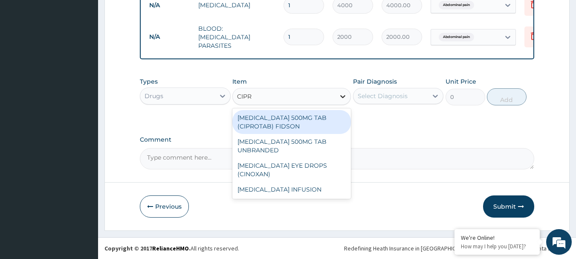
type input "CIPRO"
click at [276, 129] on div "CIPROFLOXACIN 500MG TAB (CIPROTAB) FIDSON" at bounding box center [291, 122] width 118 height 24
type input "250"
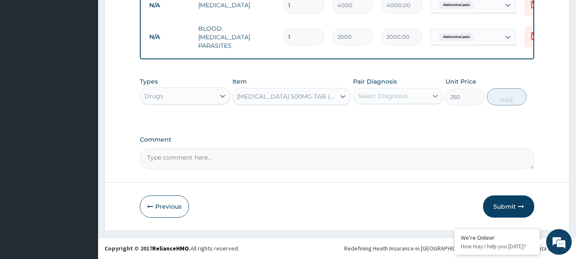
click at [434, 96] on icon at bounding box center [435, 96] width 5 height 3
click at [362, 118] on input "checkbox" at bounding box center [361, 117] width 6 height 6
checkbox input "true"
click at [497, 98] on button "Add" at bounding box center [507, 96] width 40 height 17
type input "0"
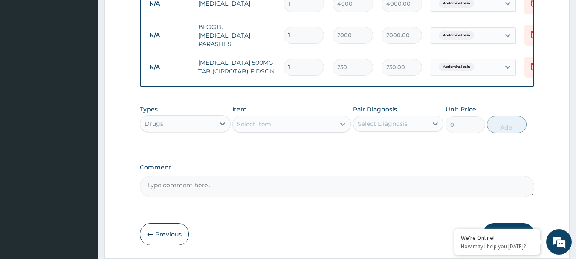
type input "10"
type input "2500.00"
type input "10"
click at [219, 124] on icon at bounding box center [222, 123] width 9 height 9
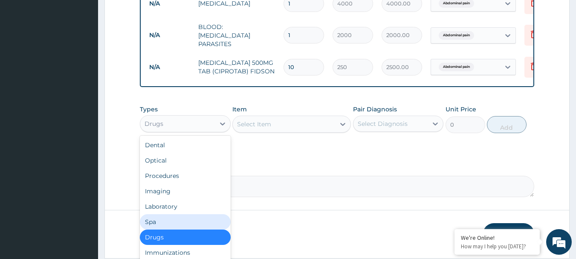
click at [279, 197] on textarea "Comment" at bounding box center [337, 186] width 395 height 21
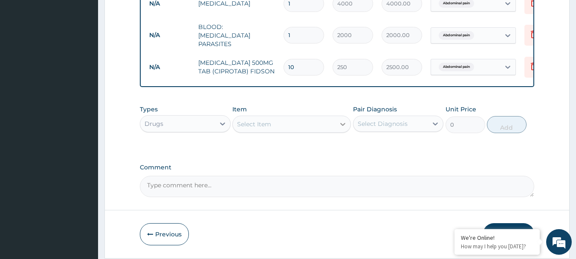
click at [341, 122] on icon at bounding box center [342, 124] width 9 height 9
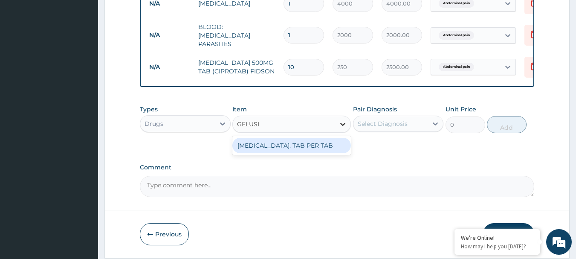
type input "GELUSIL"
click at [277, 142] on div "GELUSIL. TAB PER TAB" at bounding box center [291, 145] width 118 height 15
type input "40"
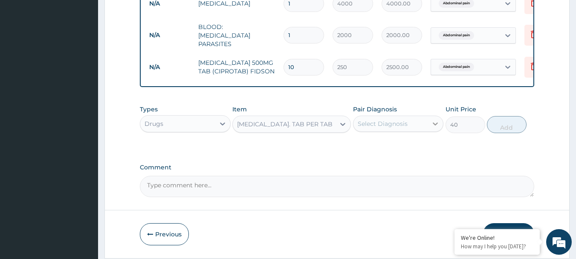
click at [436, 125] on icon at bounding box center [435, 123] width 5 height 3
click at [359, 147] on input "checkbox" at bounding box center [361, 145] width 6 height 6
checkbox input "true"
click at [504, 129] on button "Add" at bounding box center [507, 124] width 40 height 17
type input "0"
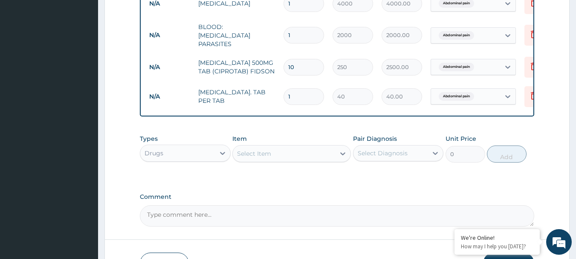
type input "0.00"
type input "2"
type input "80.00"
type input "20"
type input "800.00"
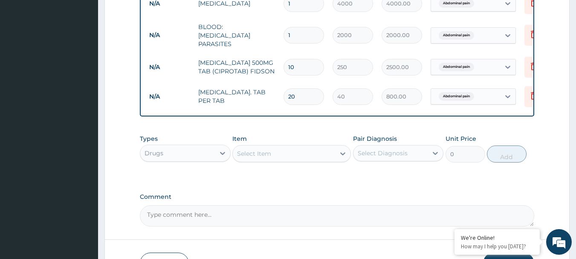
type input "20"
click at [359, 100] on td "40" at bounding box center [352, 96] width 49 height 25
click at [344, 158] on icon at bounding box center [342, 153] width 9 height 9
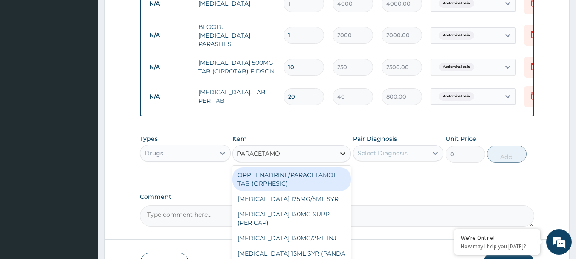
type input "PARACETAMOL"
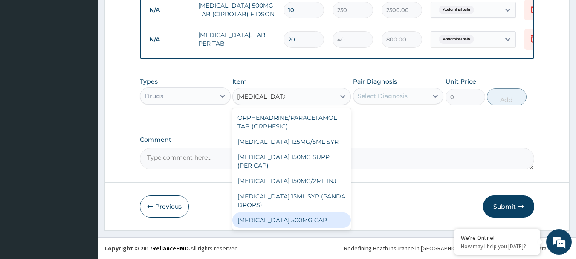
click at [296, 222] on div "[MEDICAL_DATA] 500MG CAP" at bounding box center [291, 219] width 118 height 15
type input "40"
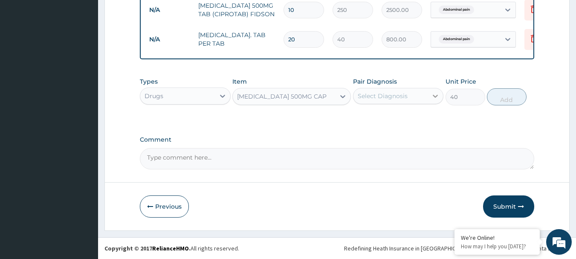
click at [430, 93] on div at bounding box center [434, 95] width 15 height 15
click at [359, 118] on input "checkbox" at bounding box center [361, 117] width 6 height 6
checkbox input "true"
click at [497, 97] on button "Add" at bounding box center [507, 96] width 40 height 17
type input "0"
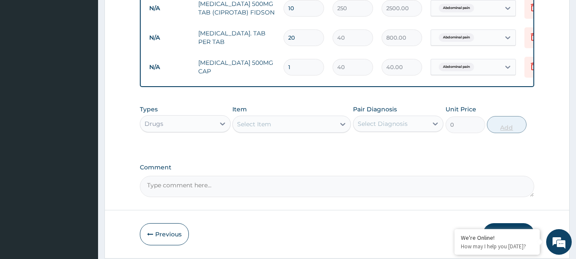
type input "18"
type input "720.00"
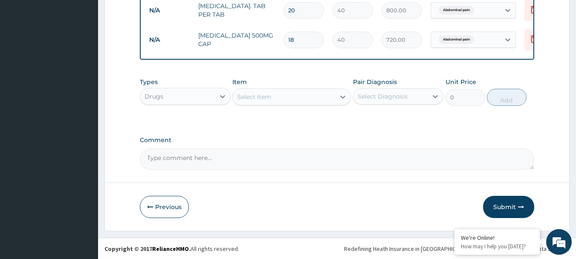
scroll to position [469, 0]
type input "18"
click at [500, 204] on button "Submit" at bounding box center [508, 206] width 51 height 22
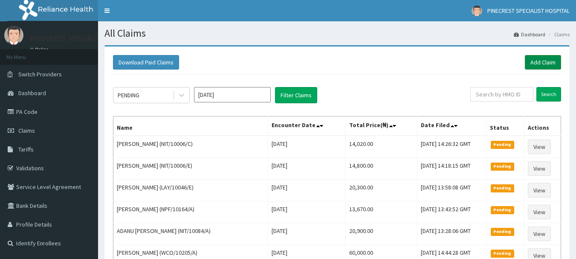
click at [538, 63] on link "Add Claim" at bounding box center [543, 62] width 36 height 14
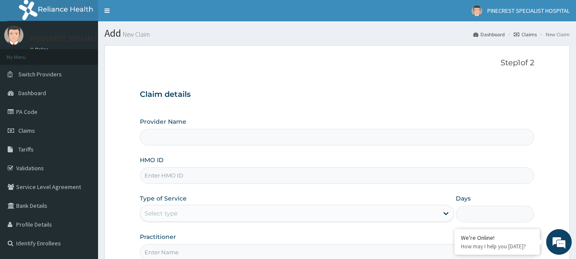
click at [176, 179] on input "HMO ID" at bounding box center [337, 175] width 395 height 17
type input "PINECREST SPECIALIST HOSPITAL - [GEOGRAPHIC_DATA]"
type input "SUT/10220/A"
click at [172, 216] on div "Select type" at bounding box center [160, 213] width 33 height 9
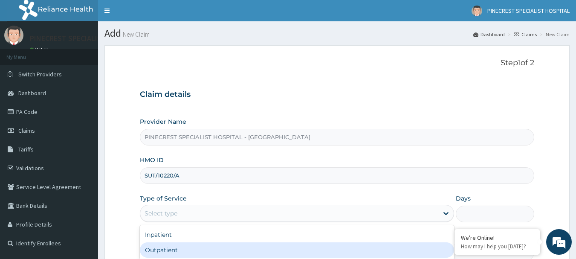
click at [155, 252] on div "Outpatient" at bounding box center [297, 249] width 314 height 15
type input "1"
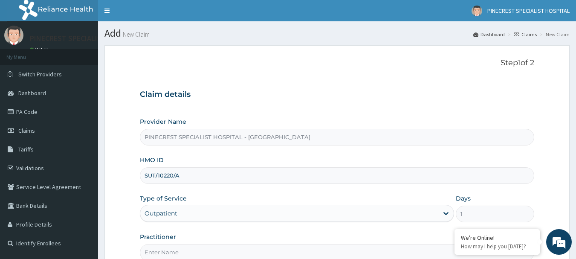
click at [167, 248] on input "Practitioner" at bounding box center [337, 252] width 395 height 17
type input "DR EMMA"
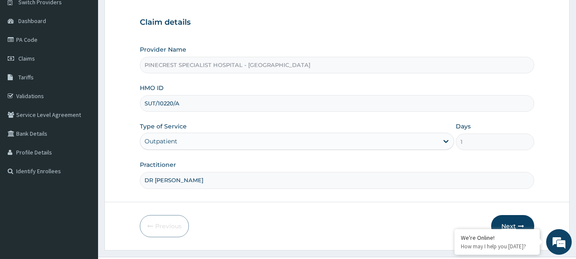
click at [507, 222] on button "Next" at bounding box center [512, 226] width 43 height 22
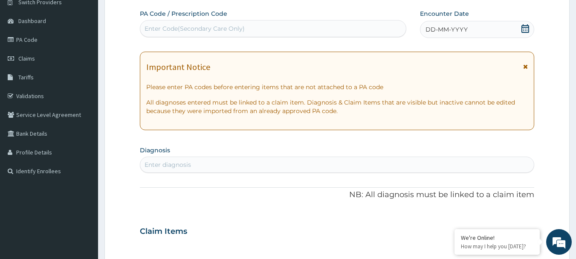
click at [427, 32] on span "DD-MM-YYYY" at bounding box center [446, 29] width 42 height 9
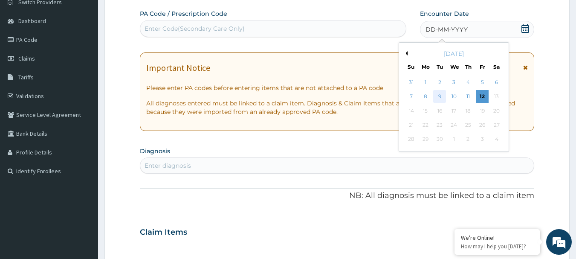
click at [438, 95] on div "9" at bounding box center [439, 96] width 13 height 13
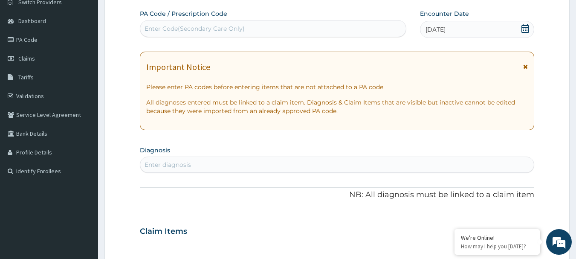
click at [246, 165] on div "Enter diagnosis" at bounding box center [337, 165] width 394 height 14
type input "PHARYNGI"
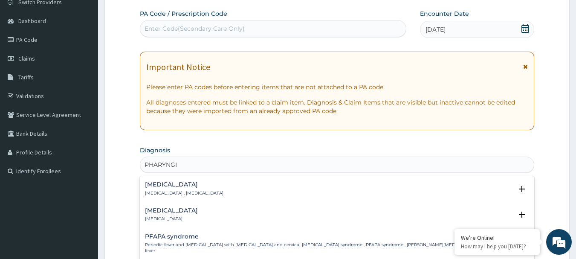
click at [170, 213] on h4 "Pharyngitis" at bounding box center [171, 210] width 53 height 6
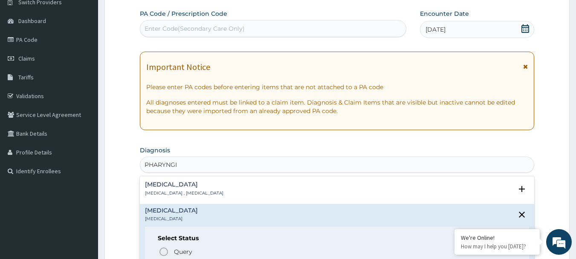
scroll to position [298, 0]
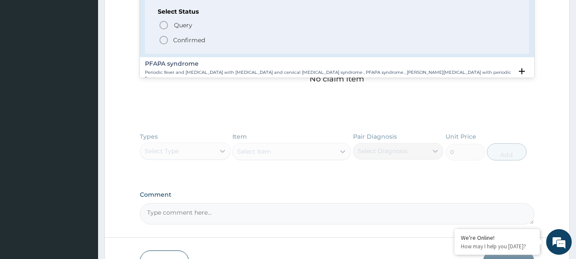
click at [162, 41] on icon "status option filled" at bounding box center [164, 40] width 10 height 10
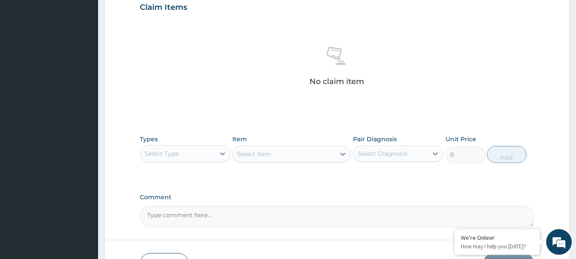
scroll to position [72, 0]
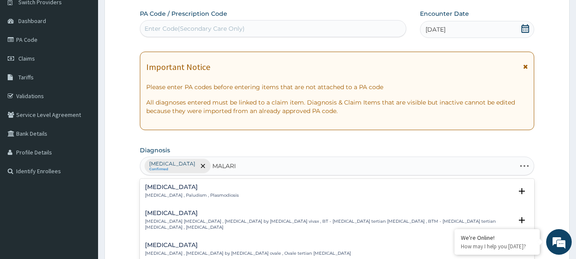
type input "MALARIA"
click at [163, 187] on h4 "Malaria" at bounding box center [192, 187] width 94 height 6
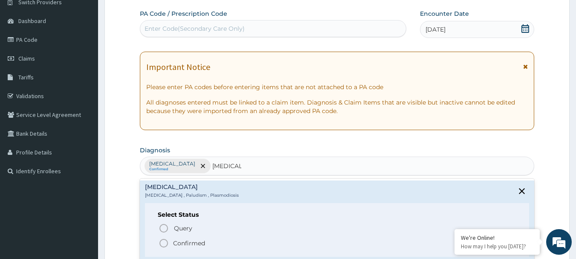
click at [161, 243] on icon "status option filled" at bounding box center [164, 243] width 10 height 10
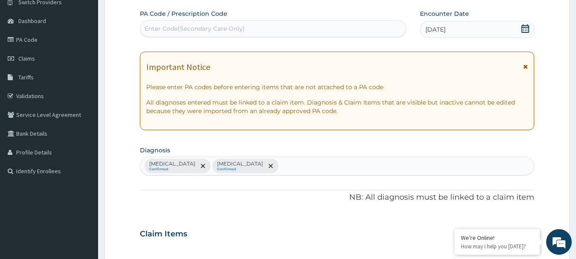
scroll to position [298, 0]
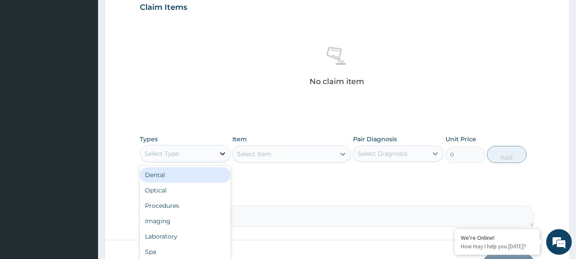
click at [221, 152] on icon at bounding box center [222, 153] width 9 height 9
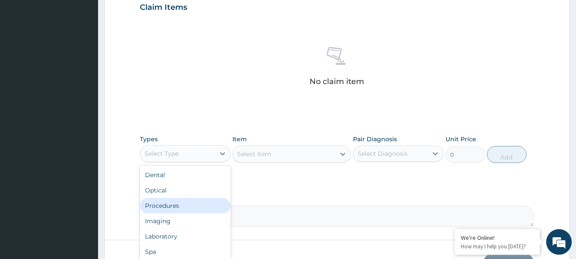
click at [165, 210] on div "Procedures" at bounding box center [185, 205] width 91 height 15
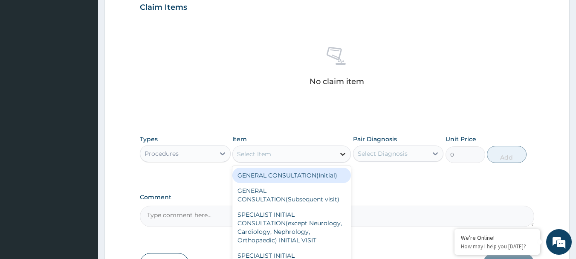
click at [340, 154] on icon at bounding box center [342, 154] width 9 height 9
click at [251, 177] on div "GENERAL CONSULTATION(Initial)" at bounding box center [291, 174] width 118 height 15
type input "4000"
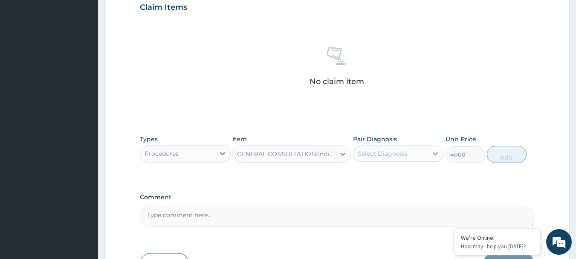
click at [438, 150] on icon at bounding box center [435, 153] width 9 height 9
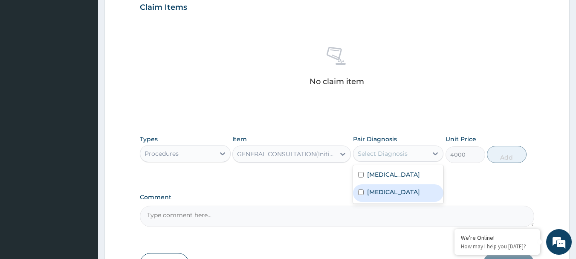
click at [361, 192] on input "checkbox" at bounding box center [361, 192] width 6 height 6
checkbox input "true"
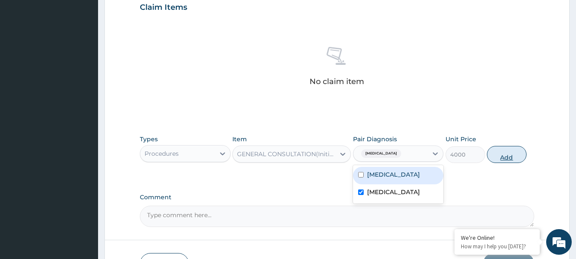
click at [498, 155] on button "Add" at bounding box center [507, 154] width 40 height 17
type input "0"
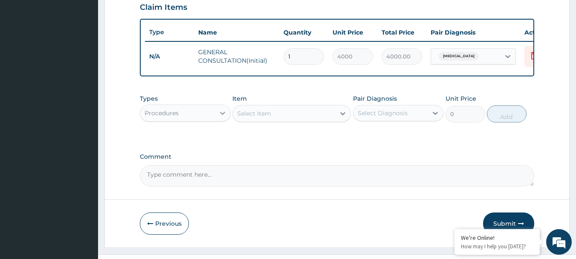
click at [221, 117] on icon at bounding box center [222, 113] width 9 height 9
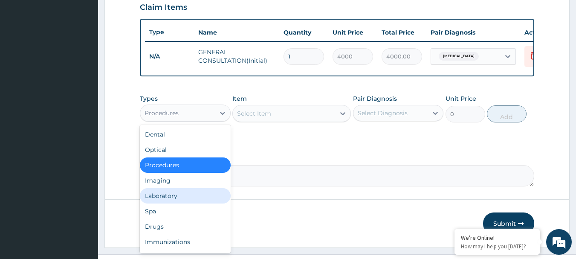
click at [155, 200] on div "Laboratory" at bounding box center [185, 195] width 91 height 15
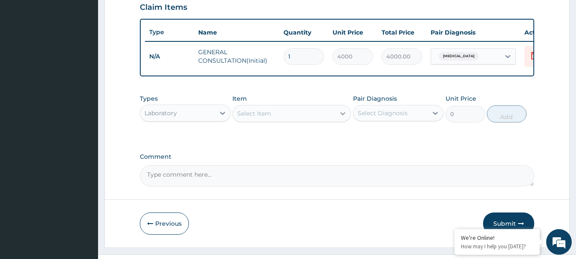
click at [342, 118] on icon at bounding box center [342, 113] width 9 height 9
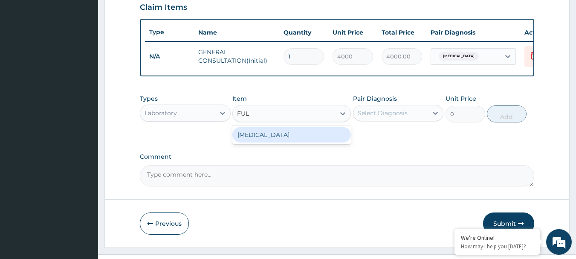
type input "FULL"
click at [272, 142] on div "FULL BLOOD COUNT" at bounding box center [291, 134] width 118 height 15
type input "4000"
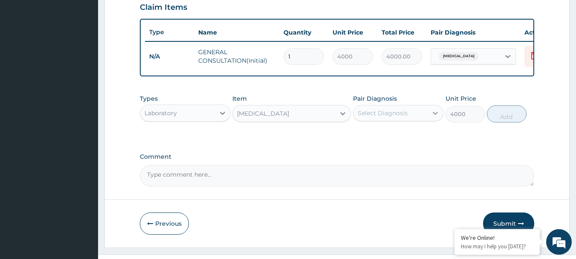
click at [432, 117] on icon at bounding box center [435, 113] width 9 height 9
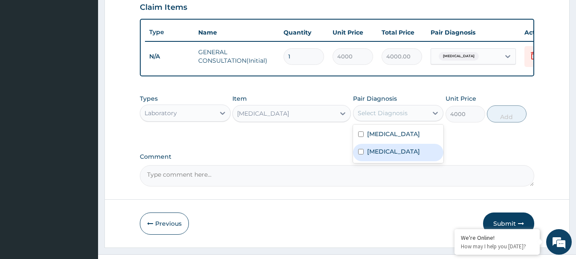
click at [362, 154] on input "checkbox" at bounding box center [361, 152] width 6 height 6
checkbox input "true"
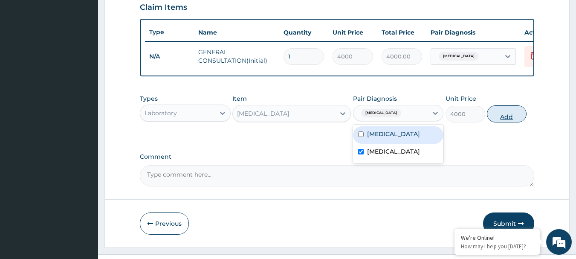
click at [497, 121] on button "Add" at bounding box center [507, 113] width 40 height 17
type input "0"
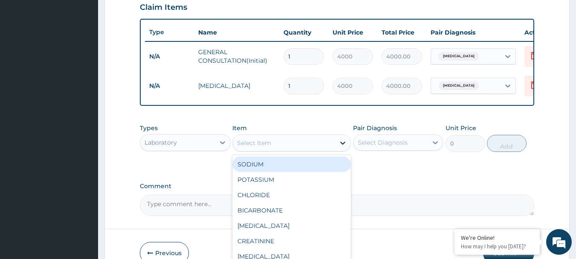
click at [341, 146] on icon at bounding box center [342, 142] width 9 height 9
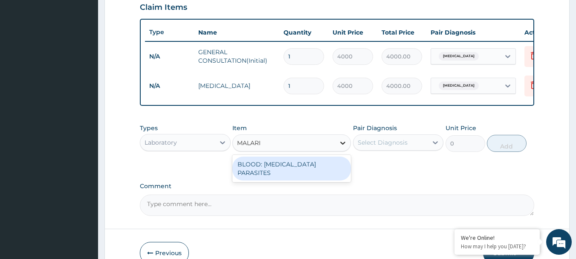
type input "MALARIA"
click at [303, 167] on div "BLOOD: MALARIA PARASITES" at bounding box center [291, 168] width 118 height 24
type input "2000"
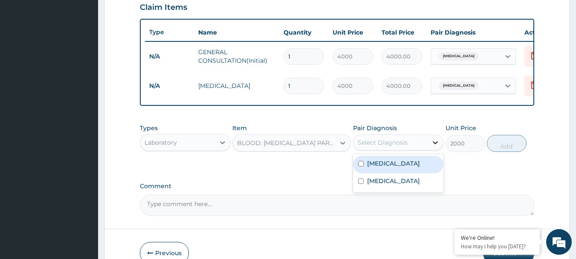
click at [435, 144] on icon at bounding box center [435, 142] width 5 height 3
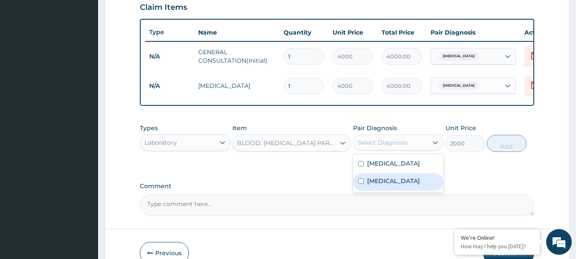
click at [367, 185] on label "Malaria" at bounding box center [393, 180] width 53 height 9
checkbox input "true"
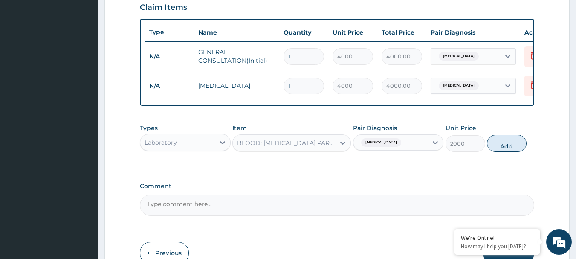
click at [497, 152] on button "Add" at bounding box center [507, 143] width 40 height 17
type input "0"
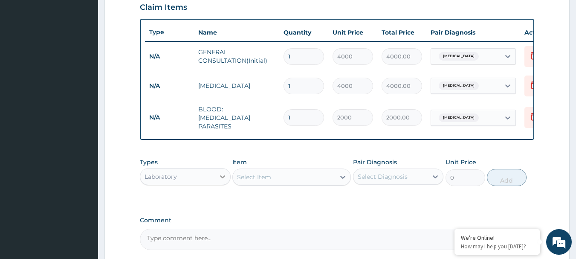
click at [222, 174] on icon at bounding box center [222, 176] width 9 height 9
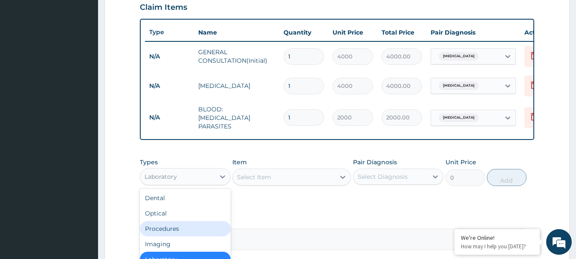
scroll to position [381, 0]
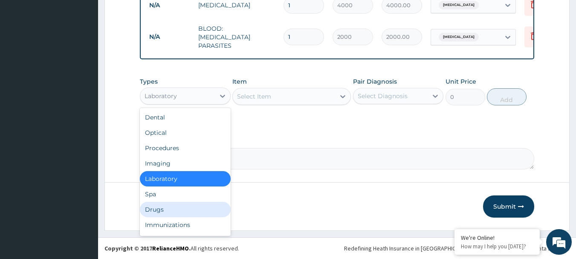
click at [150, 210] on div "Drugs" at bounding box center [185, 209] width 91 height 15
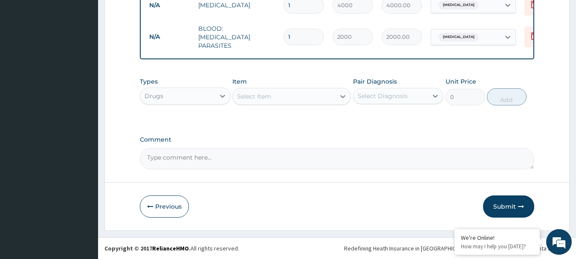
click at [340, 94] on icon at bounding box center [342, 96] width 9 height 9
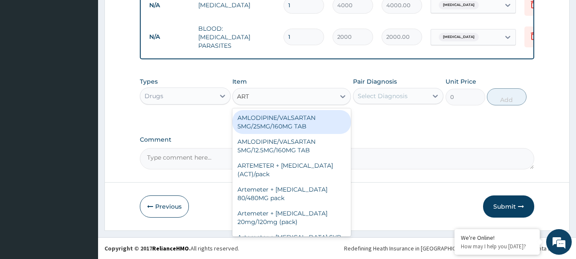
type input "ARTE"
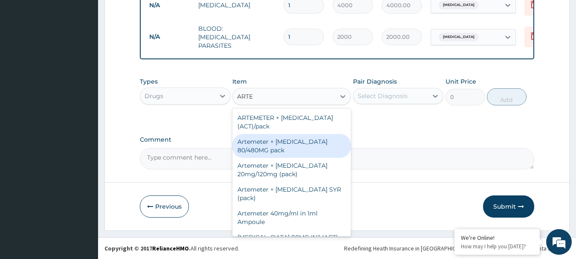
click at [285, 140] on div "Artemeter + [MEDICAL_DATA] 80/480MG pack" at bounding box center [291, 146] width 118 height 24
type input "1700"
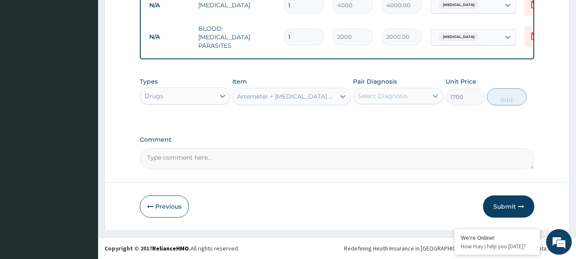
click at [433, 95] on icon at bounding box center [435, 96] width 5 height 3
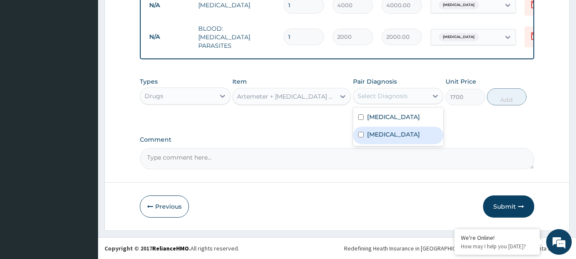
click at [362, 134] on input "checkbox" at bounding box center [361, 135] width 6 height 6
checkbox input "true"
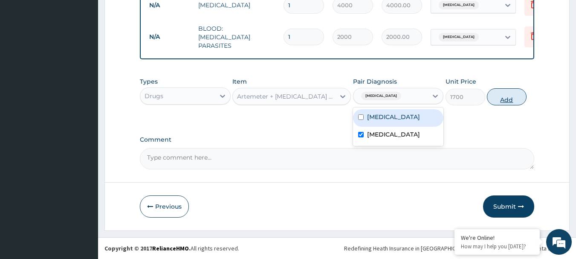
click at [504, 92] on button "Add" at bounding box center [507, 96] width 40 height 17
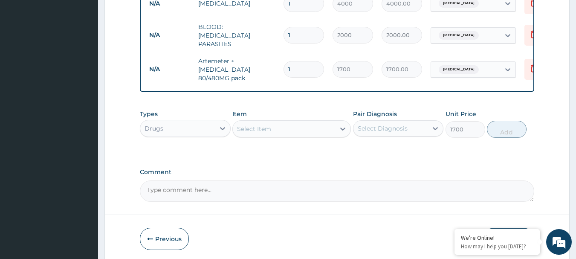
type input "0"
click at [342, 128] on icon at bounding box center [342, 128] width 9 height 9
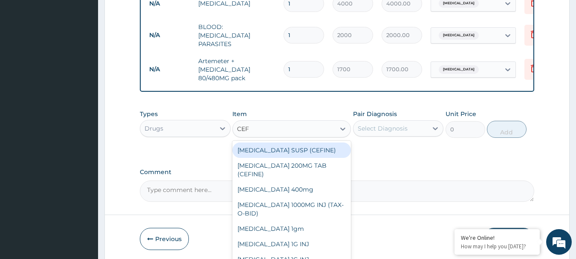
type input "CEFI"
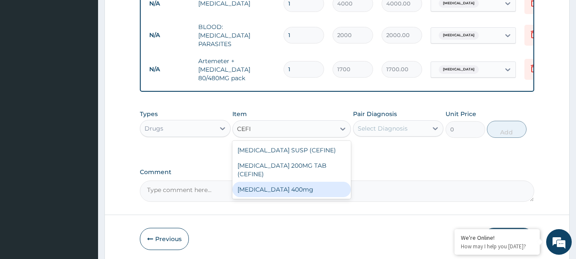
click at [280, 186] on div "[MEDICAL_DATA] 400mg" at bounding box center [291, 189] width 118 height 15
type input "250"
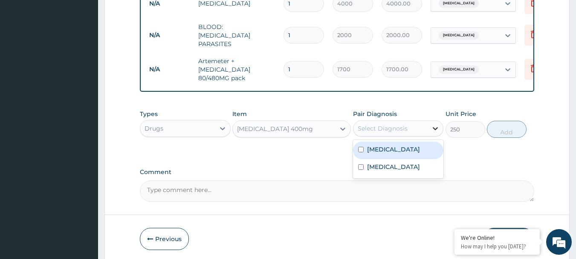
click at [434, 130] on icon at bounding box center [435, 128] width 5 height 3
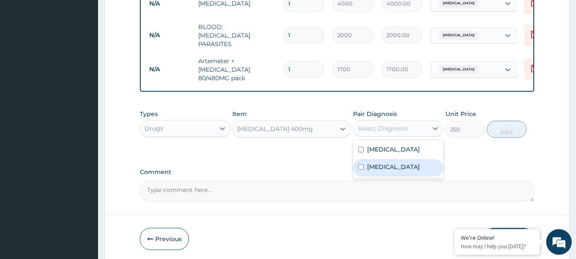
click at [360, 167] on input "checkbox" at bounding box center [361, 167] width 6 height 6
checkbox input "true"
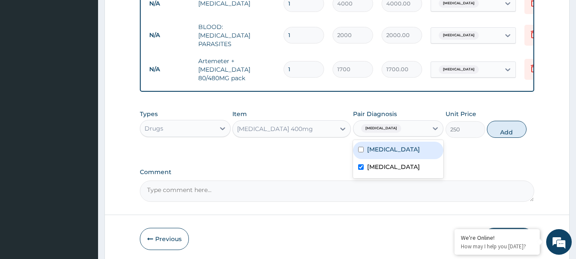
click at [360, 152] on input "checkbox" at bounding box center [361, 150] width 6 height 6
checkbox input "true"
click at [361, 170] on input "checkbox" at bounding box center [361, 167] width 6 height 6
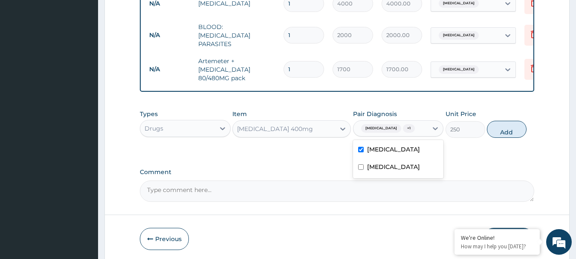
checkbox input "false"
click at [504, 129] on button "Add" at bounding box center [507, 129] width 40 height 17
type input "0"
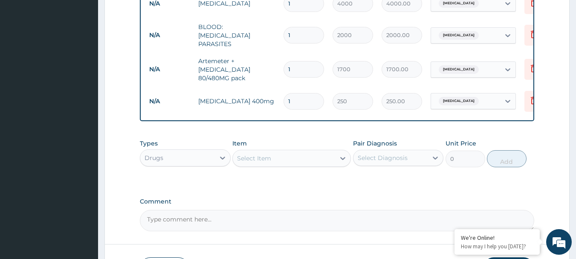
type input "11"
type input "2750.00"
type input "114"
type input "28500.00"
type input "11"
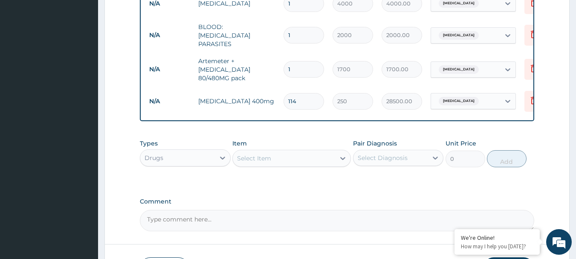
type input "2750.00"
type input "1"
type input "250.00"
type input "14"
type input "3500.00"
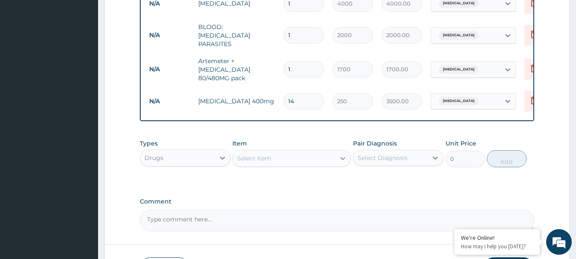
type input "14"
click at [340, 159] on icon at bounding box center [342, 158] width 5 height 3
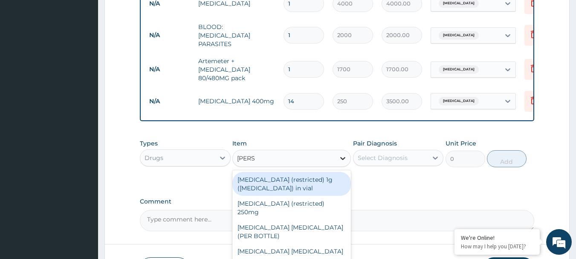
type input "LORAT"
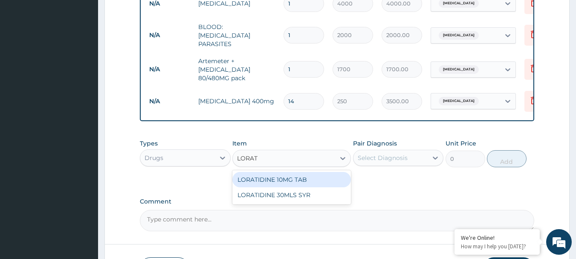
click at [309, 177] on div "LORATIDINE 10MG TAB" at bounding box center [291, 179] width 118 height 15
type input "100"
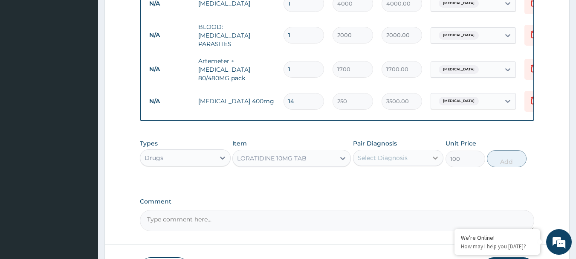
click at [435, 156] on icon at bounding box center [435, 157] width 9 height 9
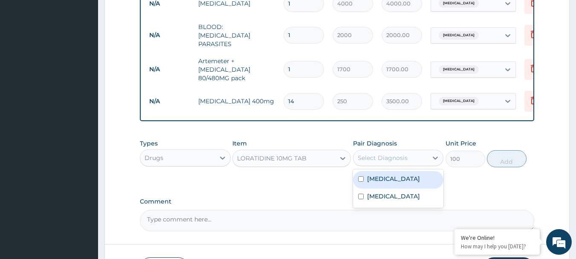
click at [360, 180] on input "checkbox" at bounding box center [361, 179] width 6 height 6
checkbox input "true"
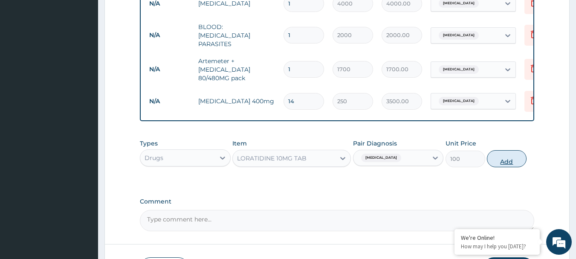
click at [502, 159] on button "Add" at bounding box center [507, 158] width 40 height 17
type input "0"
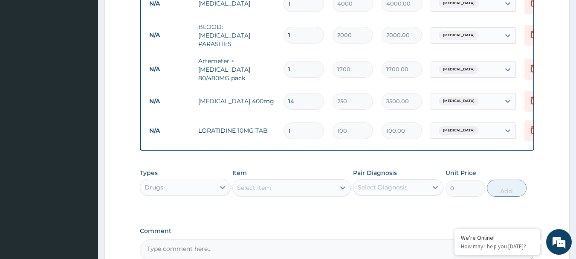
type input "0.00"
type input "5"
type input "500.00"
type input "5"
click at [340, 187] on icon at bounding box center [342, 187] width 9 height 9
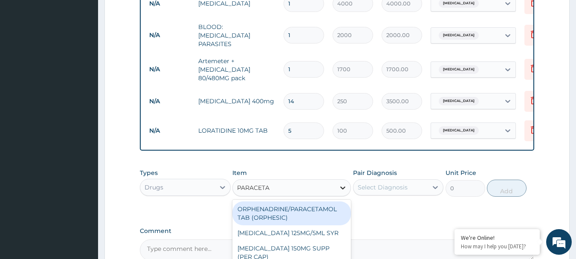
type input "PARACETAM"
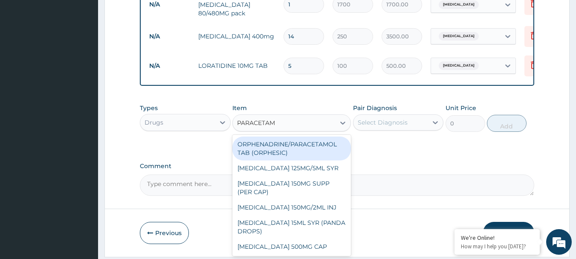
scroll to position [473, 0]
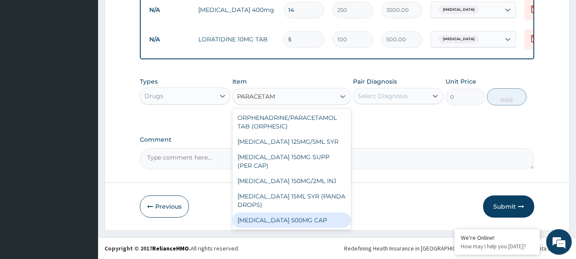
click at [306, 216] on div "Paracetamol 500MG CAP" at bounding box center [291, 219] width 118 height 15
type input "40"
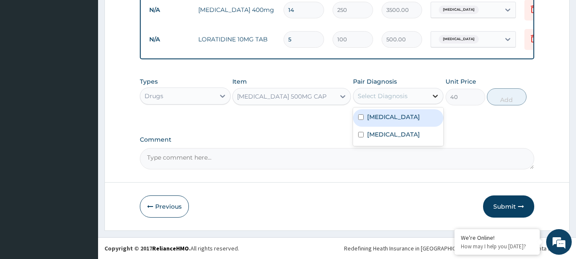
click at [434, 93] on icon at bounding box center [435, 96] width 9 height 9
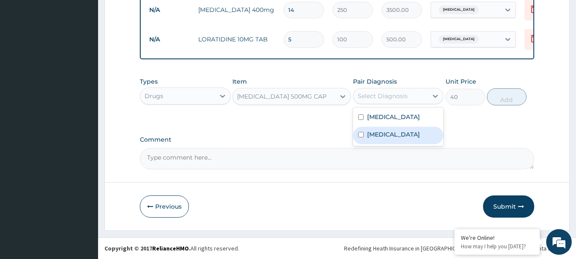
click at [361, 133] on input "checkbox" at bounding box center [361, 135] width 6 height 6
checkbox input "true"
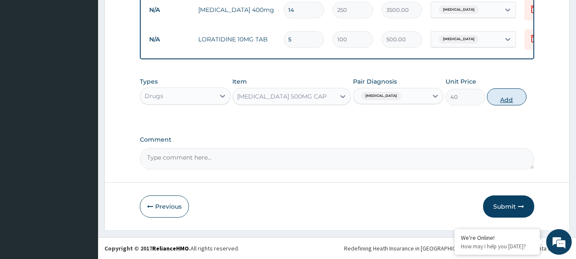
click at [494, 92] on button "Add" at bounding box center [507, 96] width 40 height 17
type input "0"
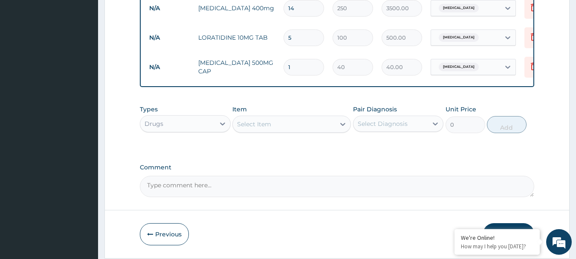
type input "18"
type input "720.00"
type input "18"
click at [343, 123] on icon at bounding box center [342, 124] width 9 height 9
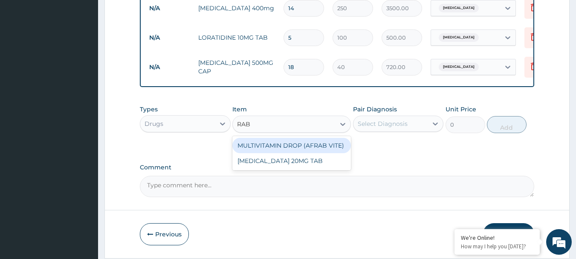
type input "RABE"
click at [300, 146] on div "RABEPRAZOLE 20MG TAB" at bounding box center [291, 145] width 118 height 15
type input "150"
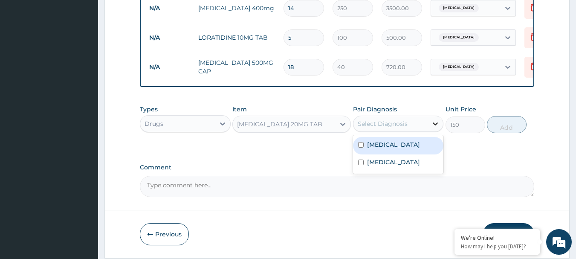
click at [435, 124] on icon at bounding box center [435, 123] width 9 height 9
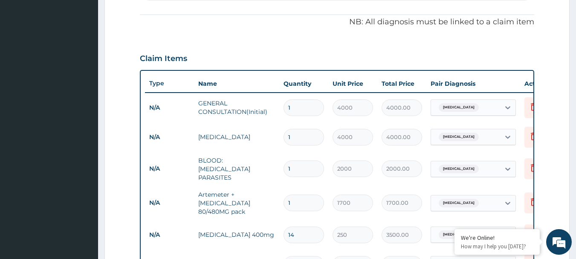
scroll to position [21, 0]
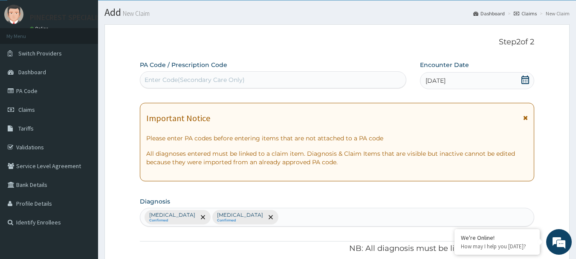
click at [247, 213] on div "Pharyngitis Confirmed Malaria Confirmed" at bounding box center [337, 217] width 394 height 18
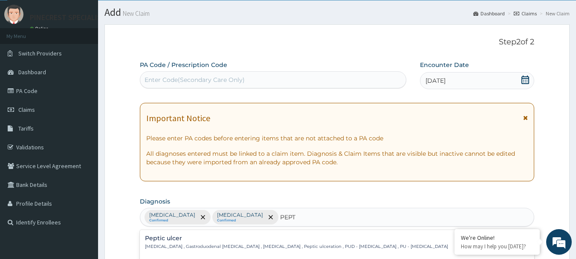
click at [164, 243] on p "Peptic ulcer , Gastroduodenal ulcer , Peptic ulcer disease , Peptic ulceration …" at bounding box center [296, 246] width 303 height 6
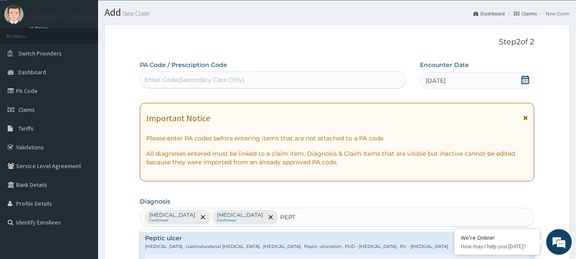
click at [164, 243] on p "Peptic ulcer , Gastroduodenal ulcer , Peptic ulcer disease , Peptic ulceration …" at bounding box center [296, 246] width 303 height 6
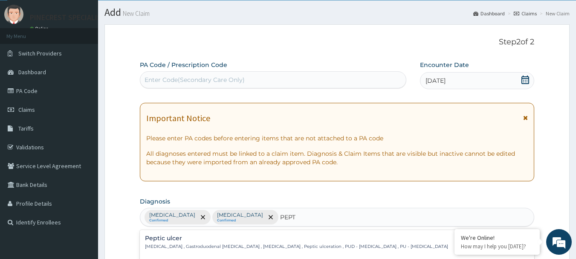
scroll to position [247, 0]
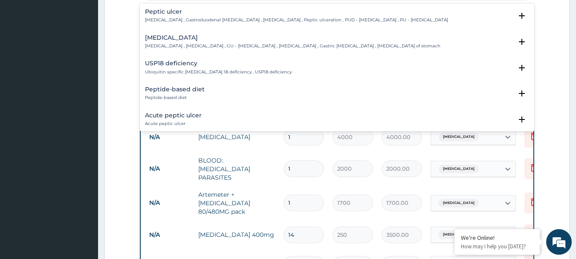
click at [221, 84] on div "Peptide-based diet Peptide-based diet Select Status Query Query covers suspecte…" at bounding box center [337, 96] width 395 height 26
type input "PEP"
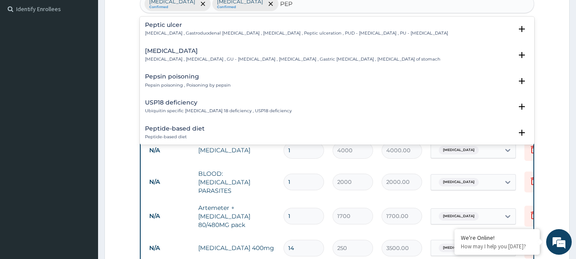
click at [262, 28] on h4 "Peptic ulcer" at bounding box center [296, 25] width 303 height 6
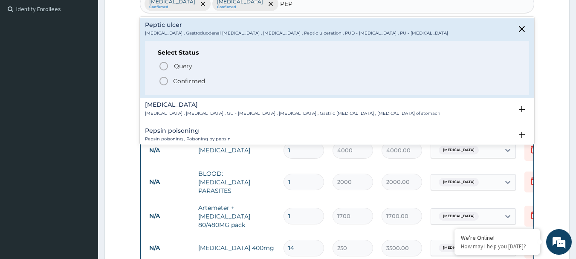
click at [166, 81] on icon "status option filled" at bounding box center [164, 81] width 10 height 10
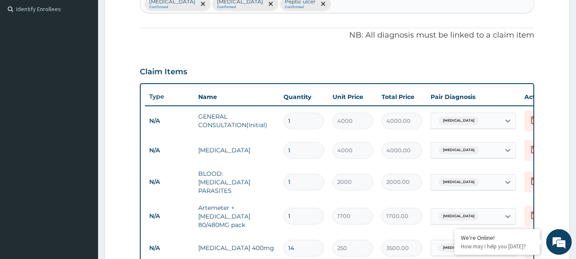
scroll to position [460, 0]
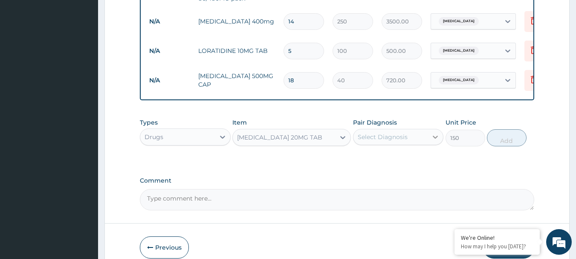
click at [435, 137] on icon at bounding box center [435, 137] width 9 height 9
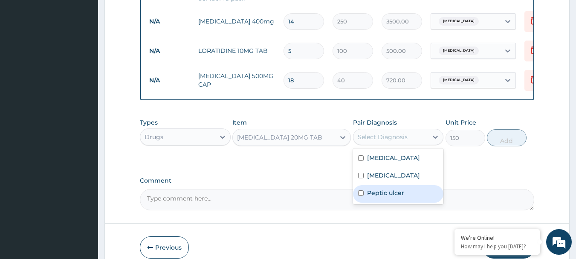
click at [361, 196] on input "checkbox" at bounding box center [361, 193] width 6 height 6
checkbox input "true"
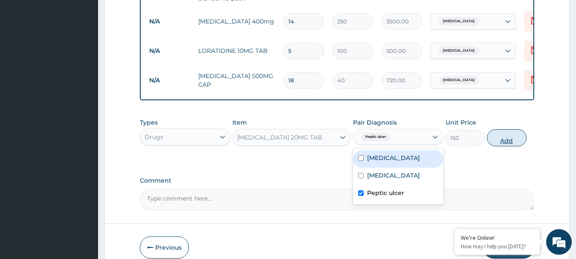
click at [493, 137] on button "Add" at bounding box center [507, 137] width 40 height 17
type input "0"
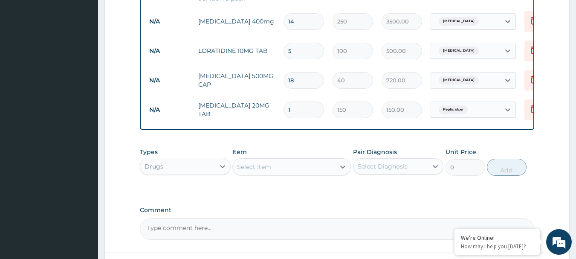
type input "17"
type input "2550.00"
type input "1"
type input "150.00"
type input "0.00"
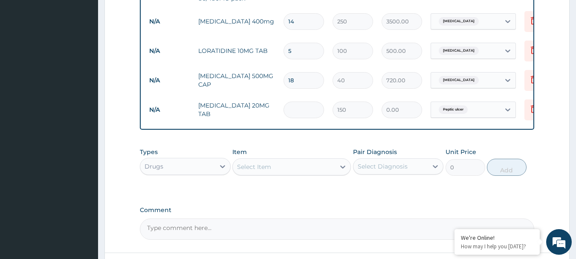
type input "7"
type input "1050.00"
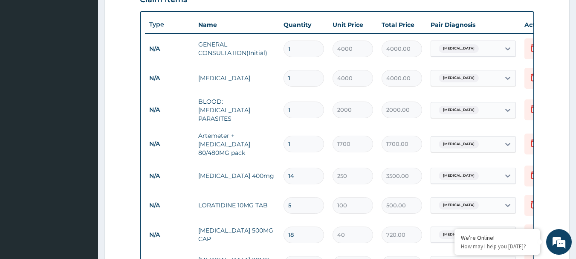
scroll to position [532, 0]
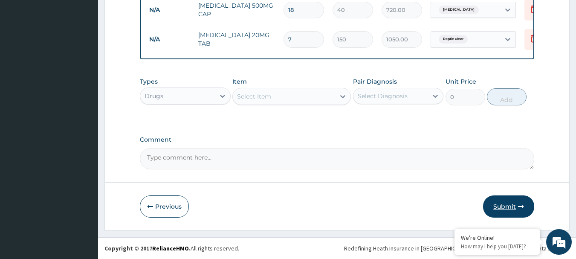
type input "7"
click at [506, 205] on button "Submit" at bounding box center [508, 206] width 51 height 22
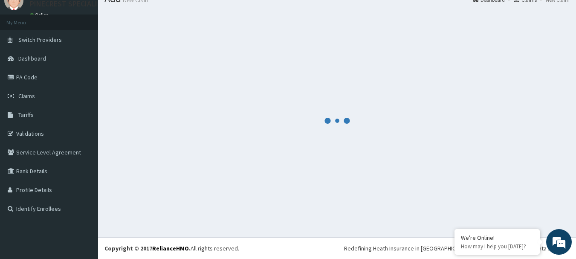
scroll to position [35, 0]
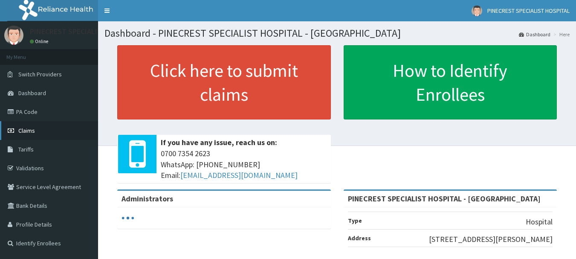
click at [35, 128] on span "Claims" at bounding box center [26, 131] width 17 height 8
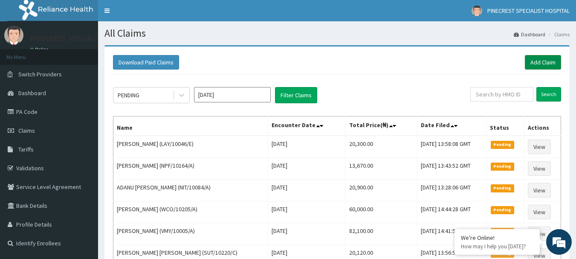
click at [534, 59] on link "Add Claim" at bounding box center [543, 62] width 36 height 14
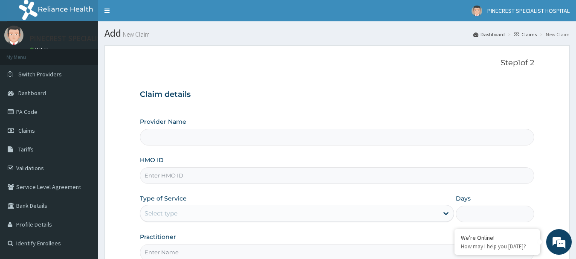
click at [177, 183] on input "HMO ID" at bounding box center [337, 175] width 395 height 17
type input "PINECREST SPECIALIST HOSPITAL - [GEOGRAPHIC_DATA]"
click at [26, 130] on span "Claims" at bounding box center [26, 131] width 17 height 8
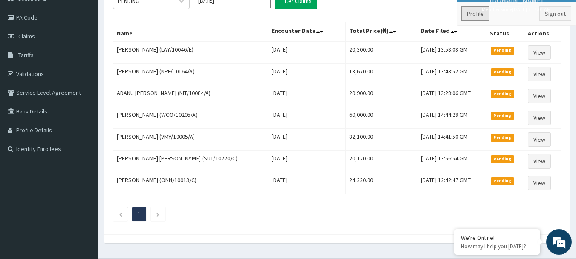
scroll to position [115, 0]
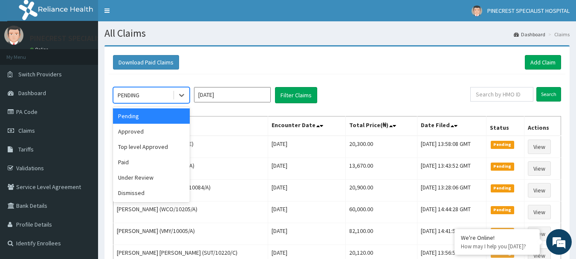
click at [133, 94] on div "PENDING" at bounding box center [129, 95] width 22 height 9
click at [124, 133] on div "Approved" at bounding box center [151, 131] width 77 height 15
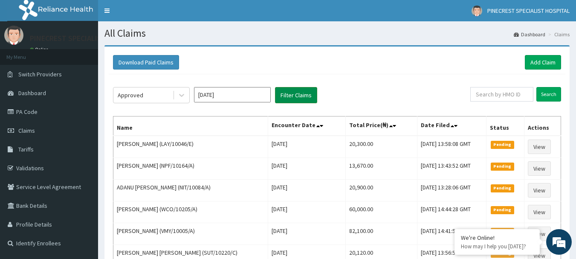
click at [294, 92] on button "Filter Claims" at bounding box center [296, 95] width 42 height 16
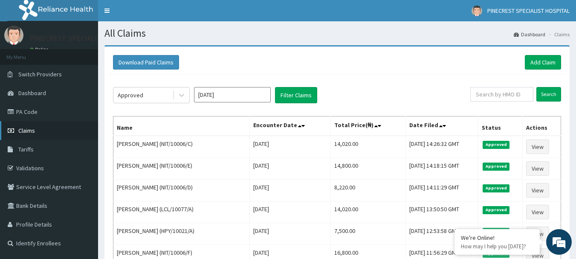
click at [26, 131] on span "Claims" at bounding box center [26, 131] width 17 height 8
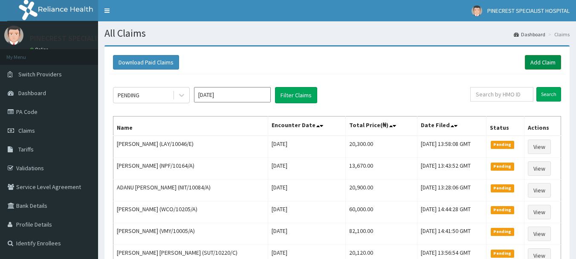
click at [543, 60] on link "Add Claim" at bounding box center [543, 62] width 36 height 14
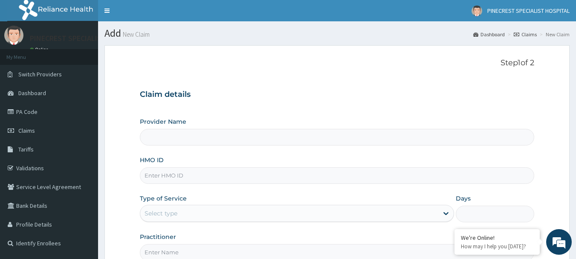
type input "PINECREST SPECIALIST HOSPITAL - [GEOGRAPHIC_DATA]"
click at [191, 178] on input "HMO ID" at bounding box center [337, 175] width 395 height 17
type input "SUT/10220/A"
click at [445, 214] on icon at bounding box center [445, 213] width 5 height 3
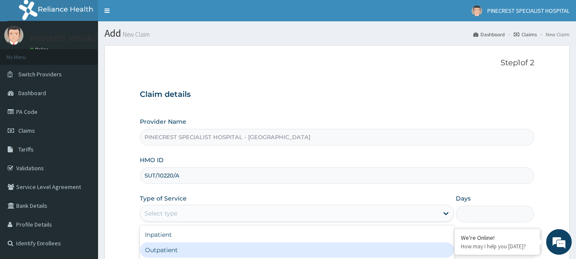
click at [193, 255] on div "Outpatient" at bounding box center [297, 249] width 314 height 15
type input "1"
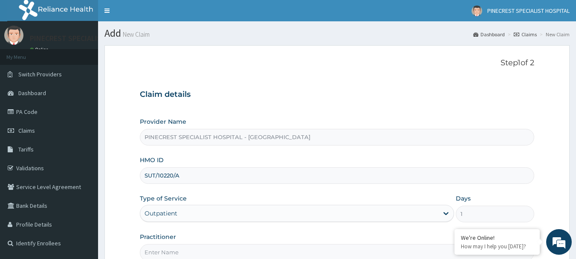
click at [193, 254] on input "Practitioner" at bounding box center [337, 252] width 395 height 17
type input "DR [PERSON_NAME]"
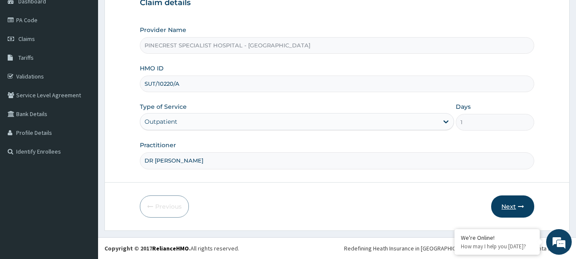
click at [506, 200] on button "Next" at bounding box center [512, 206] width 43 height 22
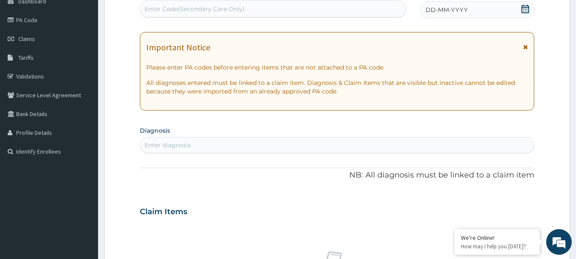
click at [434, 7] on span "DD-MM-YYYY" at bounding box center [446, 10] width 42 height 9
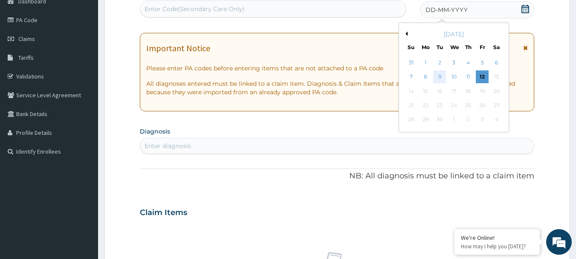
click at [439, 76] on div "9" at bounding box center [439, 77] width 13 height 13
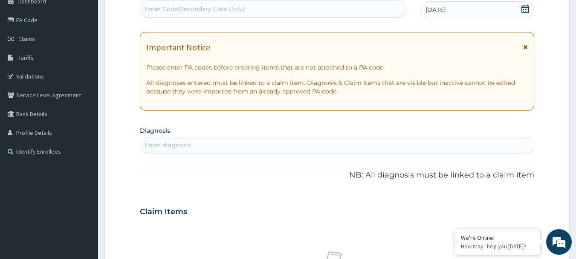
click at [182, 140] on div "Enter diagnosis" at bounding box center [337, 145] width 394 height 14
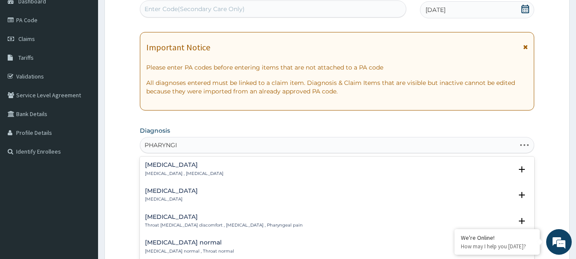
type input "PHARYNGIT"
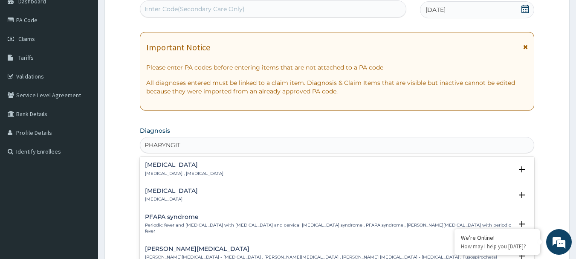
click at [161, 193] on h4 "[MEDICAL_DATA]" at bounding box center [171, 190] width 53 height 6
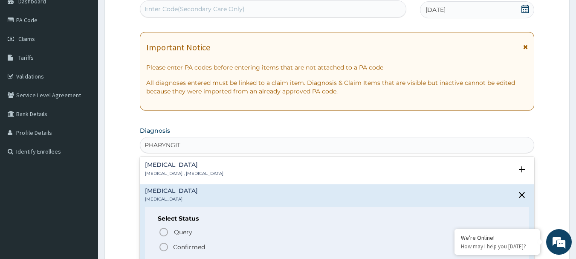
click at [164, 245] on icon "status option filled" at bounding box center [164, 247] width 10 height 10
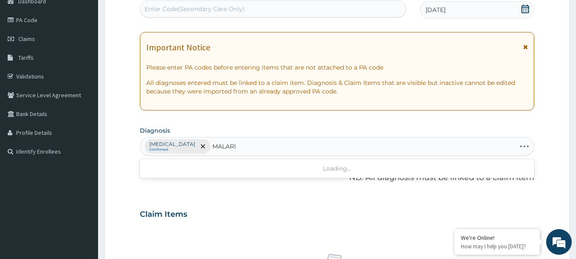
type input "[MEDICAL_DATA]"
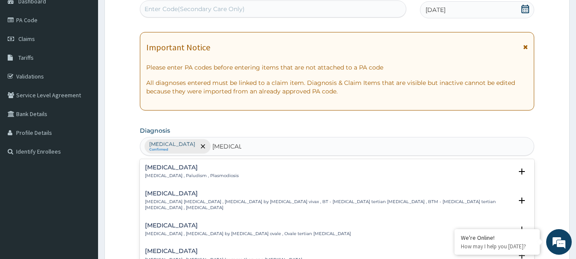
click at [170, 170] on h4 "[MEDICAL_DATA]" at bounding box center [192, 167] width 94 height 6
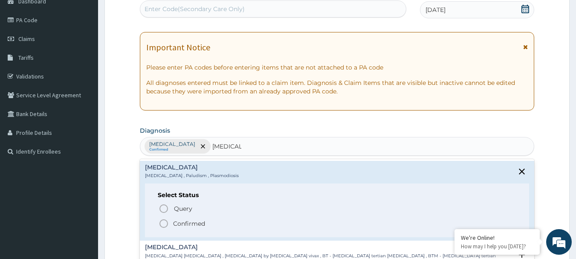
click at [164, 223] on icon "status option filled" at bounding box center [164, 223] width 10 height 10
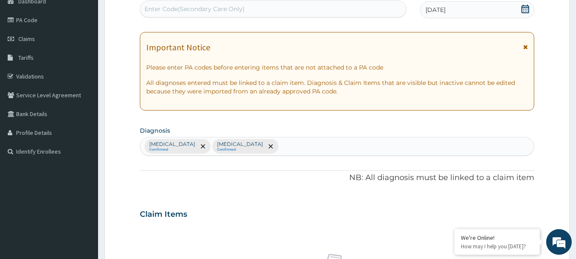
scroll to position [318, 0]
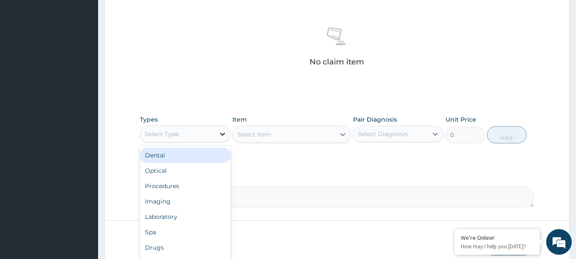
click at [223, 136] on icon at bounding box center [222, 134] width 9 height 9
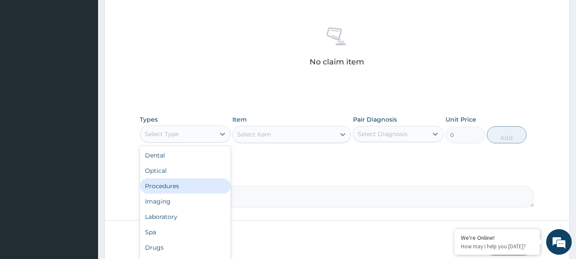
click at [165, 184] on div "Procedures" at bounding box center [185, 185] width 91 height 15
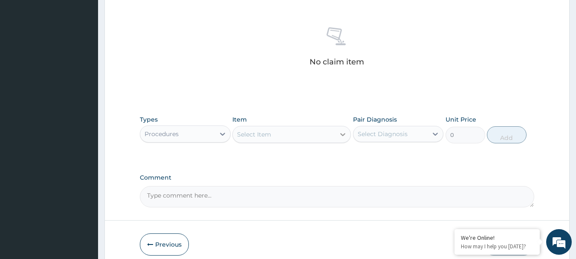
click at [341, 133] on icon at bounding box center [342, 134] width 5 height 3
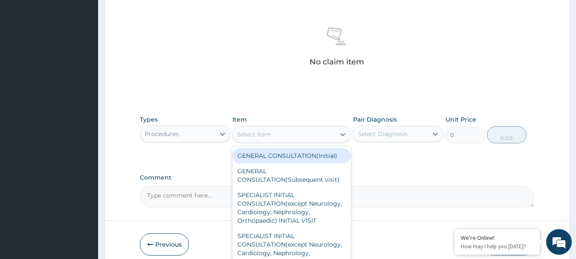
click at [266, 153] on div "GENERAL CONSULTATION(Initial)" at bounding box center [291, 155] width 118 height 15
type input "4000"
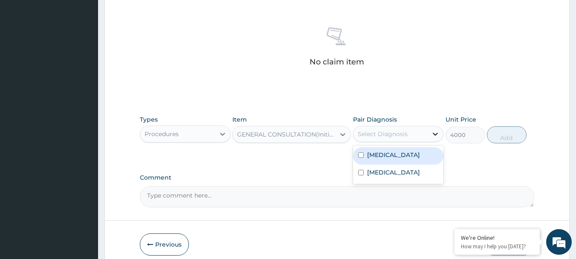
click at [438, 135] on icon at bounding box center [435, 134] width 9 height 9
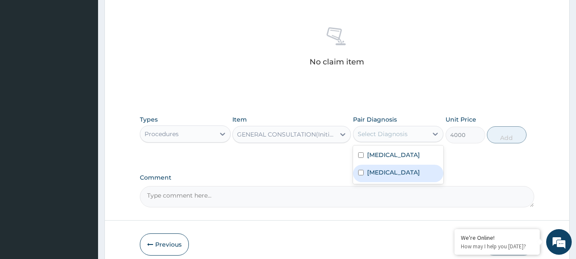
click at [363, 173] on input "checkbox" at bounding box center [361, 173] width 6 height 6
checkbox input "true"
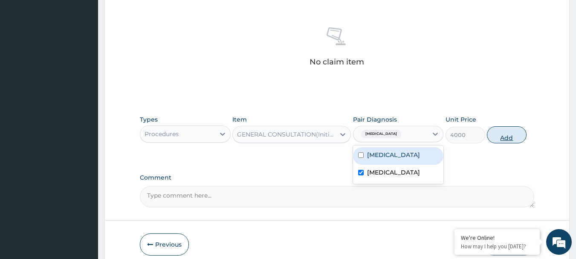
click at [517, 129] on button "Add" at bounding box center [507, 134] width 40 height 17
type input "0"
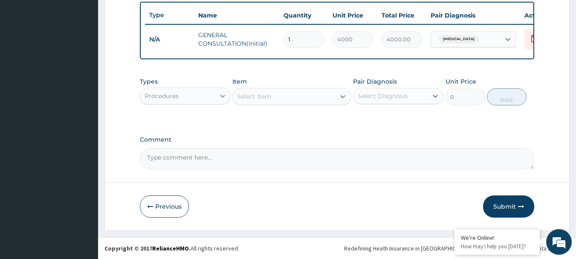
click at [223, 100] on icon at bounding box center [222, 96] width 9 height 9
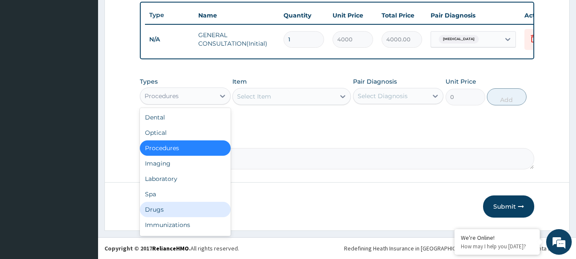
click at [149, 212] on div "Drugs" at bounding box center [185, 209] width 91 height 15
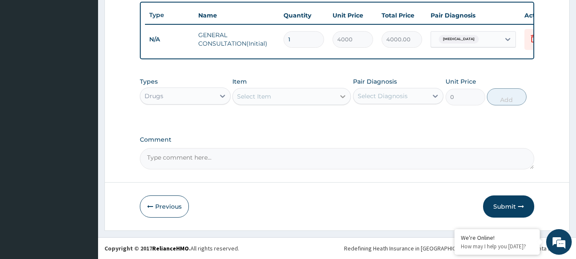
click at [343, 98] on icon at bounding box center [342, 96] width 9 height 9
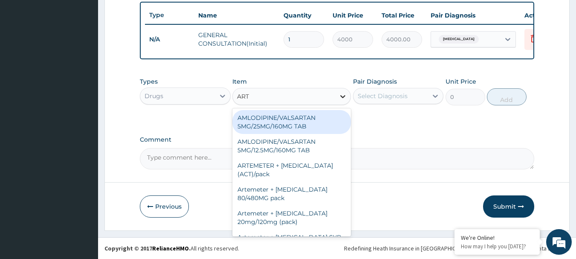
type input "ARTE"
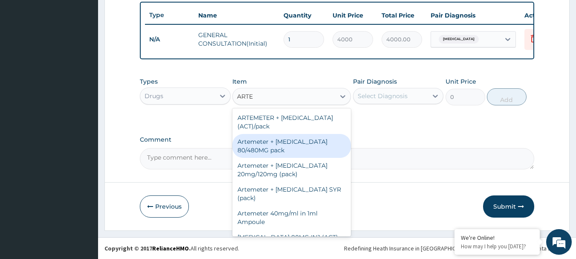
click at [283, 146] on div "Artemeter + Lumefantrine 80/480MG pack" at bounding box center [291, 146] width 118 height 24
type input "1700"
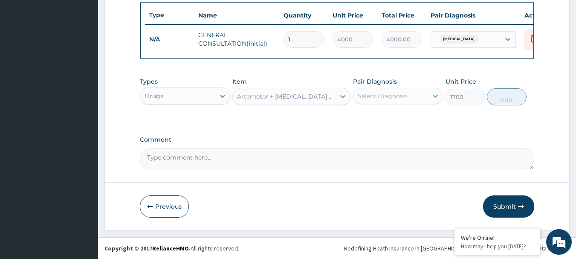
click at [435, 98] on icon at bounding box center [435, 96] width 9 height 9
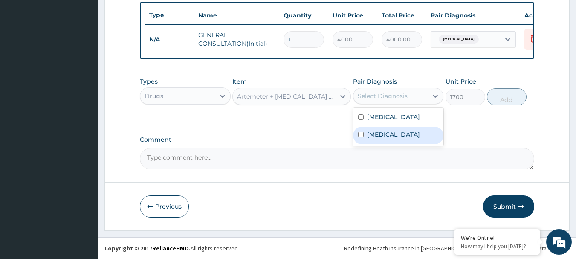
click at [363, 139] on div "Malaria" at bounding box center [398, 135] width 91 height 17
checkbox input "true"
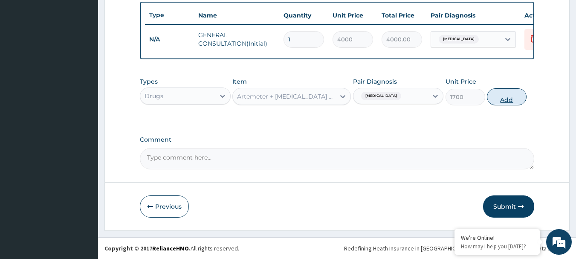
click at [510, 99] on button "Add" at bounding box center [507, 96] width 40 height 17
type input "0"
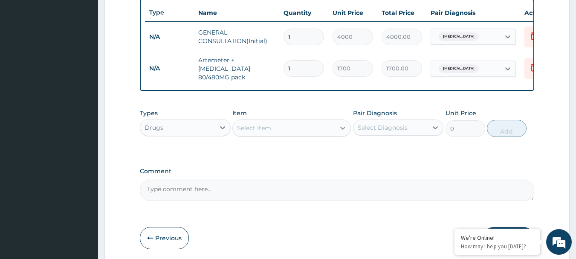
click at [342, 130] on icon at bounding box center [342, 128] width 5 height 3
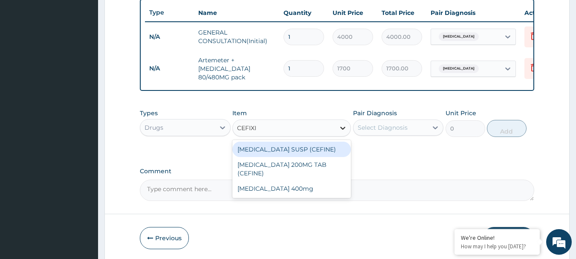
type input "CEFIXIM"
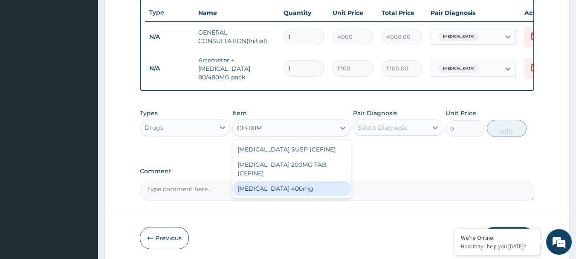
click at [261, 190] on div "Cefixime 400mg" at bounding box center [291, 188] width 118 height 15
type input "250"
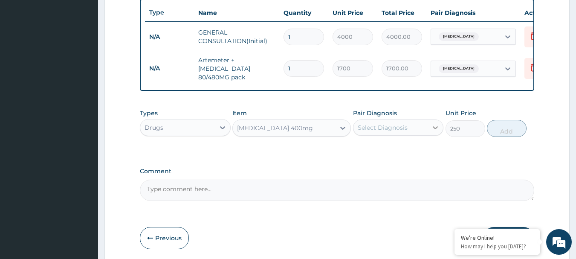
click at [437, 129] on icon at bounding box center [435, 127] width 5 height 3
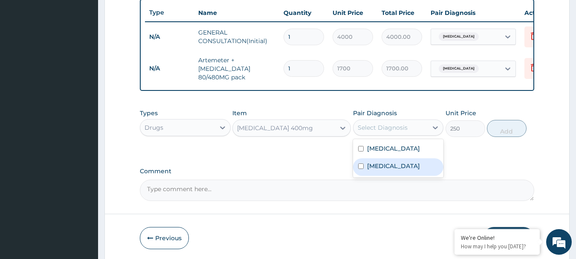
click at [361, 169] on input "checkbox" at bounding box center [361, 166] width 6 height 6
checkbox input "true"
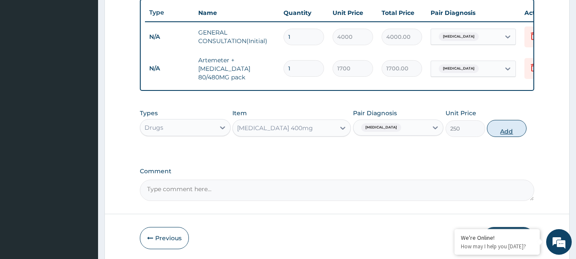
click at [501, 135] on button "Add" at bounding box center [507, 128] width 40 height 17
type input "0"
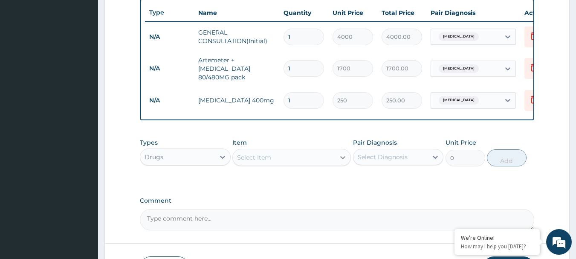
click at [341, 159] on icon at bounding box center [342, 157] width 5 height 3
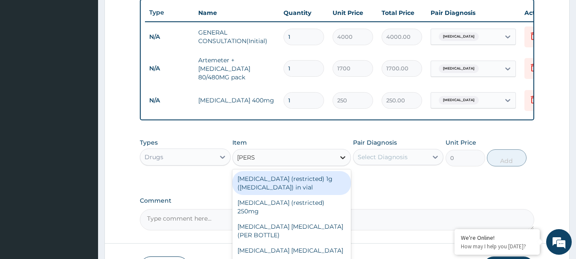
type input "LORAT"
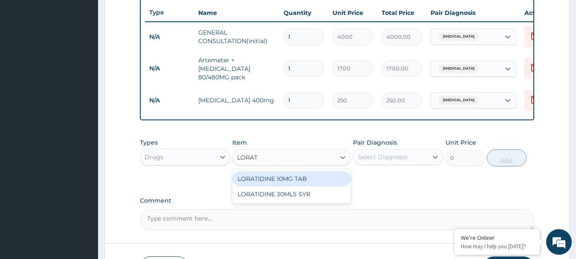
click at [282, 186] on div "LORATIDINE 10MG TAB" at bounding box center [291, 178] width 118 height 15
type input "100"
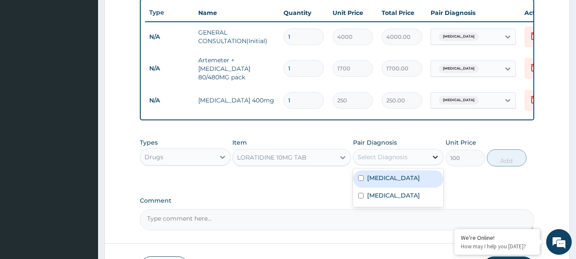
click at [434, 159] on icon at bounding box center [435, 157] width 5 height 3
click at [361, 181] on input "checkbox" at bounding box center [361, 178] width 6 height 6
checkbox input "true"
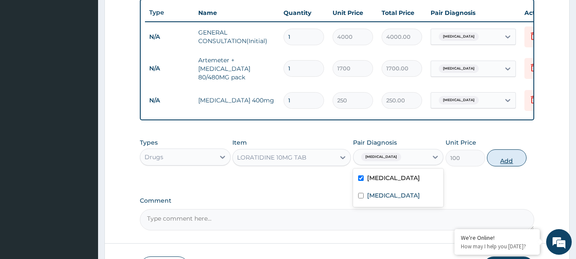
click at [508, 161] on button "Add" at bounding box center [507, 157] width 40 height 17
type input "0"
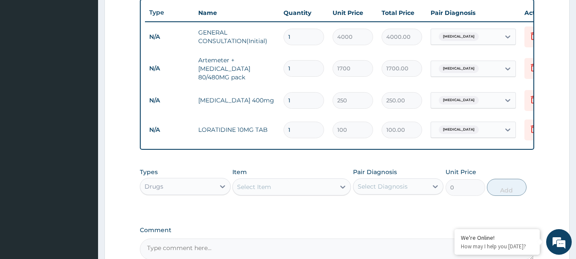
click at [297, 101] on input "1" at bounding box center [303, 100] width 40 height 17
type input "11"
type input "2750.00"
type input "114"
type input "28500.00"
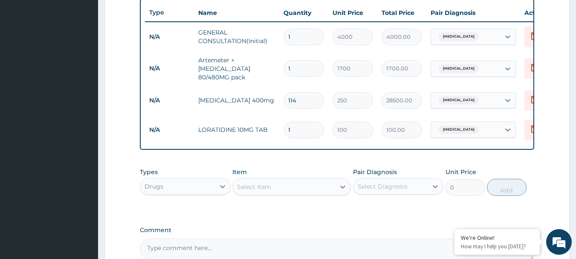
type input "11"
type input "2750.00"
type input "1"
type input "250.00"
type input "14"
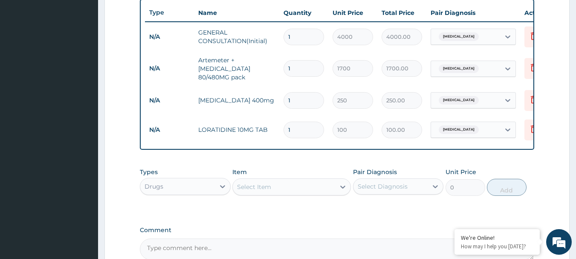
type input "3500.00"
type input "14"
click at [295, 131] on input "1" at bounding box center [303, 129] width 40 height 17
type input "0.00"
type input "5"
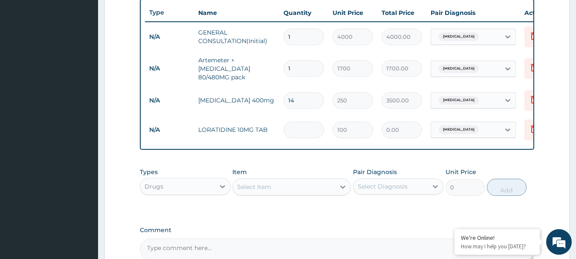
type input "500.00"
type input "5"
click at [340, 188] on icon at bounding box center [342, 186] width 5 height 3
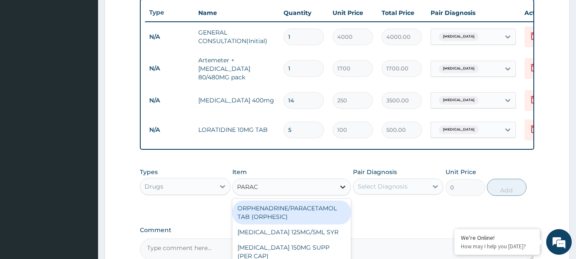
type input "PARACE"
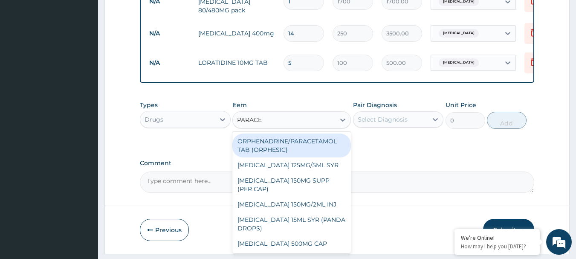
scroll to position [415, 0]
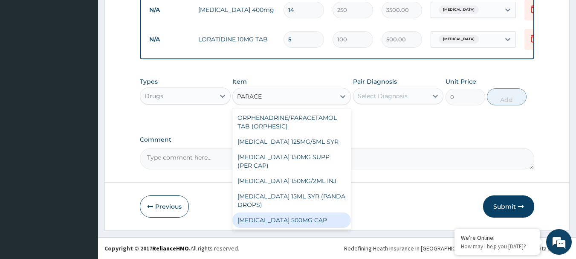
click at [283, 216] on div "Paracetamol 500MG CAP" at bounding box center [291, 219] width 118 height 15
type input "40"
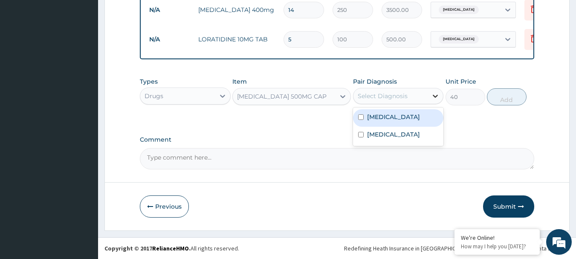
click at [434, 94] on icon at bounding box center [435, 96] width 9 height 9
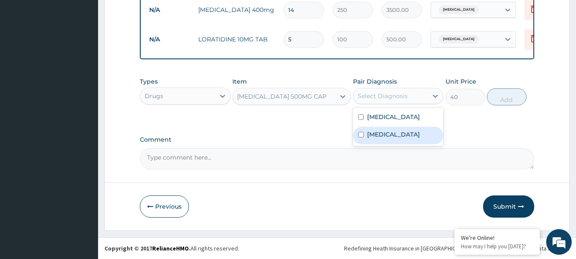
click at [360, 134] on input "checkbox" at bounding box center [361, 135] width 6 height 6
checkbox input "true"
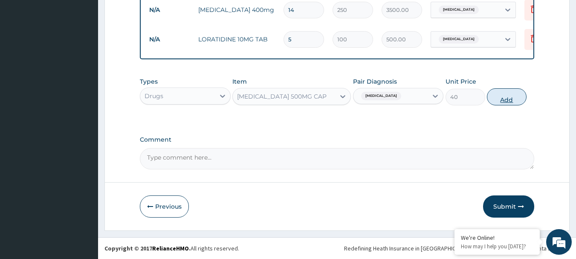
click at [494, 97] on button "Add" at bounding box center [507, 96] width 40 height 17
type input "0"
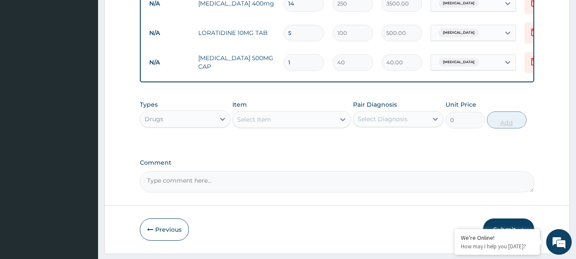
type input "18"
type input "720.00"
type input "18"
click at [342, 122] on icon at bounding box center [342, 119] width 9 height 9
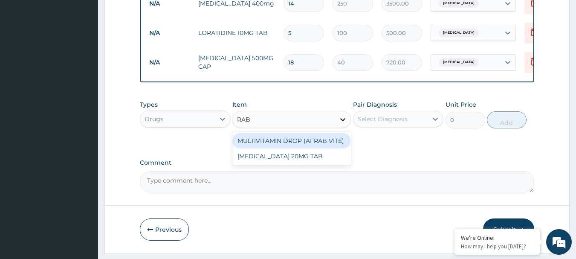
type input "RABE"
click at [300, 146] on div "RABEPRAZOLE 20MG TAB" at bounding box center [291, 140] width 118 height 15
type input "150"
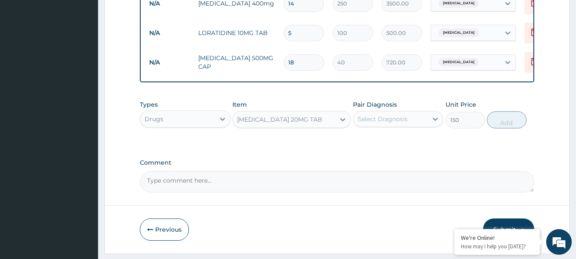
scroll to position [188, 0]
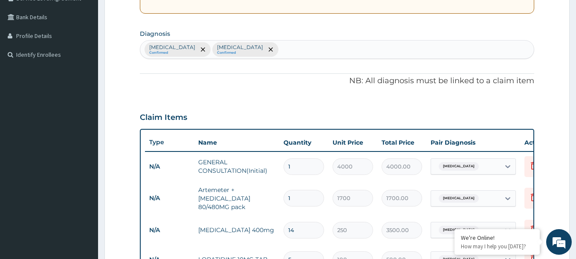
click at [288, 51] on div "Pharyngitis Confirmed Malaria Confirmed" at bounding box center [337, 49] width 394 height 18
type input "U"
type input "PEP"
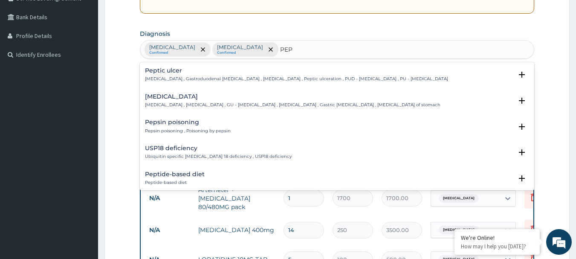
click at [153, 72] on h4 "Peptic ulcer" at bounding box center [296, 70] width 303 height 6
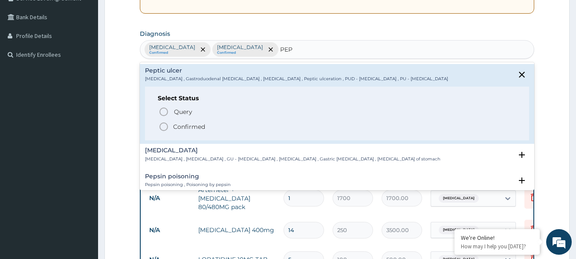
click at [164, 127] on icon "status option filled" at bounding box center [164, 126] width 10 height 10
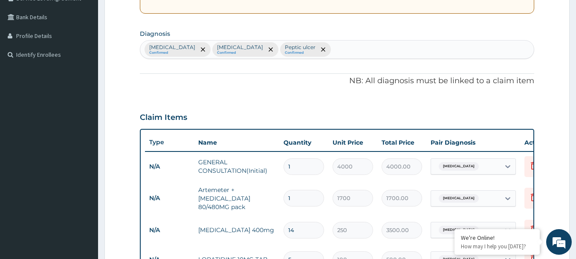
scroll to position [415, 0]
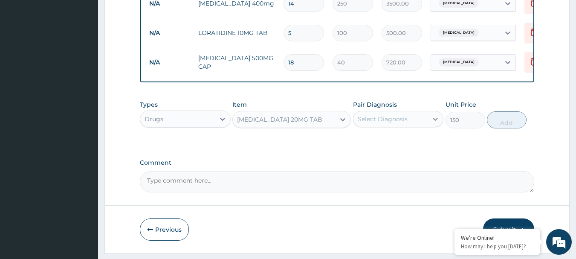
click at [436, 123] on icon at bounding box center [435, 119] width 9 height 9
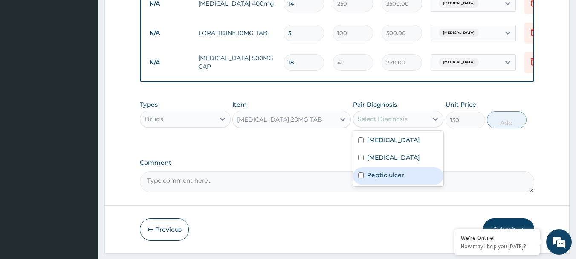
click at [360, 178] on input "checkbox" at bounding box center [361, 175] width 6 height 6
checkbox input "true"
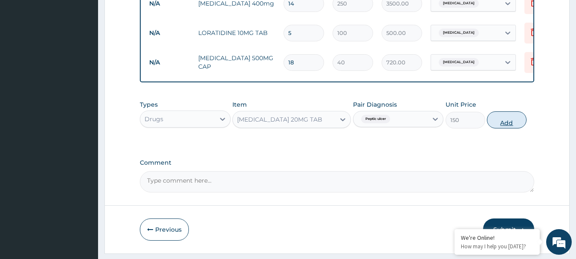
click at [498, 127] on button "Add" at bounding box center [507, 119] width 40 height 17
type input "0"
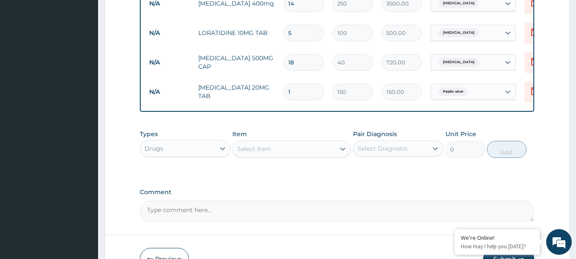
type input "0.00"
type input "7"
type input "1050.00"
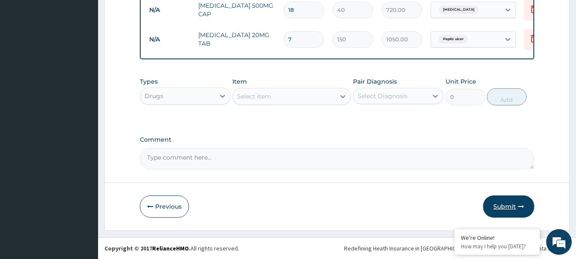
type input "7"
click at [504, 201] on button "Submit" at bounding box center [508, 206] width 51 height 22
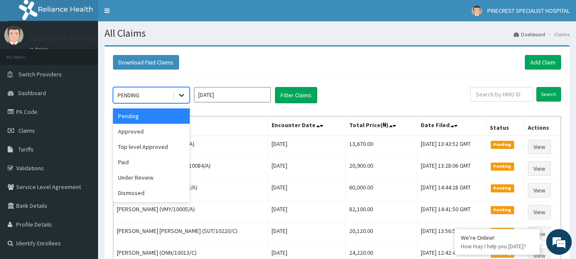
click at [178, 93] on icon at bounding box center [181, 95] width 9 height 9
click at [133, 132] on div "Approved" at bounding box center [151, 131] width 77 height 15
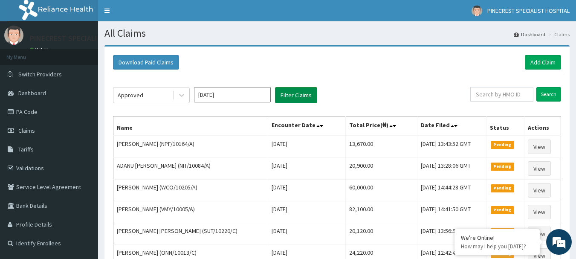
click at [297, 97] on button "Filter Claims" at bounding box center [296, 95] width 42 height 16
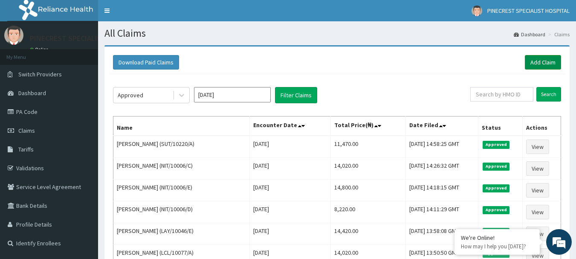
click at [534, 63] on link "Add Claim" at bounding box center [543, 62] width 36 height 14
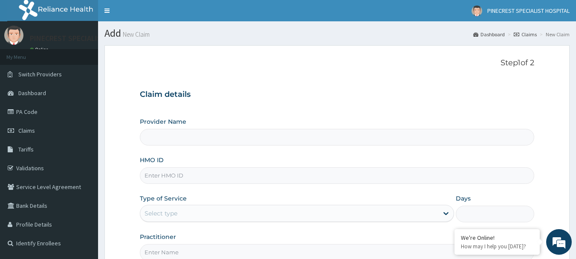
click at [167, 177] on input "HMO ID" at bounding box center [337, 175] width 395 height 17
type input "PINECREST SPECIALIST HOSPITAL - [GEOGRAPHIC_DATA]"
click at [261, 149] on div "Provider Name PINECREST SPECIALIST HOSPITAL - ABUJA HMO ID Type of Service Sele…" at bounding box center [337, 188] width 395 height 143
click at [153, 176] on input "HMO ID" at bounding box center [337, 175] width 395 height 17
type input "SKN/10147/A"
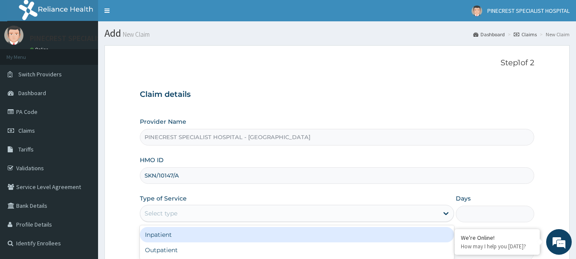
click at [153, 216] on div "Select type" at bounding box center [160, 213] width 33 height 9
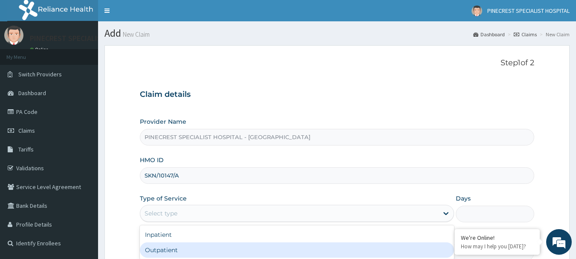
click at [151, 251] on div "Outpatient" at bounding box center [297, 249] width 314 height 15
type input "1"
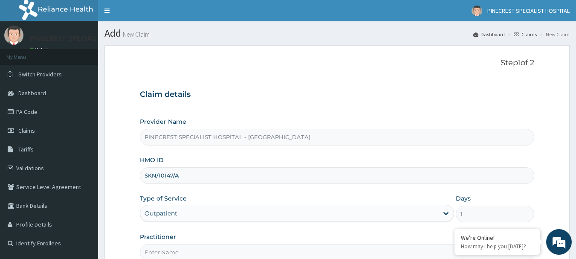
click at [162, 251] on input "Practitioner" at bounding box center [337, 252] width 395 height 17
type input "DR [PERSON_NAME]"
